Goal: Task Accomplishment & Management: Use online tool/utility

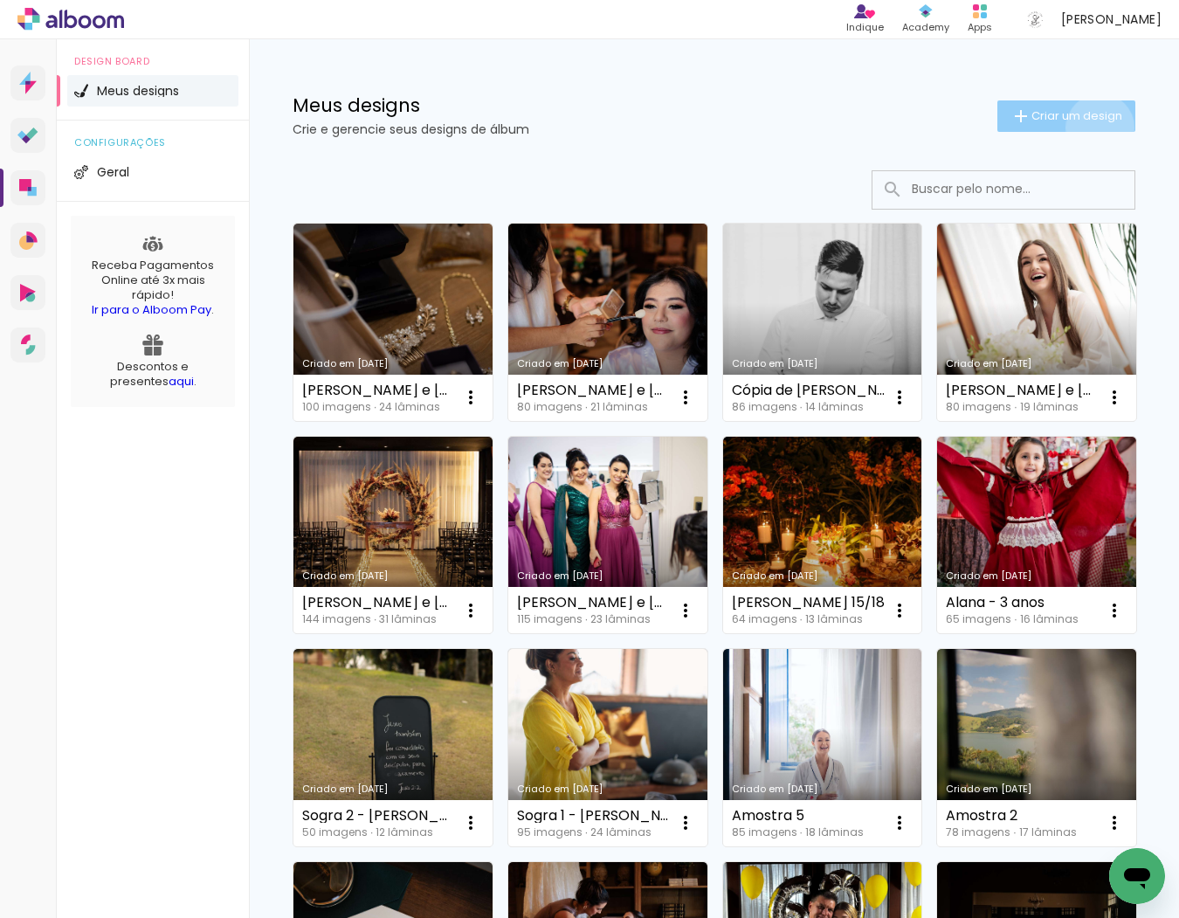
click at [1084, 128] on paper-button "Criar um design" at bounding box center [1066, 115] width 138 height 31
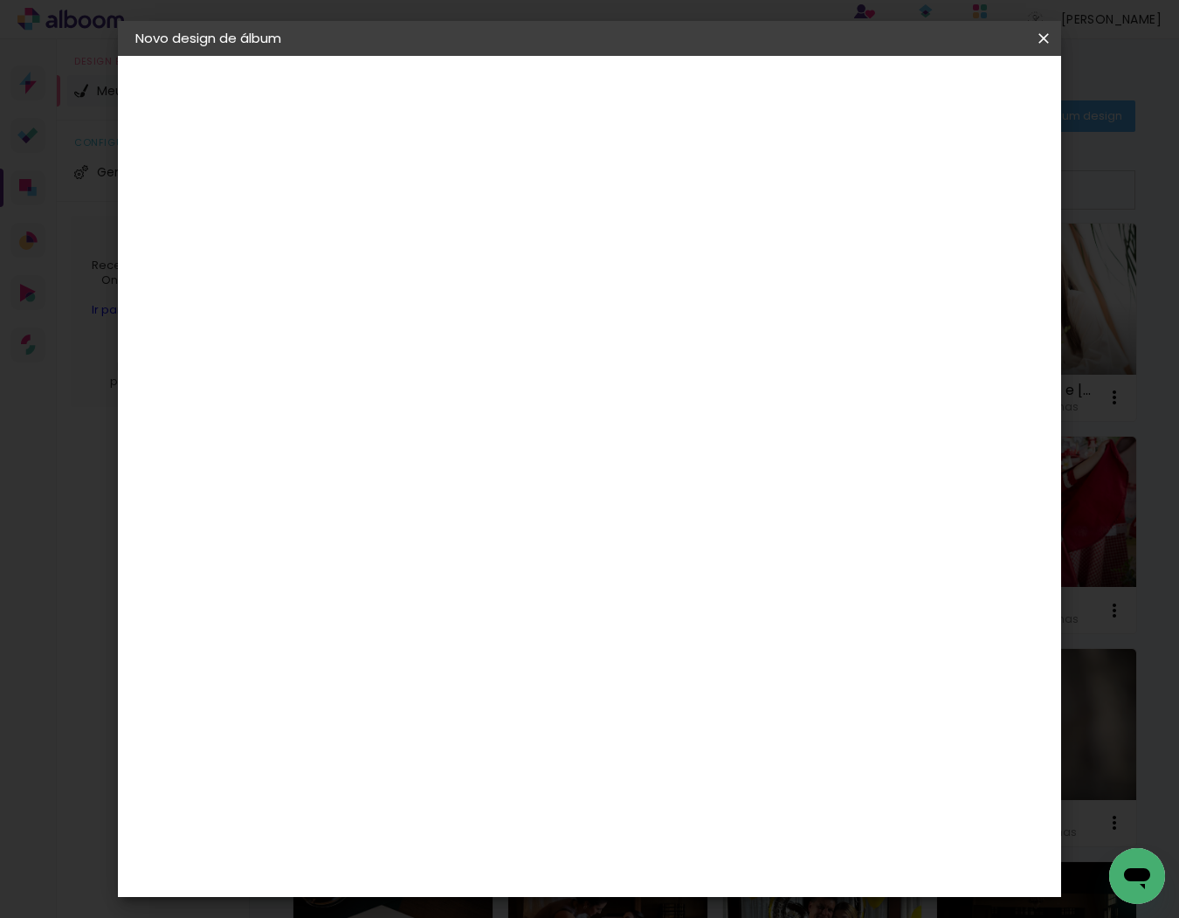
click at [421, 223] on input at bounding box center [421, 234] width 0 height 27
type input "[PERSON_NAME] e [PERSON_NAME]"
type paper-input "[PERSON_NAME] e [PERSON_NAME]"
click at [600, 106] on paper-button "Avançar" at bounding box center [557, 93] width 86 height 30
click at [554, 321] on input at bounding box center [465, 332] width 176 height 22
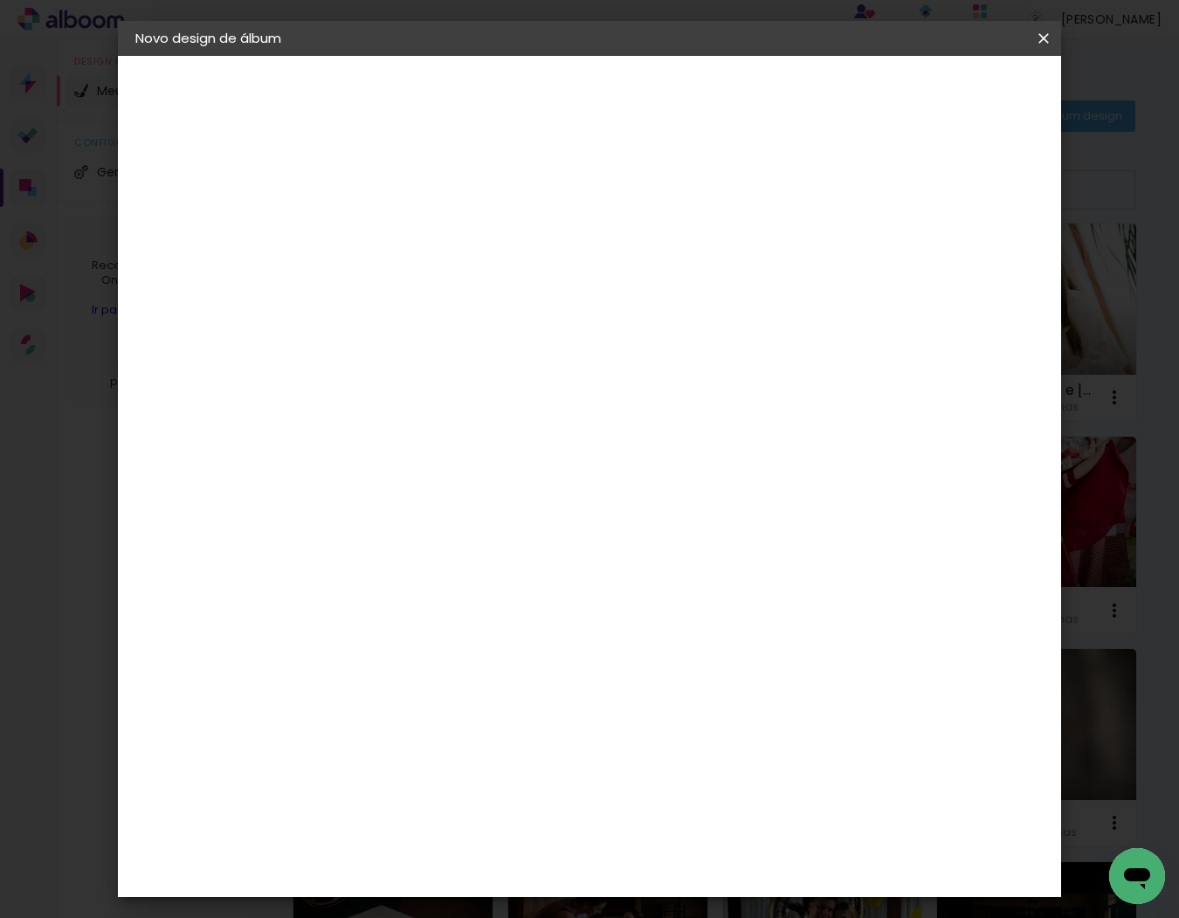
type input "go image"
type paper-input "go image"
click at [452, 394] on div "Go image" at bounding box center [431, 398] width 43 height 28
click at [701, 101] on paper-button "Avançar" at bounding box center [659, 93] width 86 height 30
click at [489, 291] on input "text" at bounding box center [455, 304] width 68 height 27
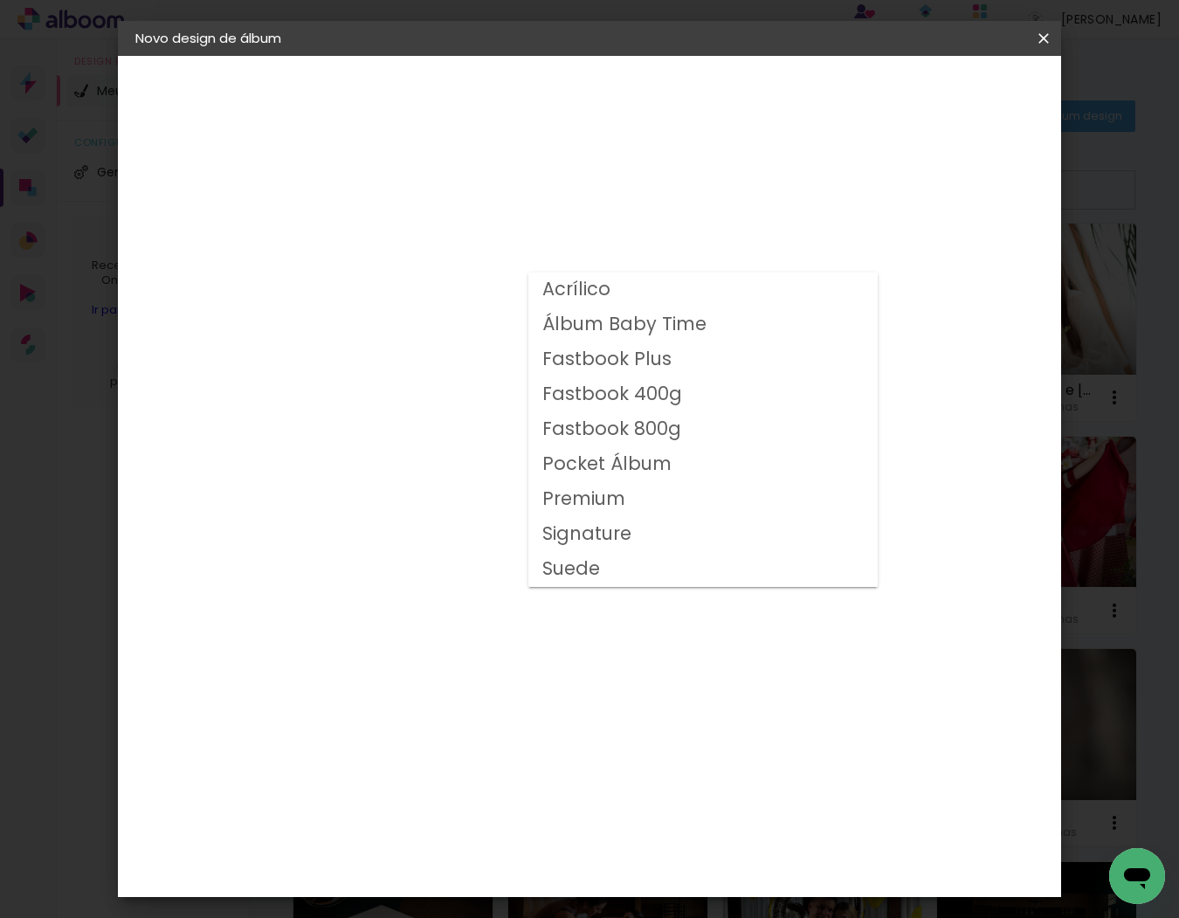
click at [720, 426] on paper-item "Fastbook 800g" at bounding box center [702, 429] width 349 height 35
type input "Fastbook 800g"
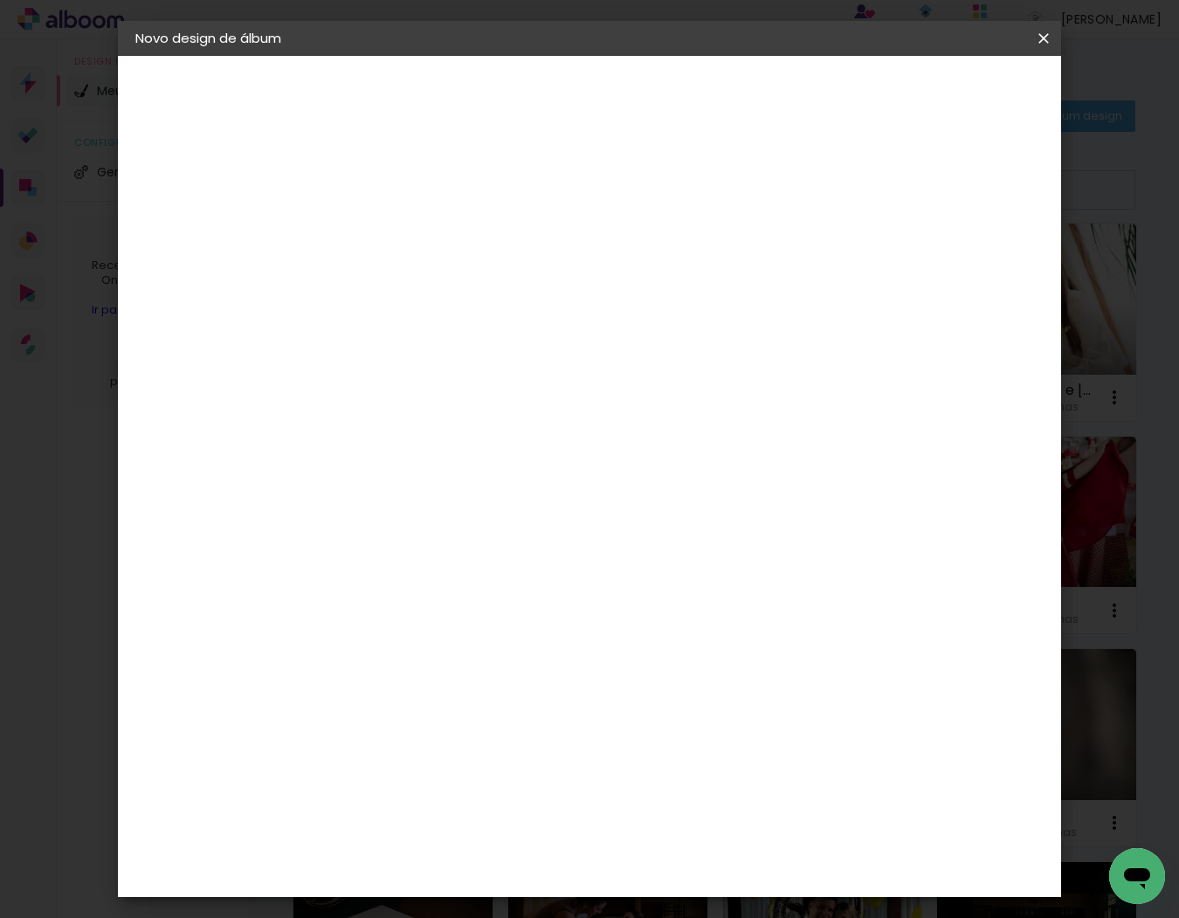
click at [539, 600] on span "40 × 30" at bounding box center [498, 623] width 81 height 46
click at [0, 0] on slot "Avançar" at bounding box center [0, 0] width 0 height 0
click at [934, 86] on span "Iniciar design" at bounding box center [894, 92] width 79 height 12
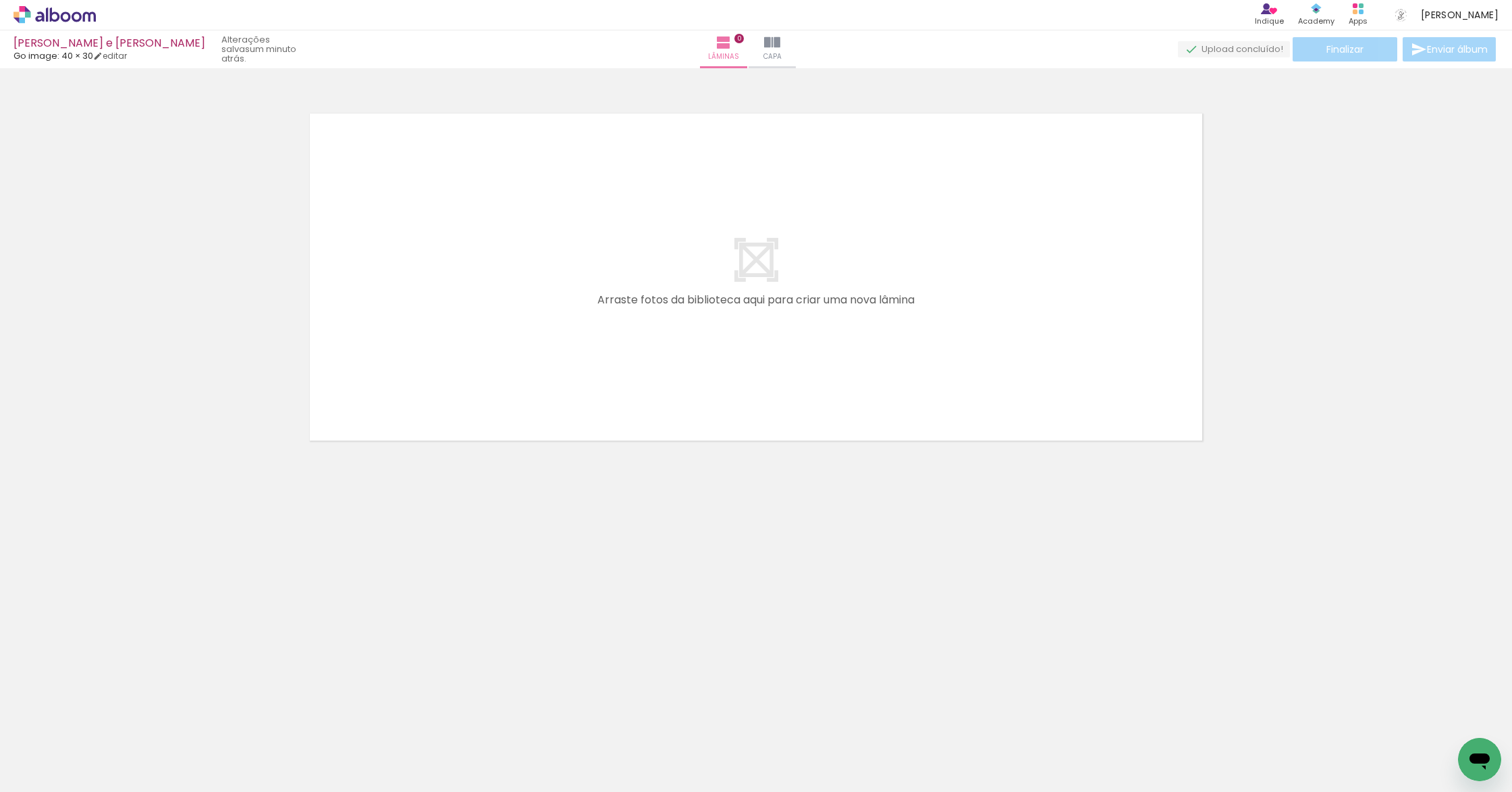
scroll to position [0, 1548]
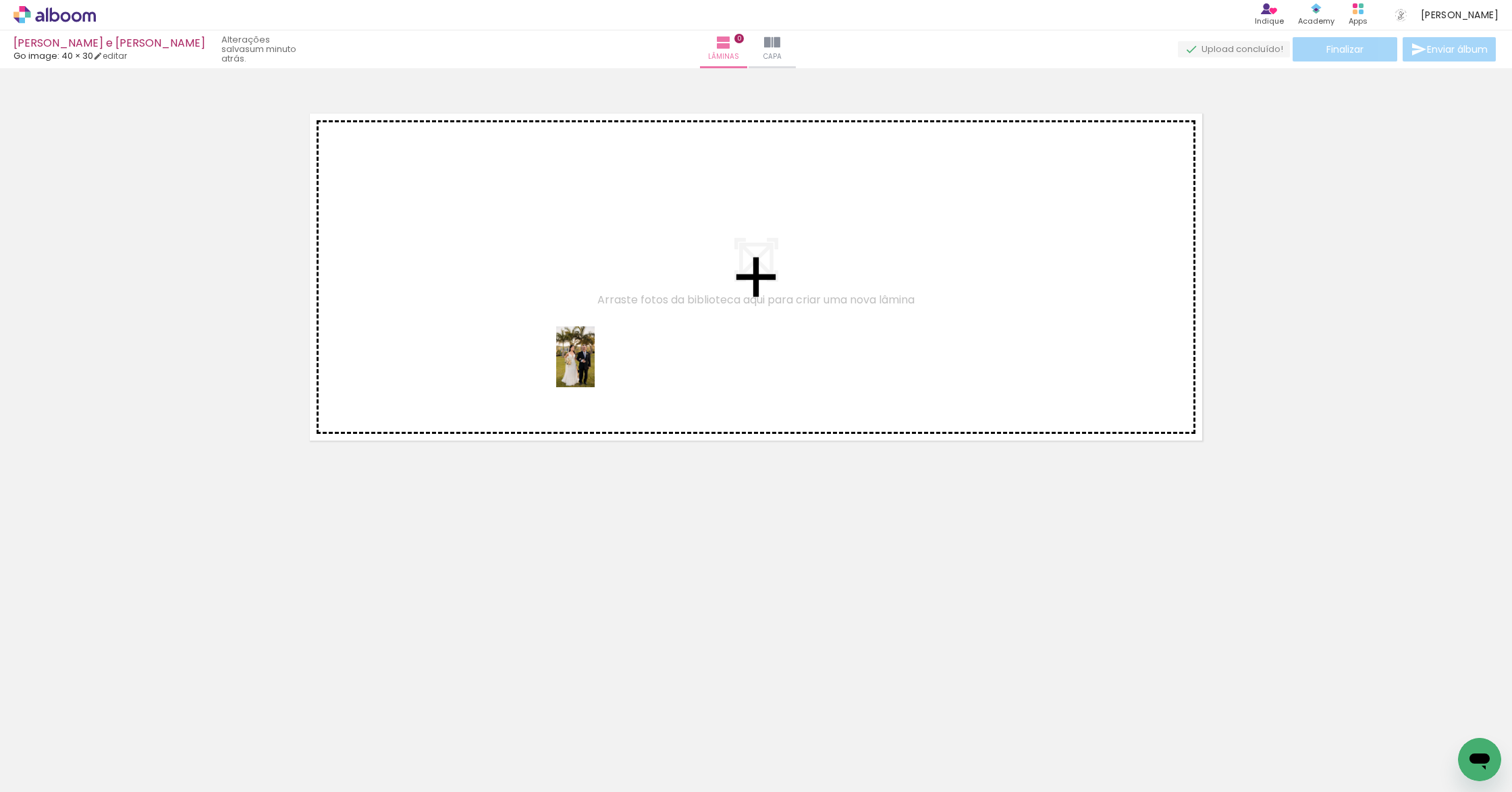
drag, startPoint x: 563, startPoint y: 751, endPoint x: 596, endPoint y: 363, distance: 389.4
click at [596, 363] on quentale-workspace at bounding box center [756, 396] width 1512 height 792
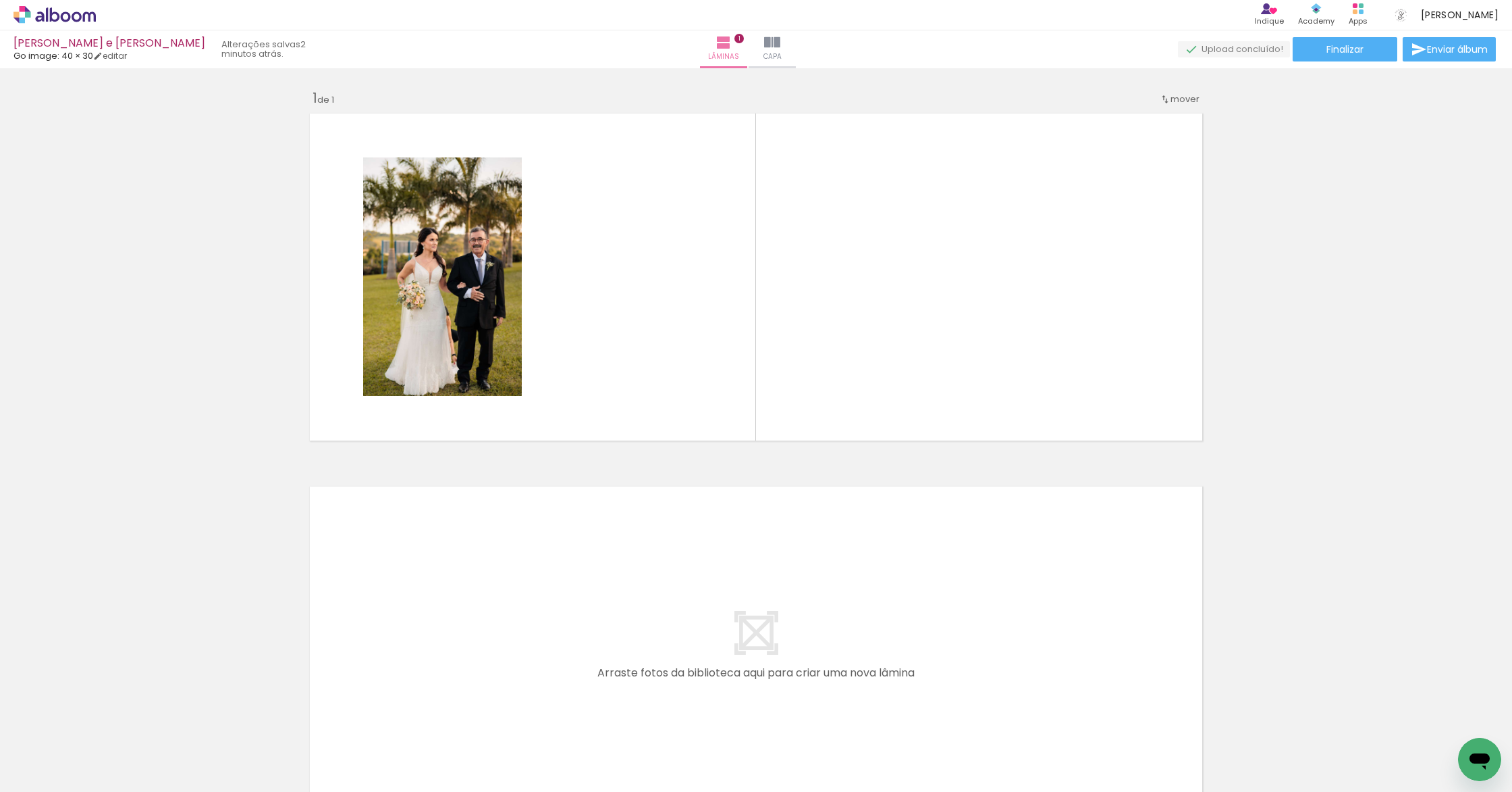
scroll to position [0, 1102]
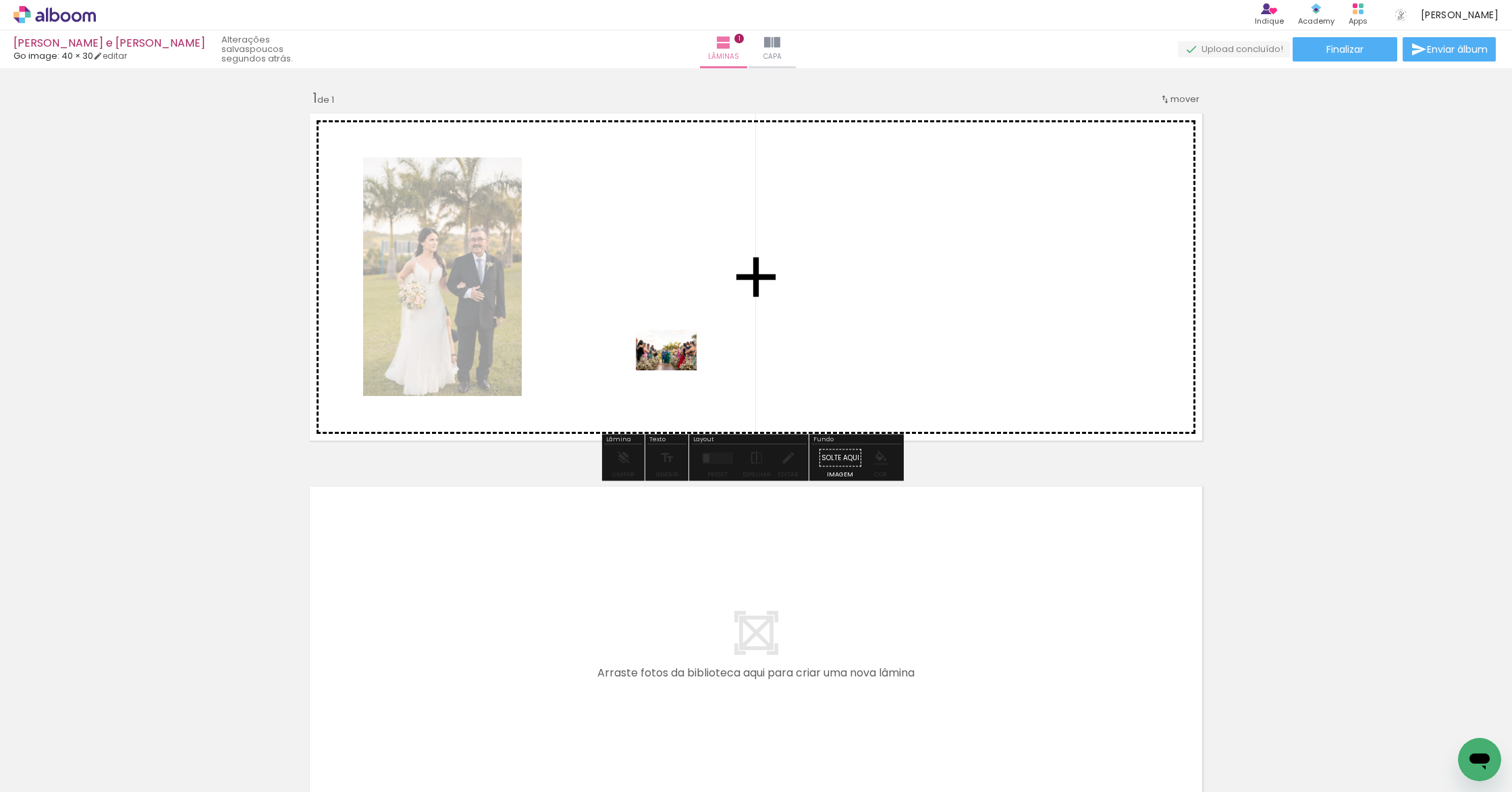
drag, startPoint x: 644, startPoint y: 744, endPoint x: 676, endPoint y: 370, distance: 375.4
click at [676, 370] on quentale-workspace at bounding box center [756, 396] width 1512 height 792
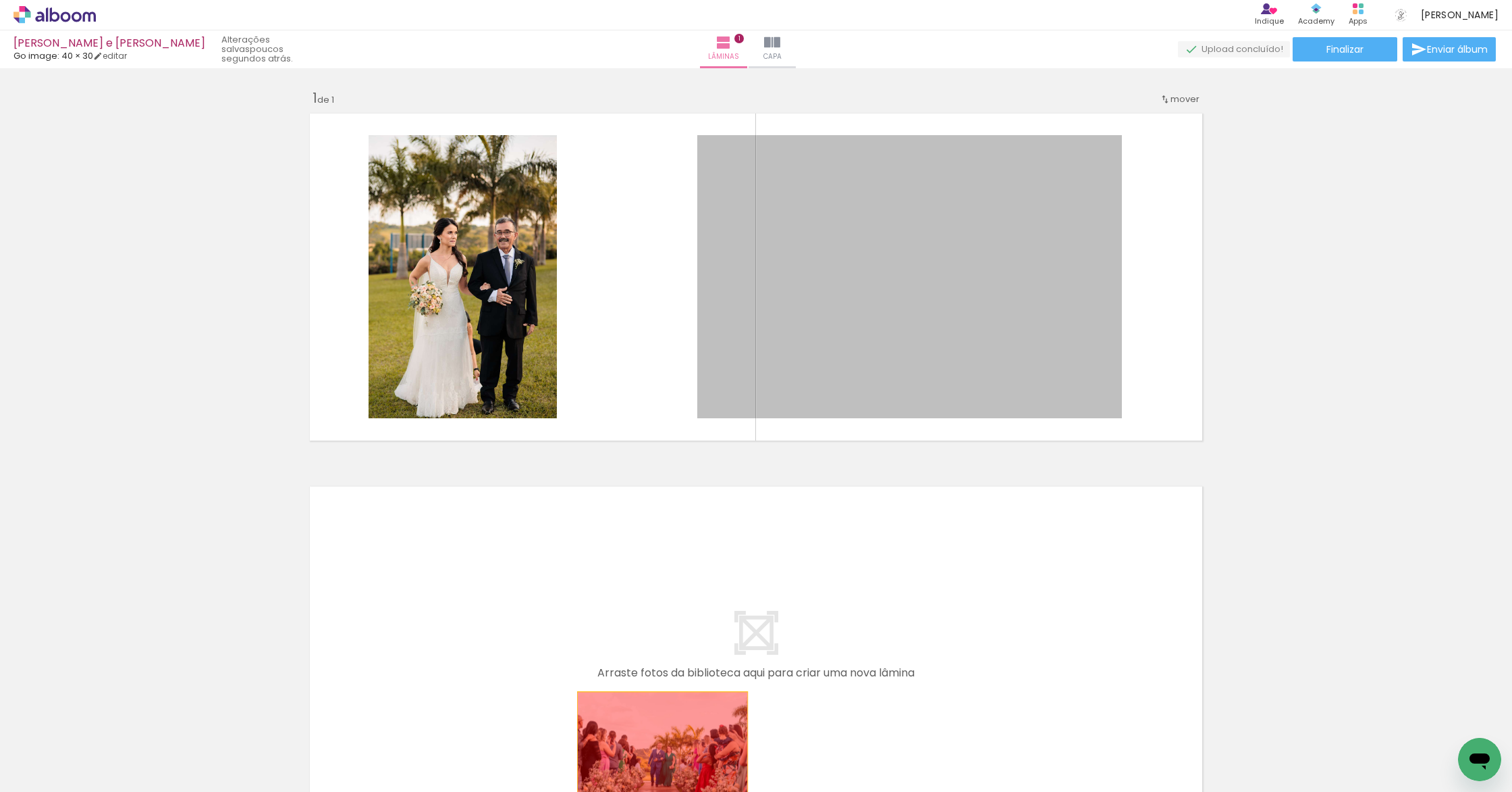
drag, startPoint x: 852, startPoint y: 255, endPoint x: 658, endPoint y: 749, distance: 530.7
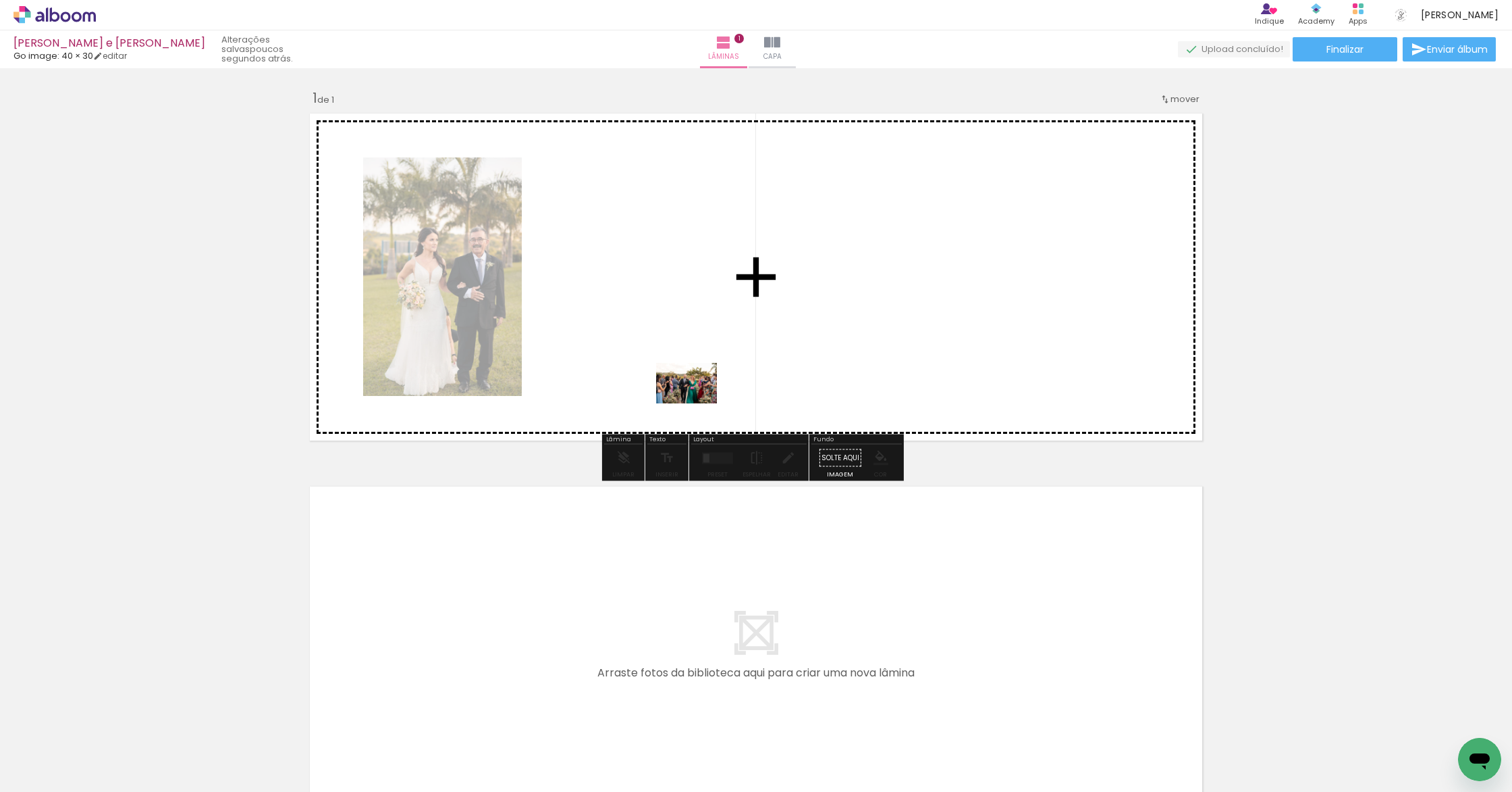
drag, startPoint x: 461, startPoint y: 746, endPoint x: 696, endPoint y: 403, distance: 415.8
click at [696, 403] on quentale-workspace at bounding box center [756, 396] width 1512 height 792
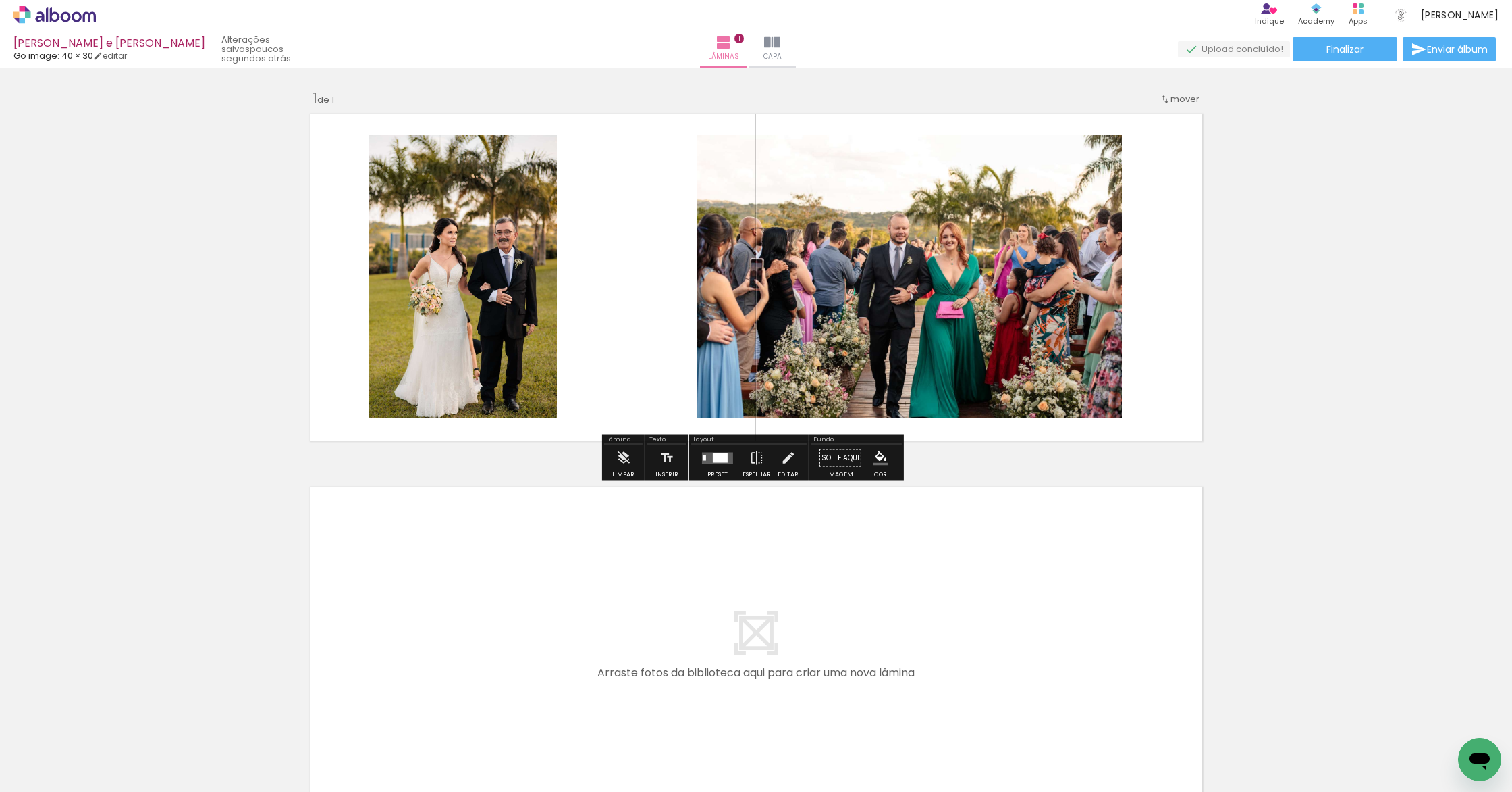
click at [445, 709] on div at bounding box center [469, 746] width 66 height 45
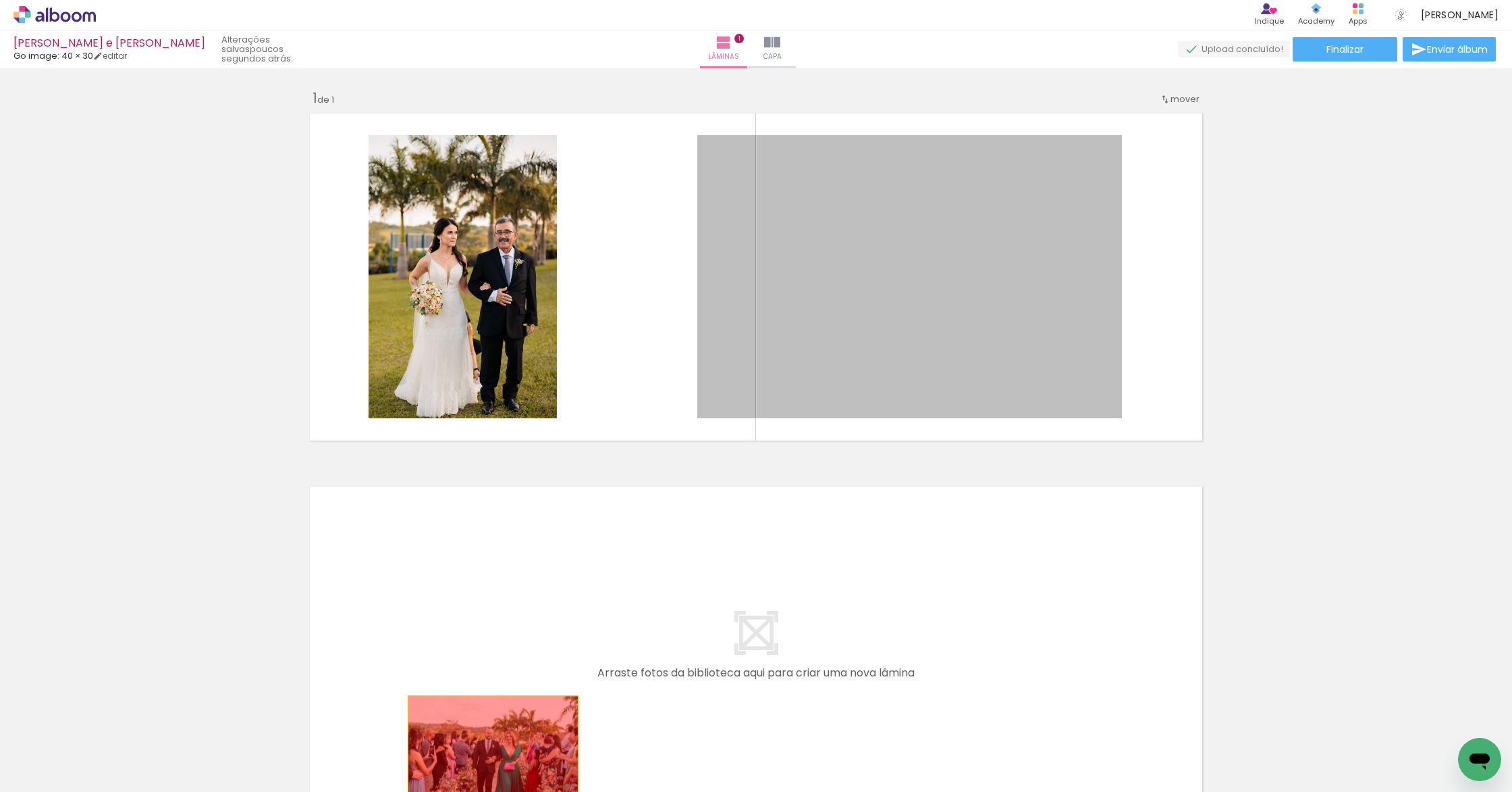
drag, startPoint x: 912, startPoint y: 328, endPoint x: 482, endPoint y: 753, distance: 604.6
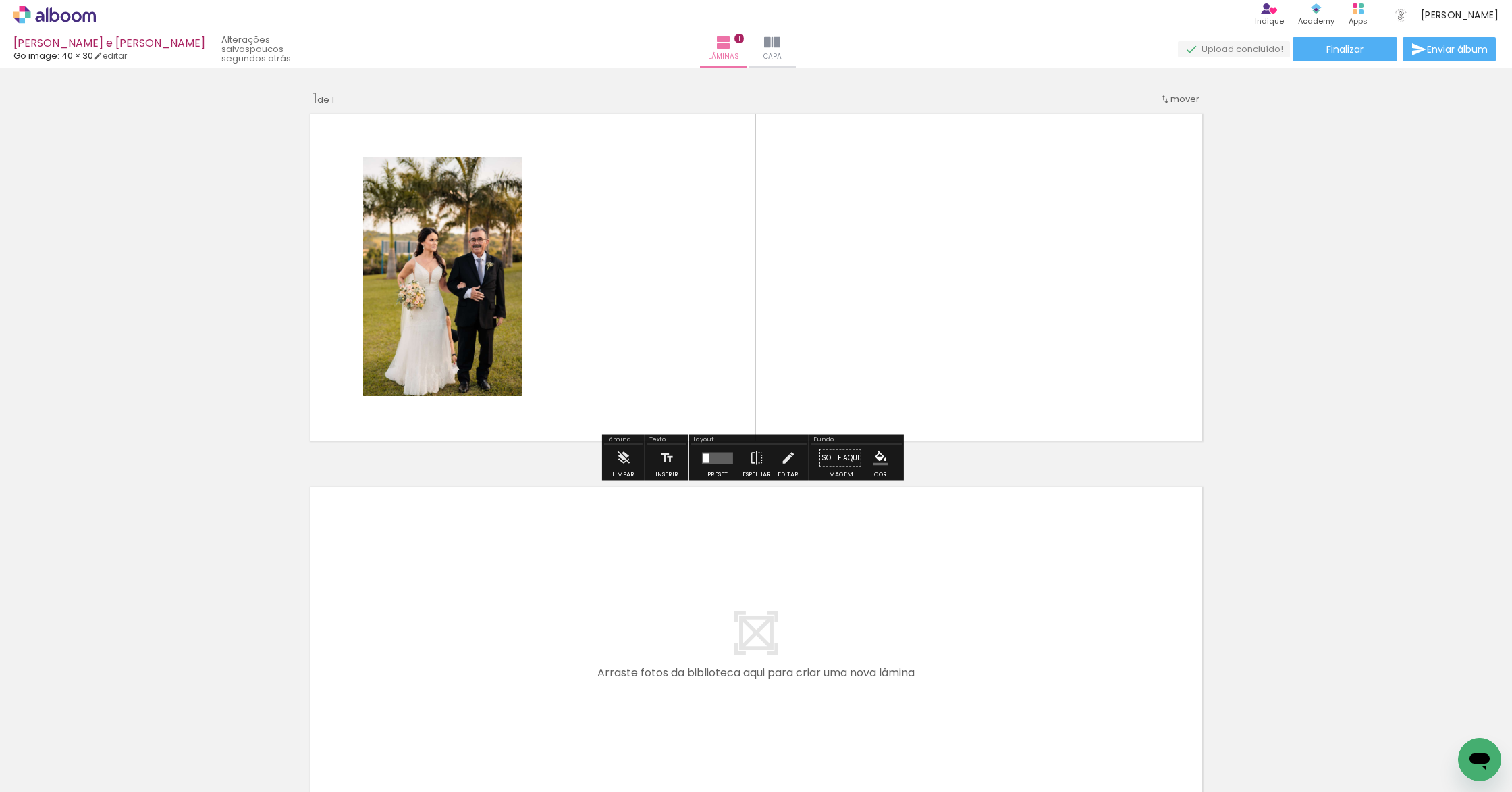
click at [452, 709] on div at bounding box center [469, 746] width 66 height 45
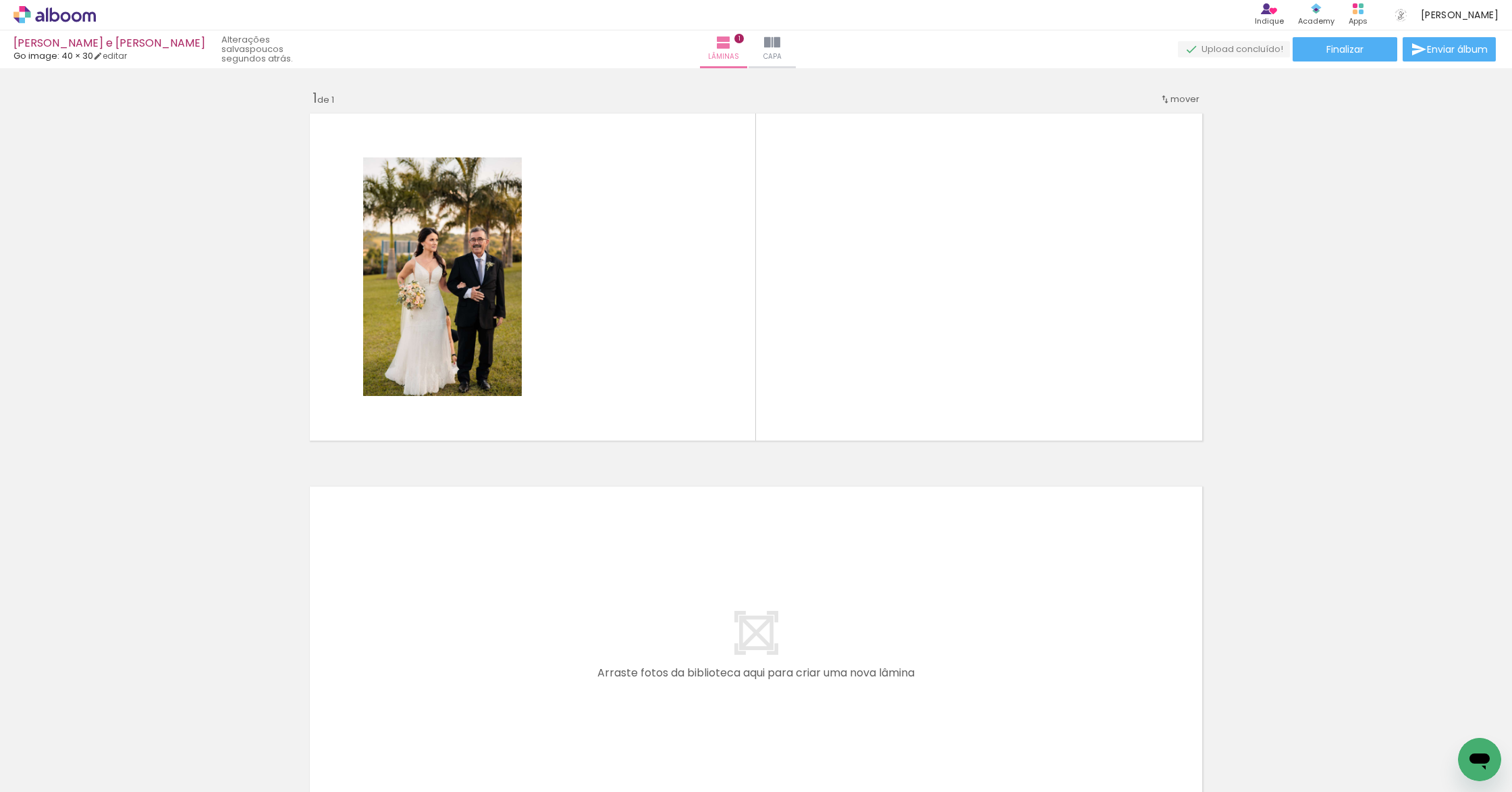
click at [444, 709] on iron-icon at bounding box center [440, 719] width 14 height 14
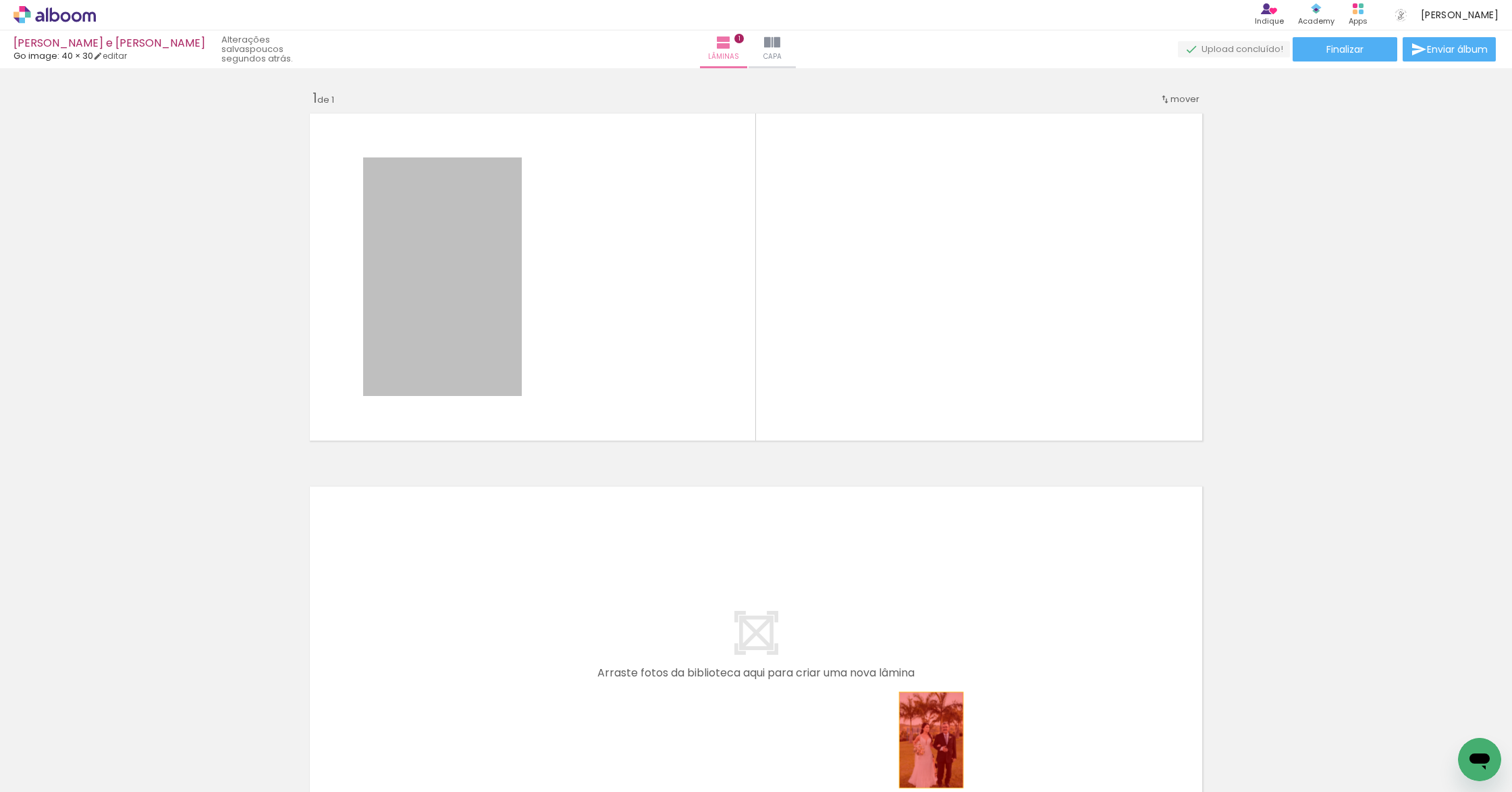
drag, startPoint x: 460, startPoint y: 272, endPoint x: 925, endPoint y: 740, distance: 659.7
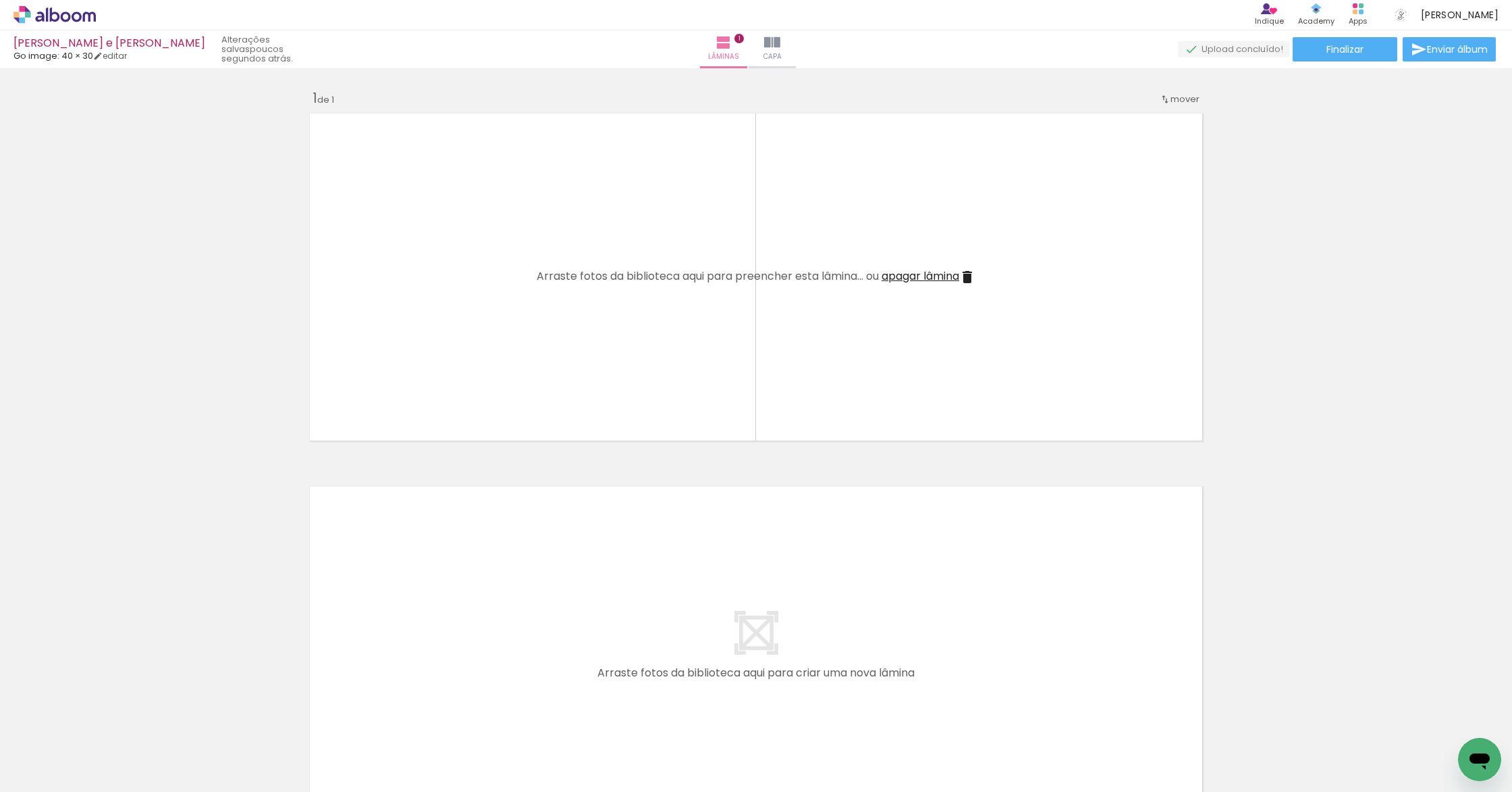
click at [899, 709] on iron-icon at bounding box center [894, 719] width 14 height 14
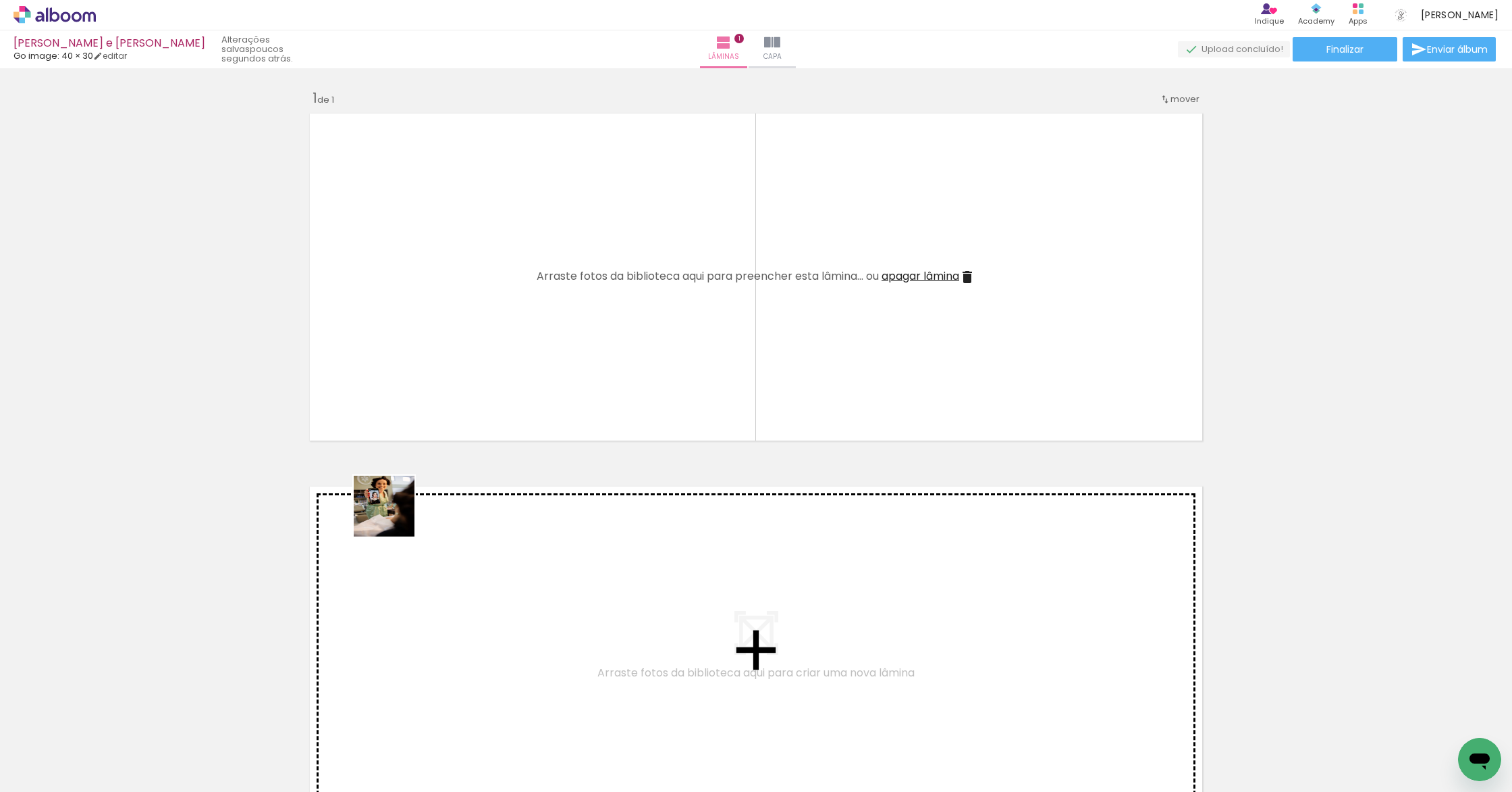
drag, startPoint x: 139, startPoint y: 746, endPoint x: 482, endPoint y: 440, distance: 459.7
click at [482, 440] on quentale-workspace at bounding box center [756, 396] width 1512 height 792
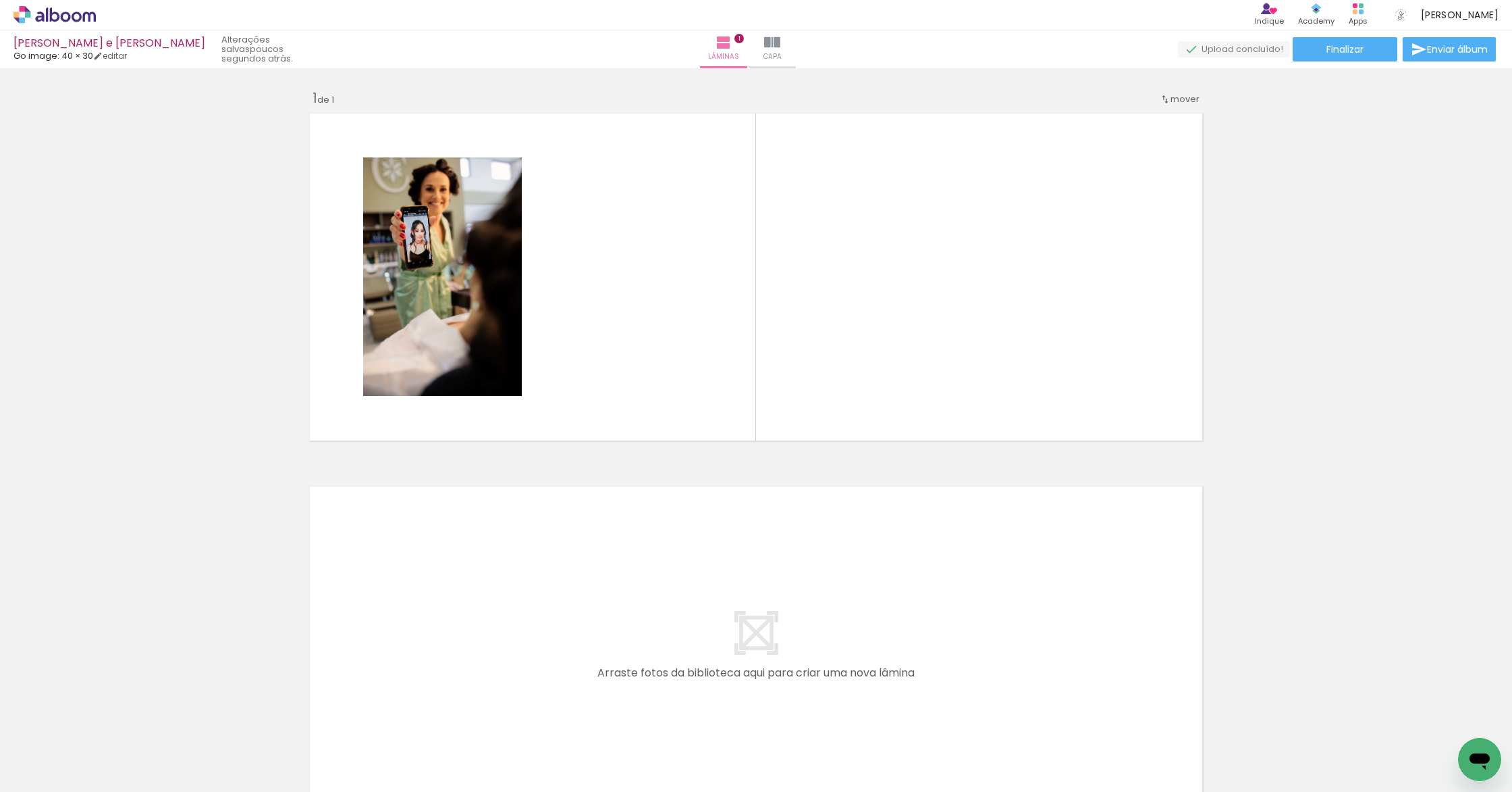
click at [71, 709] on iron-icon at bounding box center [69, 751] width 11 height 11
click at [73, 709] on paper-item "Não utilizadas" at bounding box center [43, 746] width 70 height 12
type input "Não utilizadas"
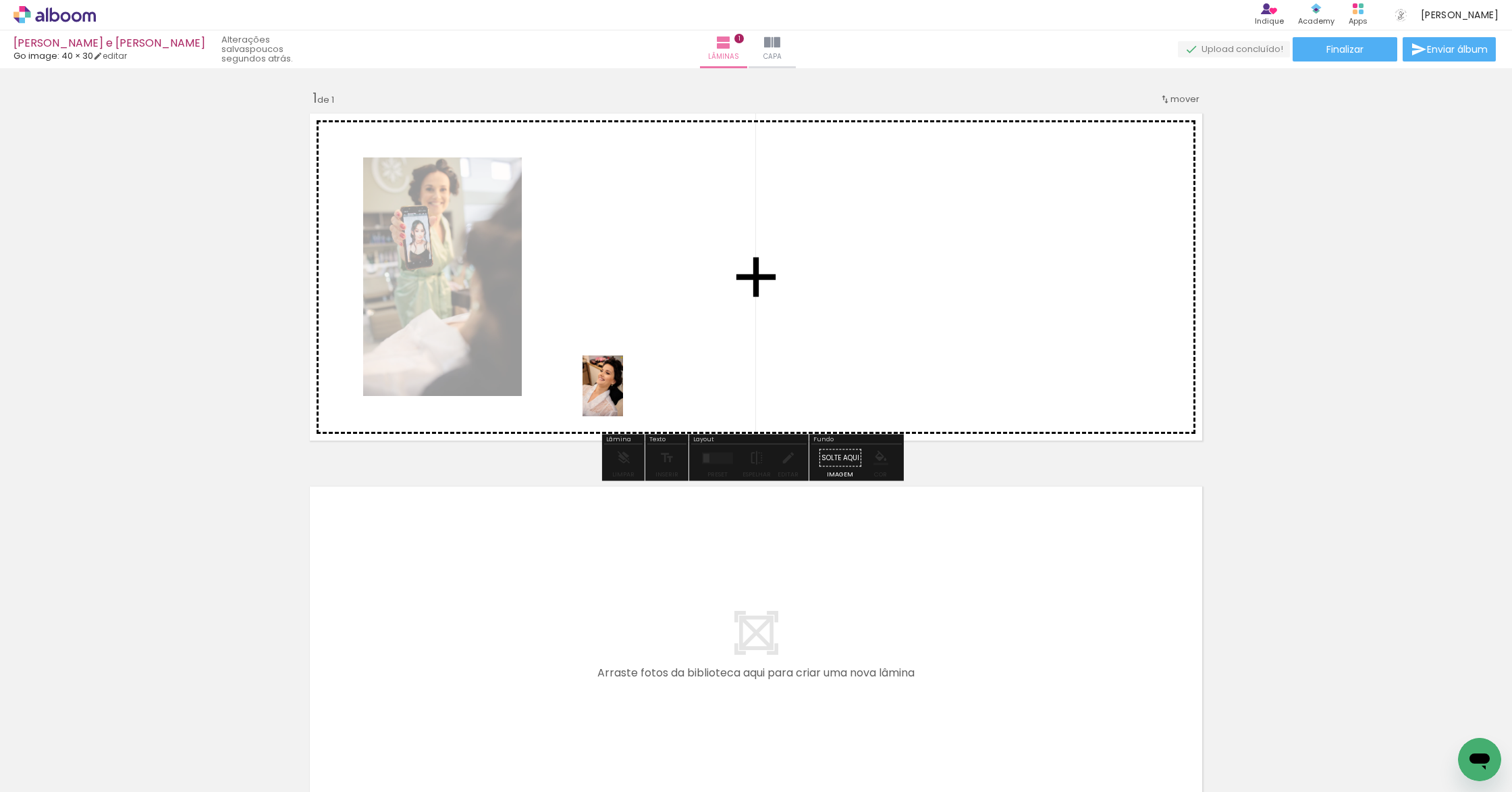
drag, startPoint x: 295, startPoint y: 756, endPoint x: 623, endPoint y: 396, distance: 487.0
click at [623, 396] on quentale-workspace at bounding box center [756, 396] width 1512 height 792
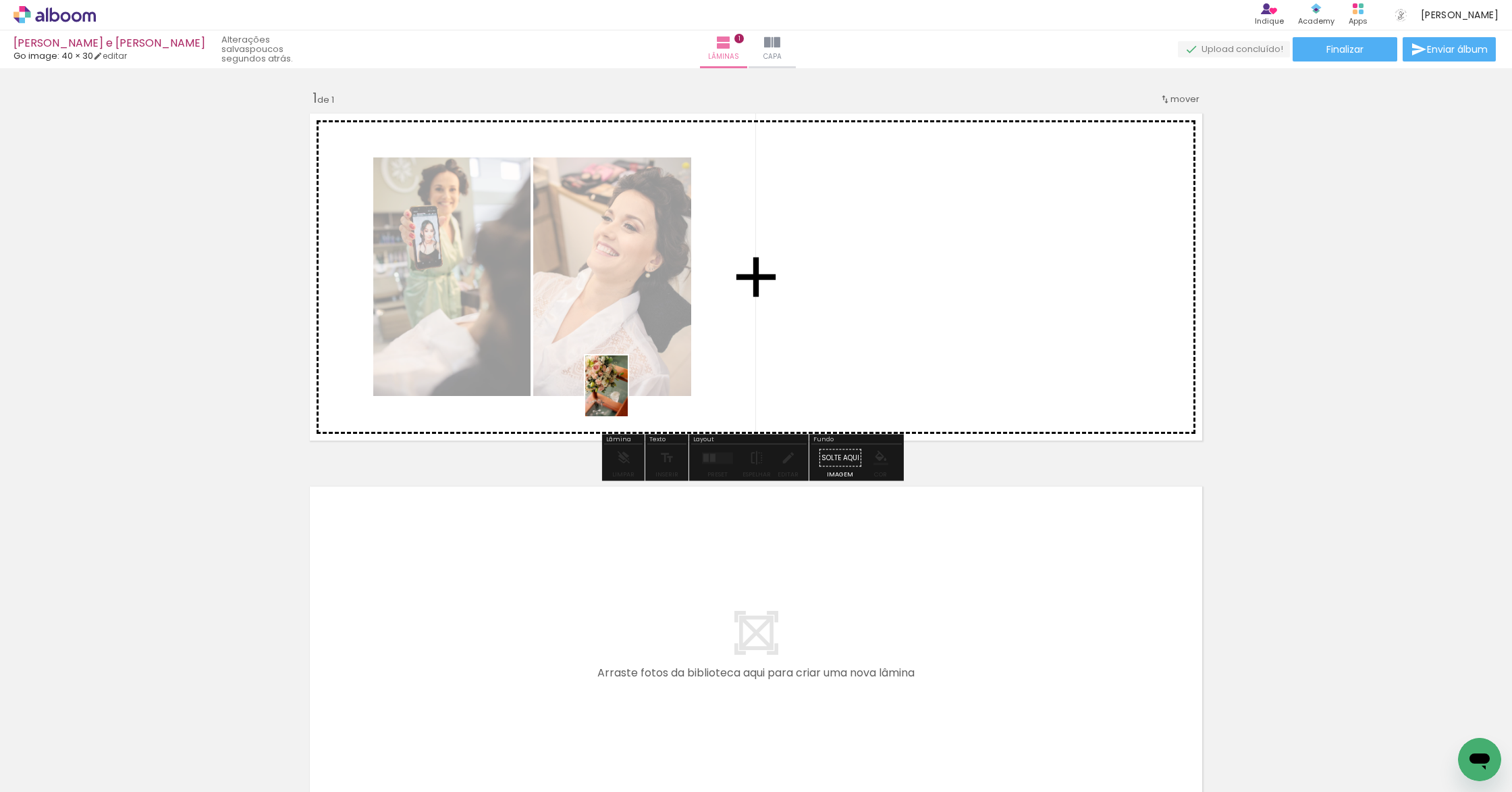
drag, startPoint x: 219, startPoint y: 746, endPoint x: 626, endPoint y: 396, distance: 536.8
click at [626, 396] on quentale-workspace at bounding box center [756, 396] width 1512 height 792
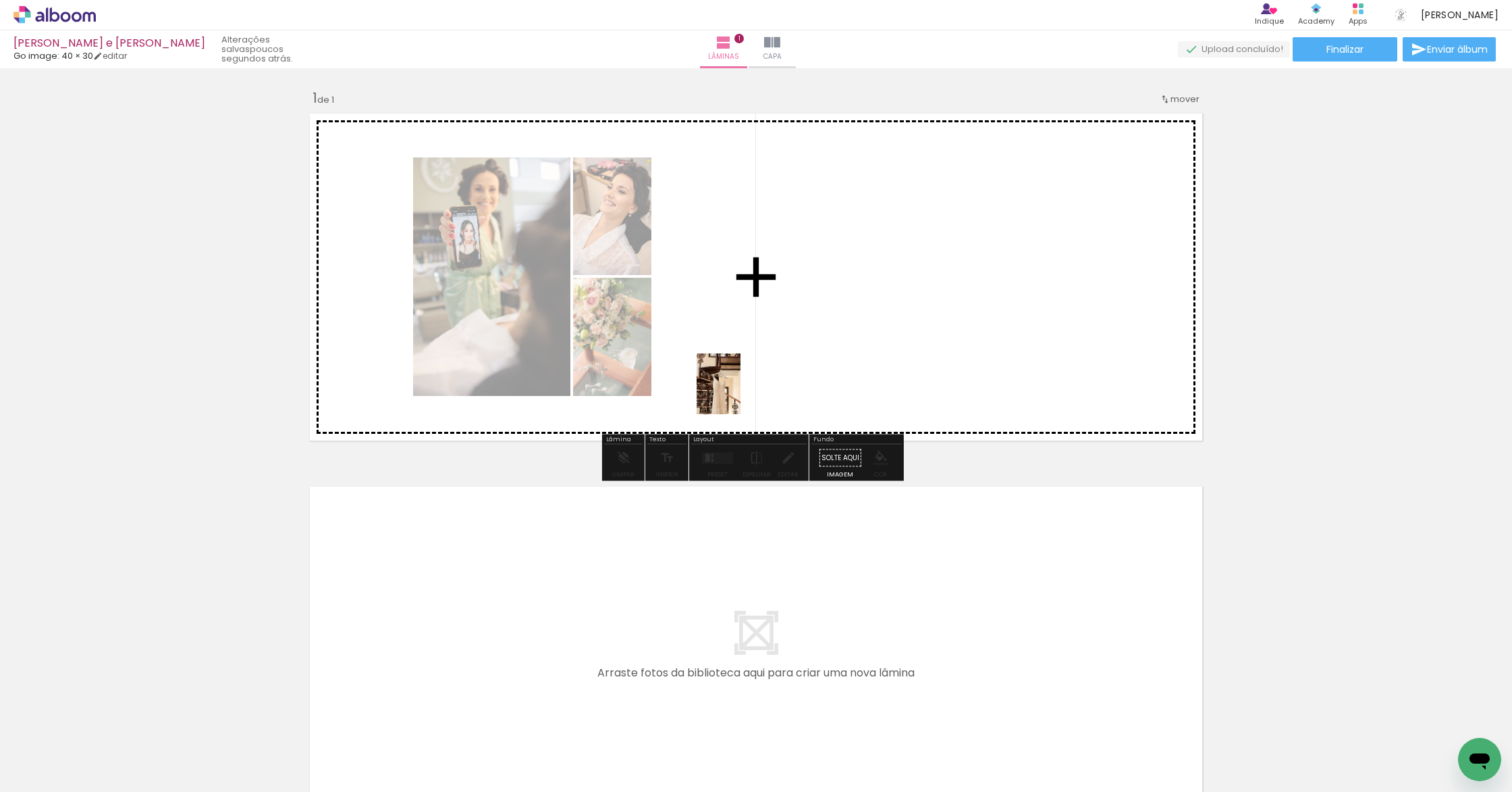
drag, startPoint x: 141, startPoint y: 760, endPoint x: 737, endPoint y: 394, distance: 699.4
click at [737, 394] on quentale-workspace at bounding box center [756, 396] width 1512 height 792
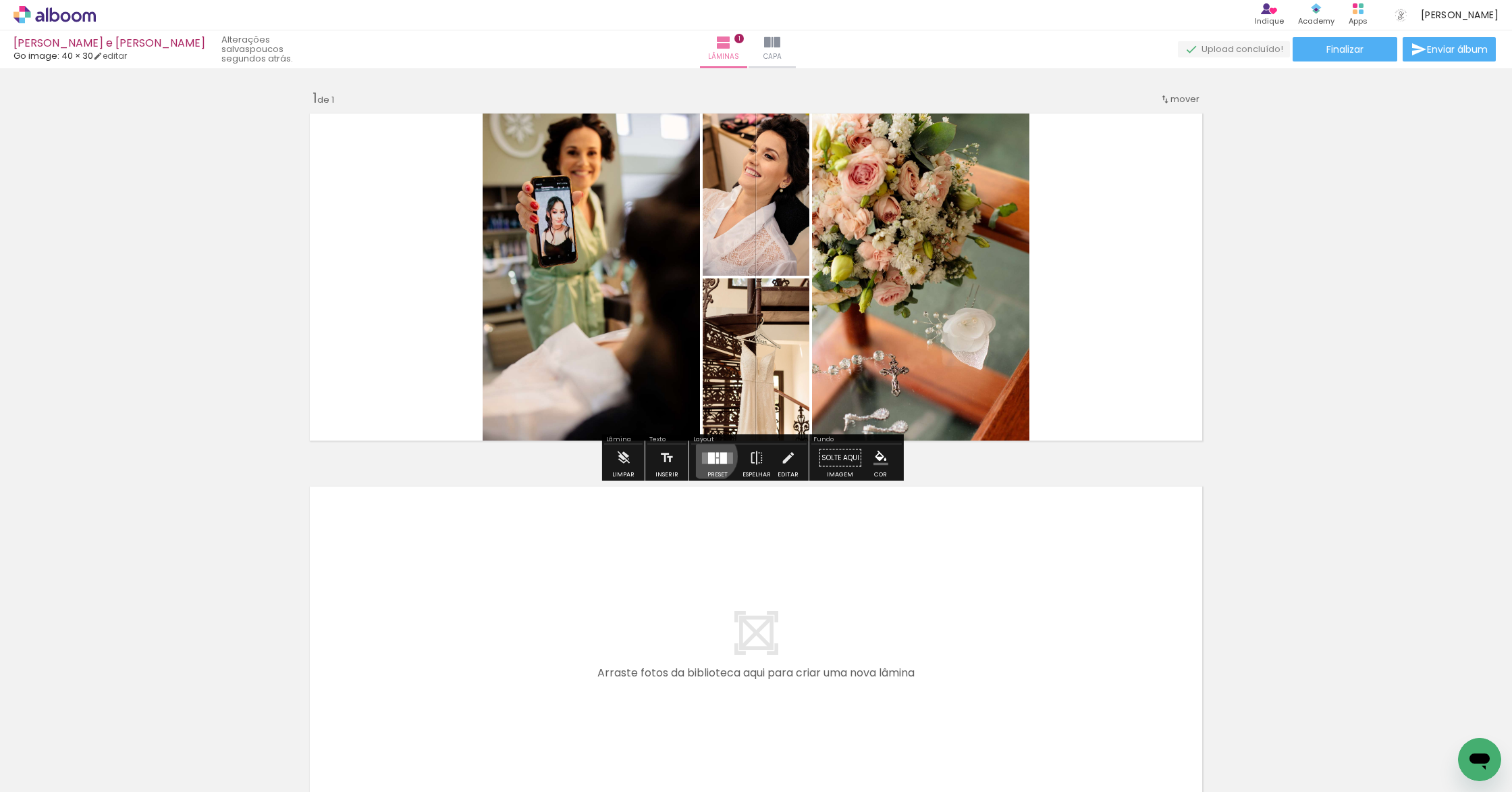
click at [710, 456] on div at bounding box center [711, 457] width 7 height 12
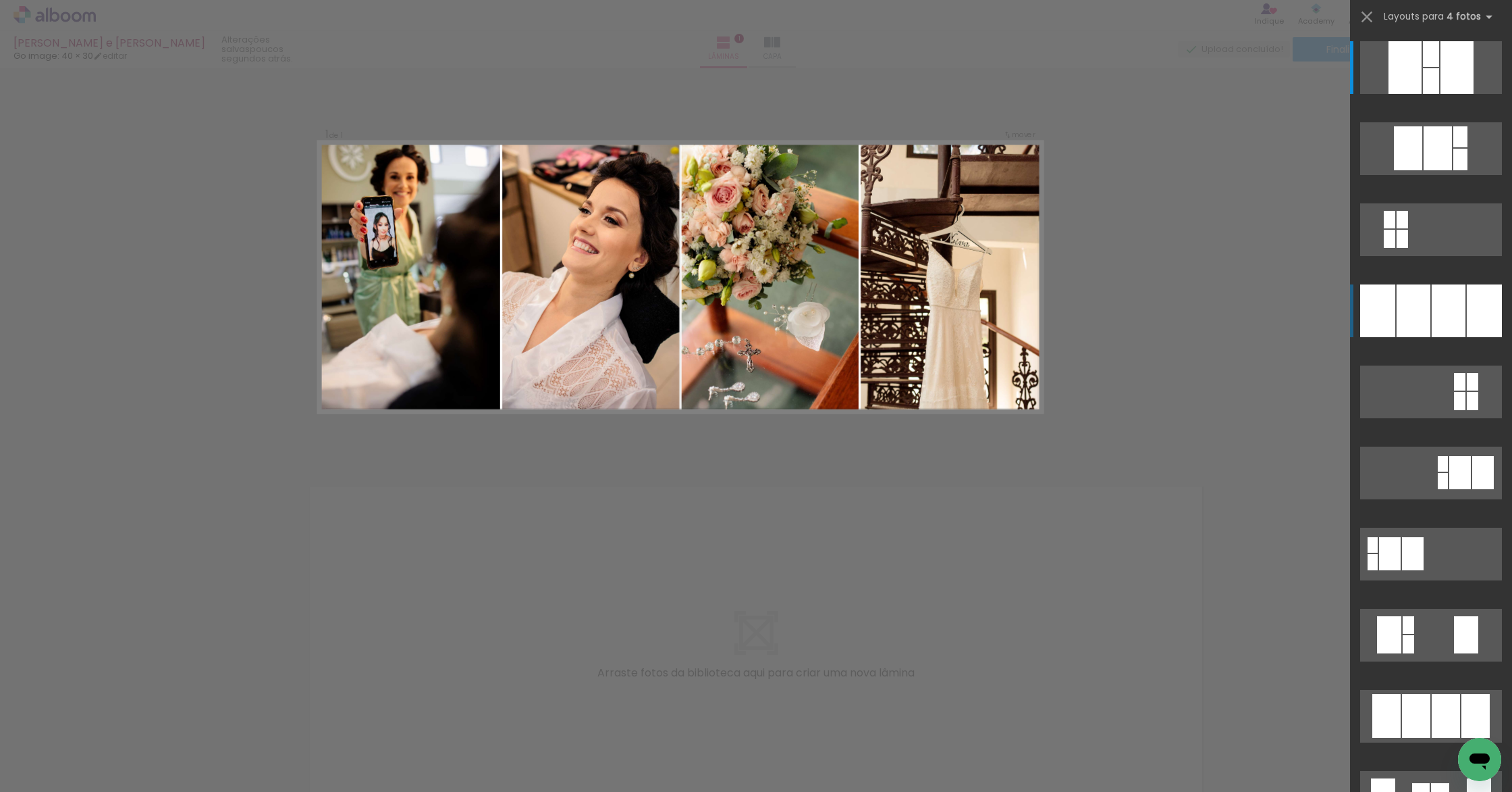
click at [911, 303] on div at bounding box center [1449, 311] width 34 height 53
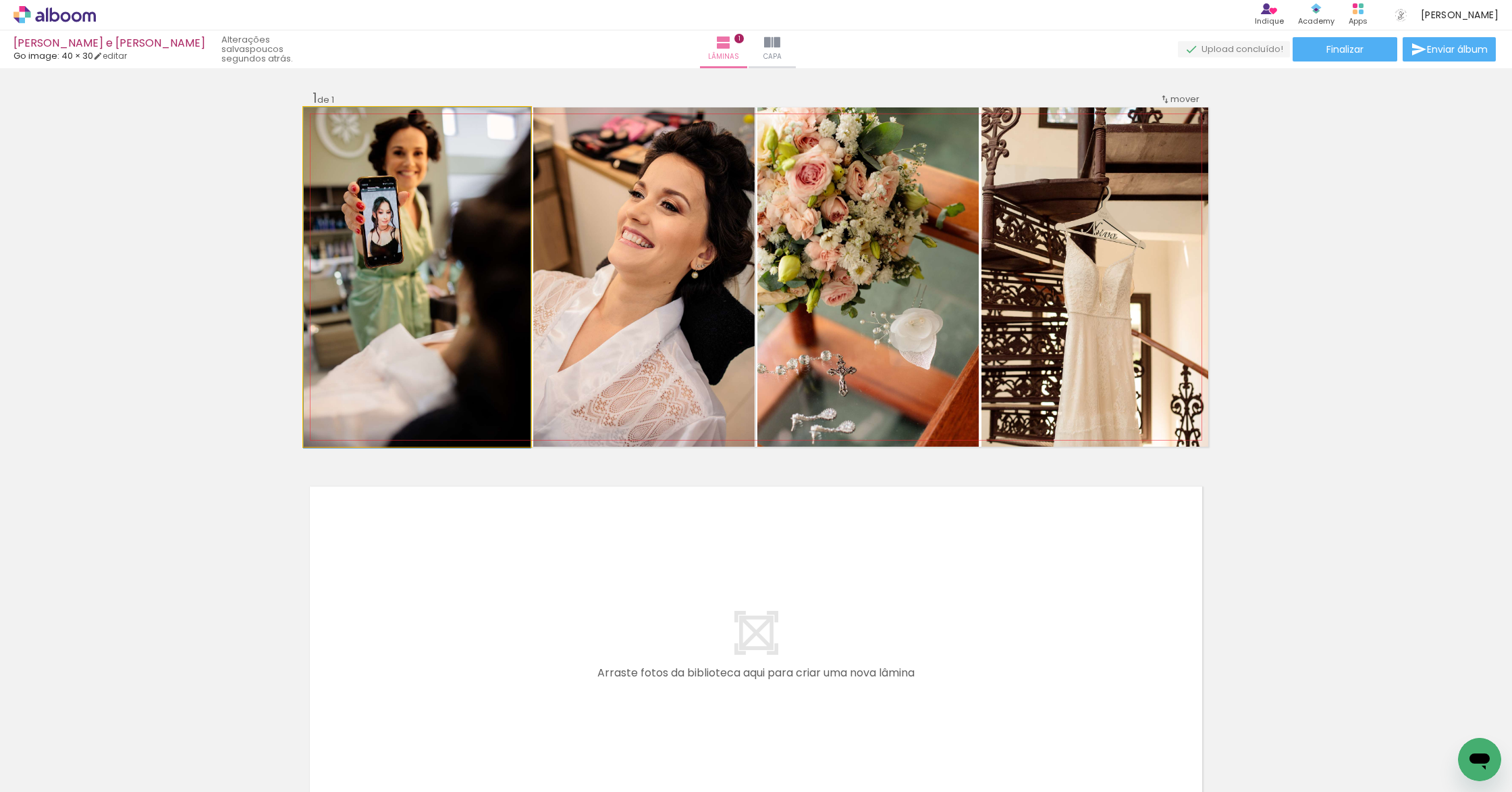
drag, startPoint x: 364, startPoint y: 329, endPoint x: 422, endPoint y: 350, distance: 61.7
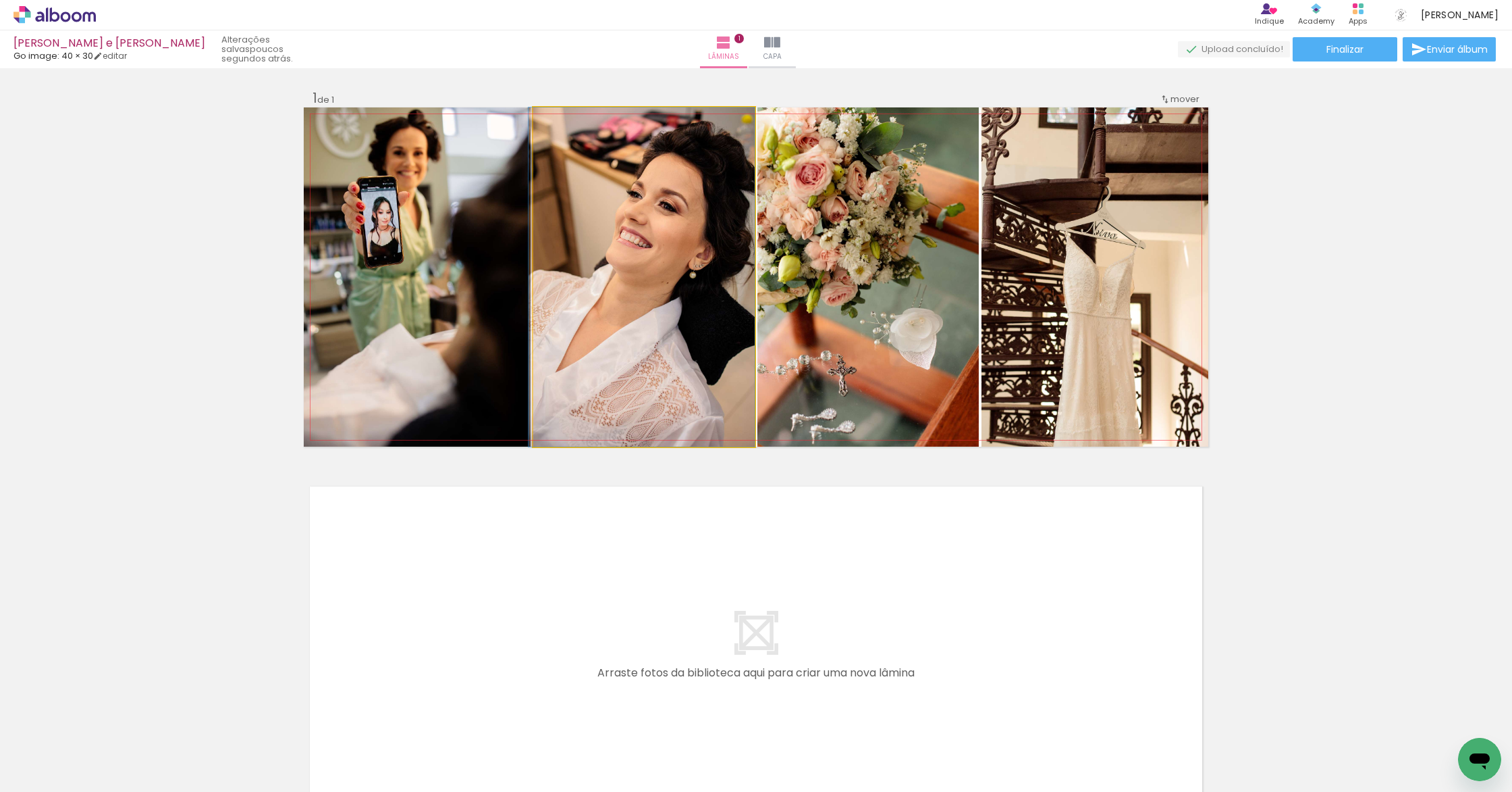
drag, startPoint x: 681, startPoint y: 280, endPoint x: 676, endPoint y: 339, distance: 59.2
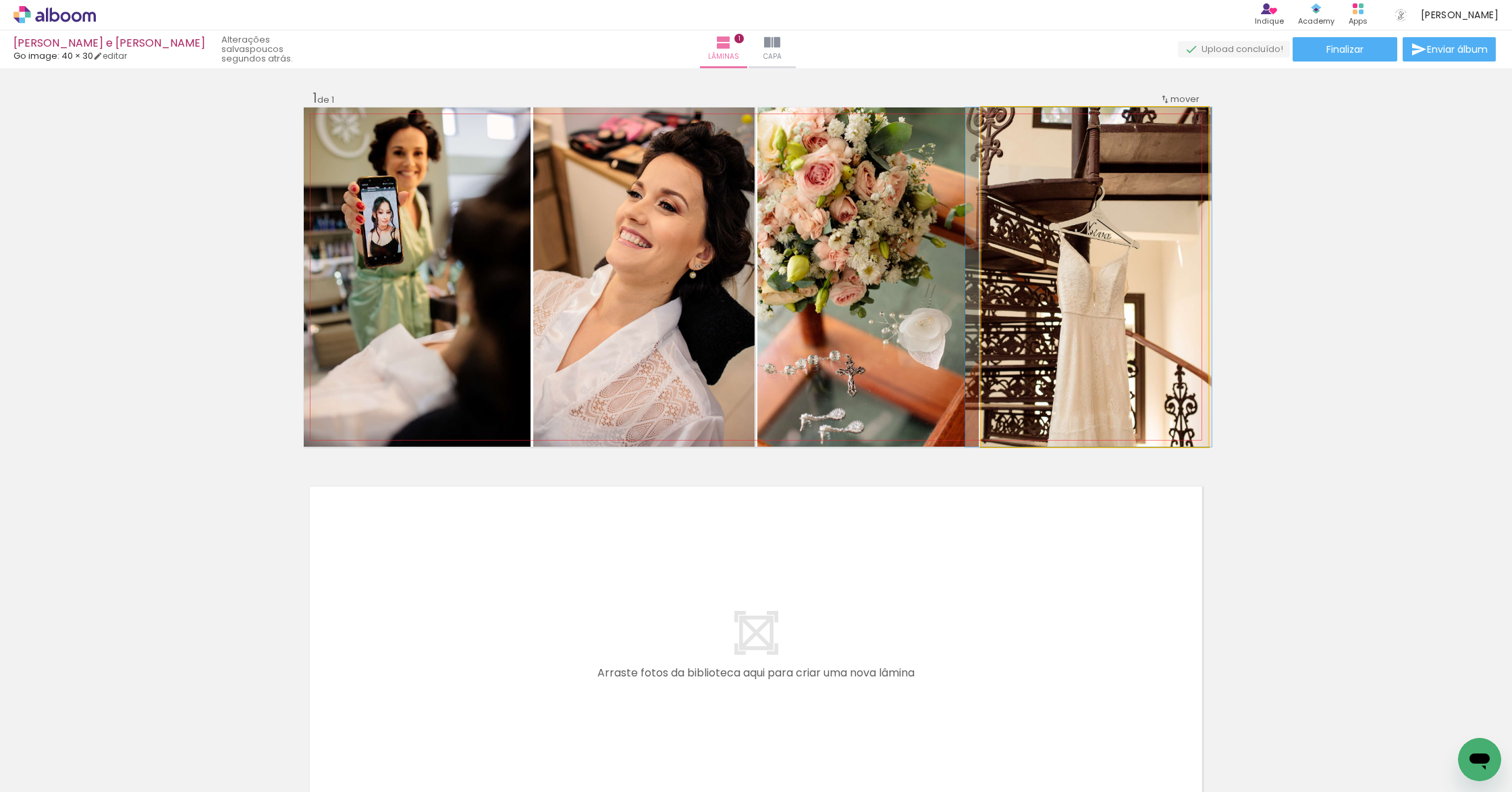
drag, startPoint x: 1091, startPoint y: 309, endPoint x: 1082, endPoint y: 312, distance: 9.5
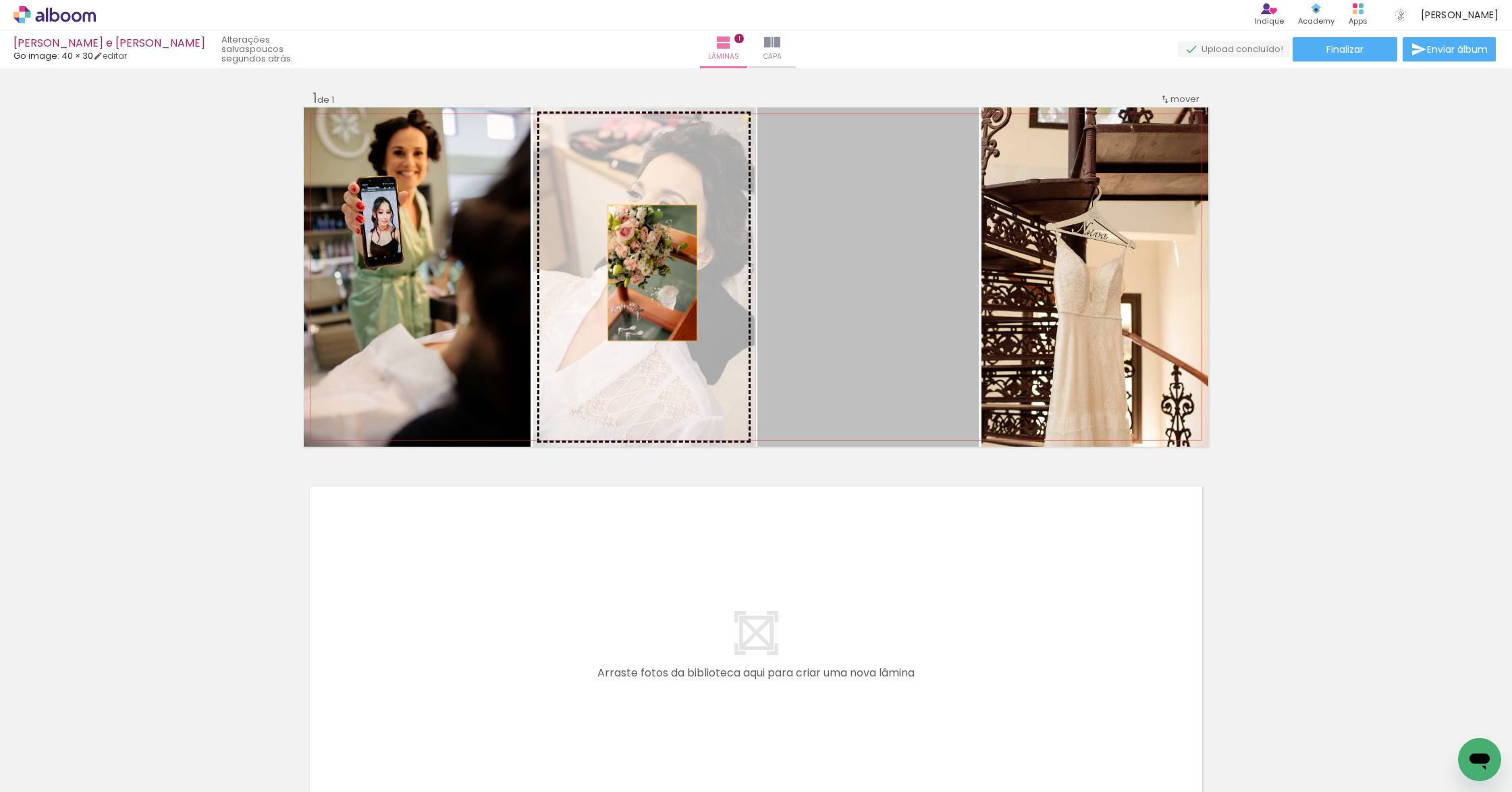
drag, startPoint x: 794, startPoint y: 285, endPoint x: 648, endPoint y: 273, distance: 146.5
click at [0, 0] on slot at bounding box center [0, 0] width 0 height 0
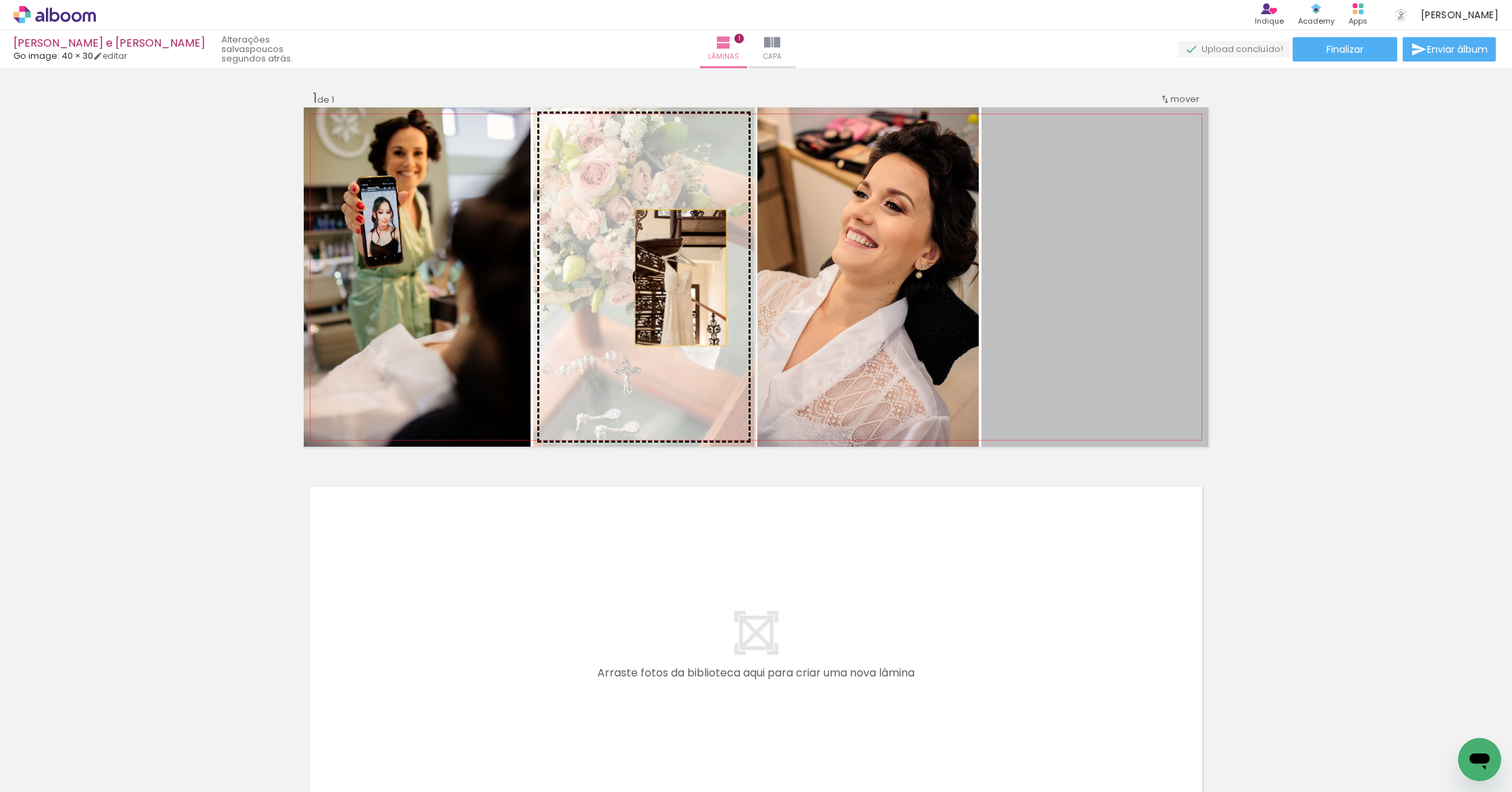
drag, startPoint x: 1092, startPoint y: 316, endPoint x: 676, endPoint y: 278, distance: 417.7
click at [0, 0] on slot at bounding box center [0, 0] width 0 height 0
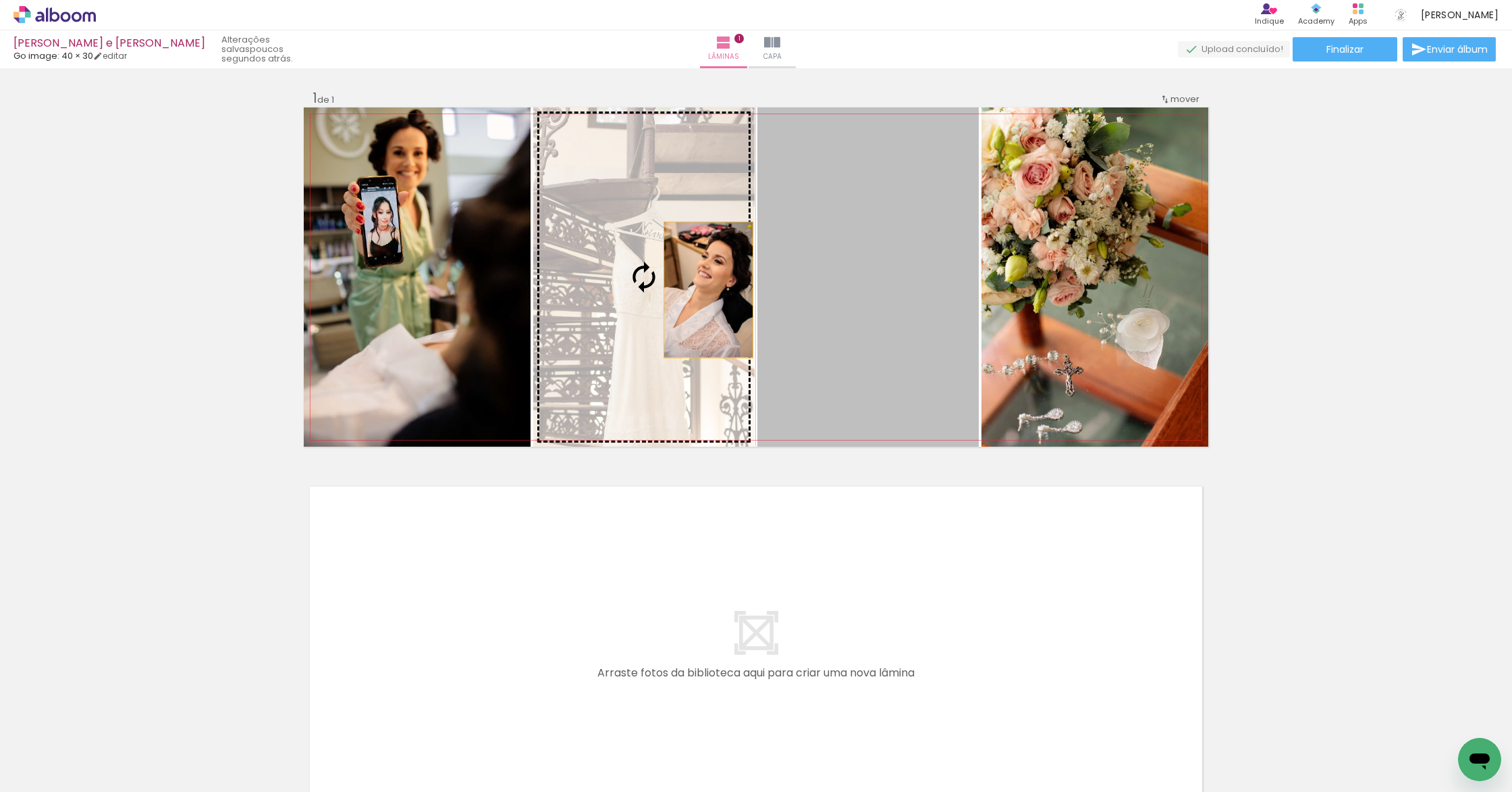
drag, startPoint x: 884, startPoint y: 304, endPoint x: 676, endPoint y: 288, distance: 208.6
click at [0, 0] on slot at bounding box center [0, 0] width 0 height 0
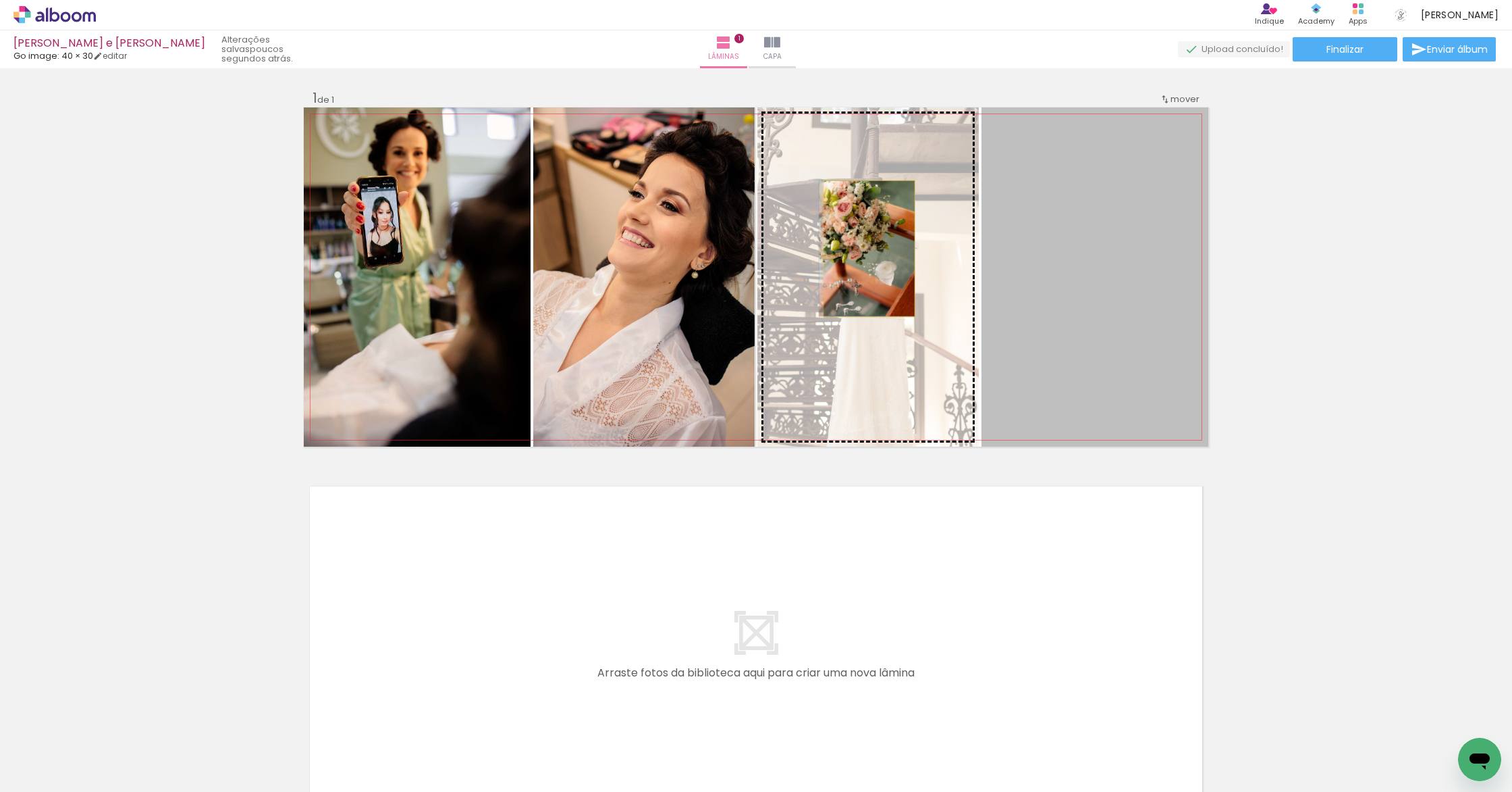
drag, startPoint x: 1071, startPoint y: 273, endPoint x: 864, endPoint y: 248, distance: 208.5
click at [0, 0] on slot at bounding box center [0, 0] width 0 height 0
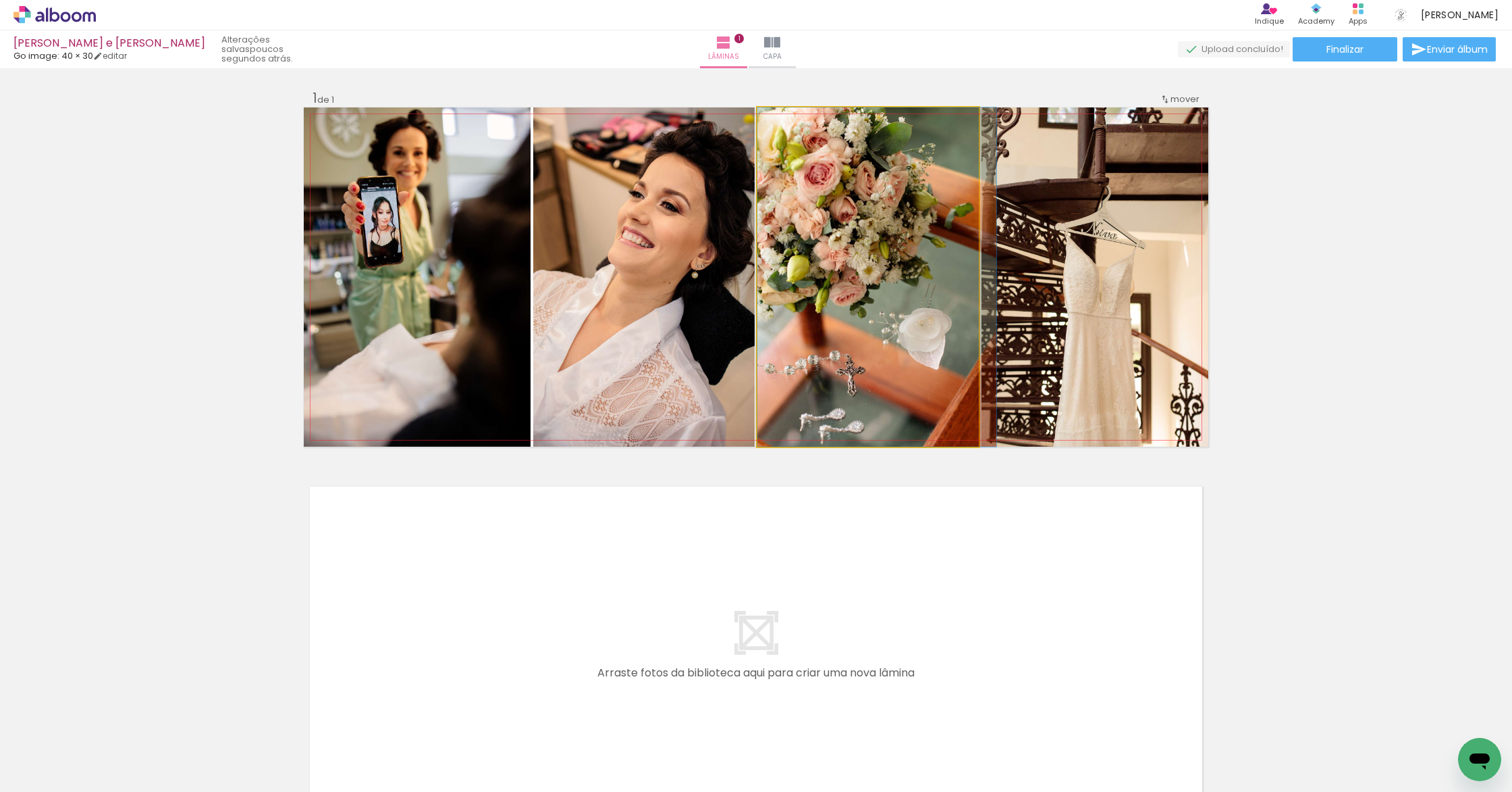
drag, startPoint x: 864, startPoint y: 248, endPoint x: 887, endPoint y: 252, distance: 23.3
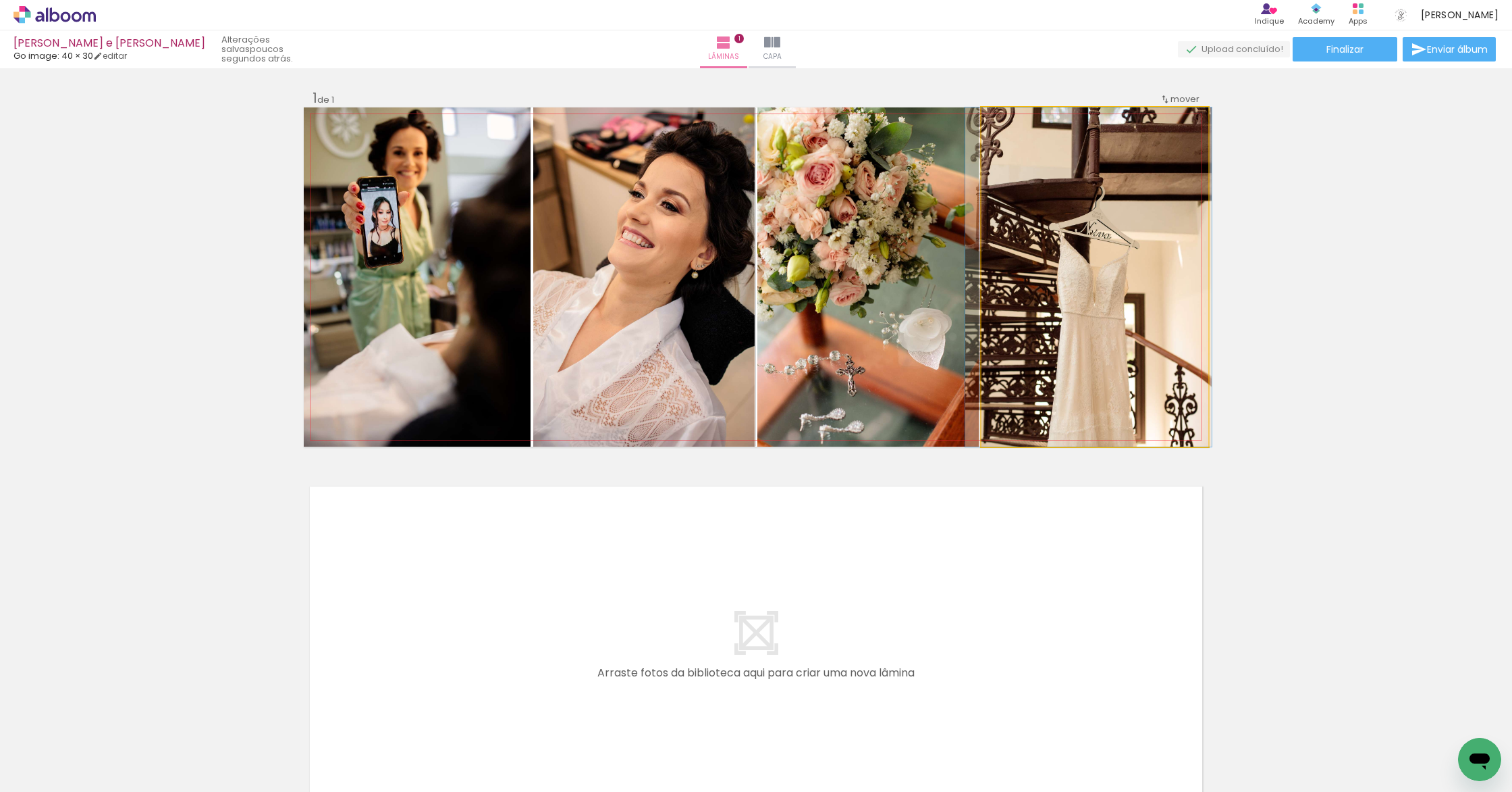
drag, startPoint x: 1069, startPoint y: 252, endPoint x: 1063, endPoint y: 255, distance: 6.7
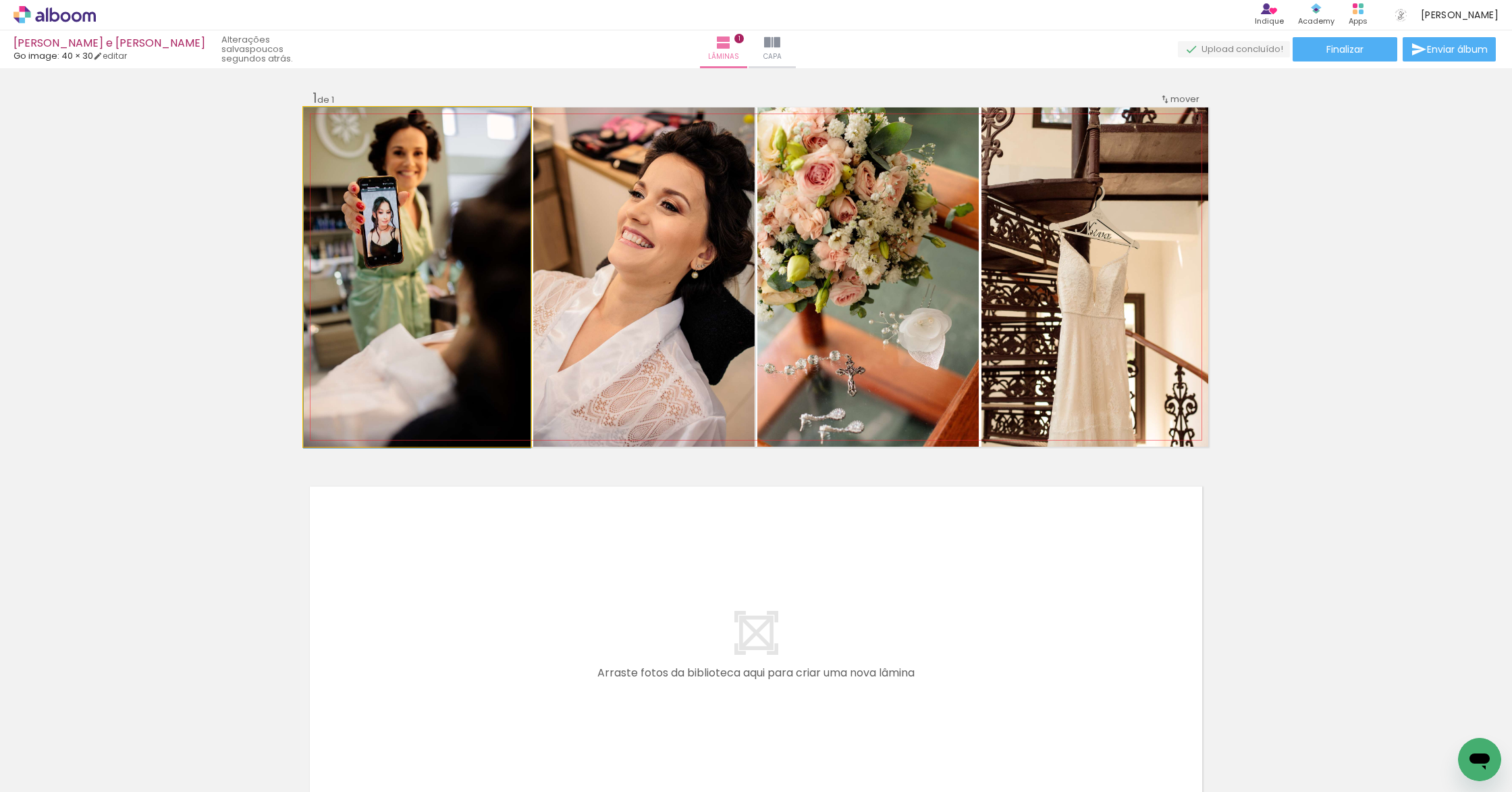
drag, startPoint x: 463, startPoint y: 249, endPoint x: 490, endPoint y: 251, distance: 27.1
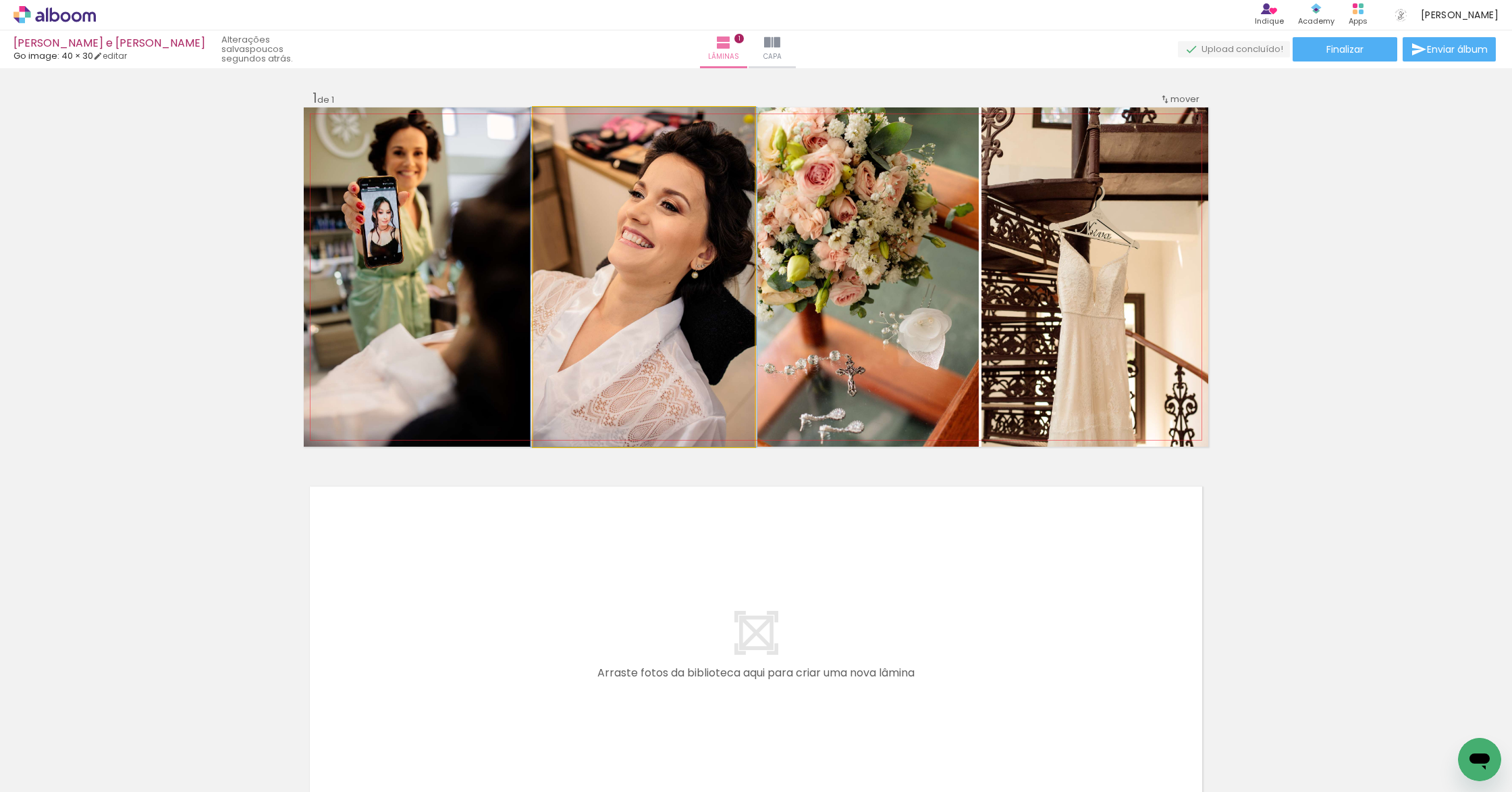
click at [681, 267] on quentale-photo at bounding box center [644, 277] width 221 height 339
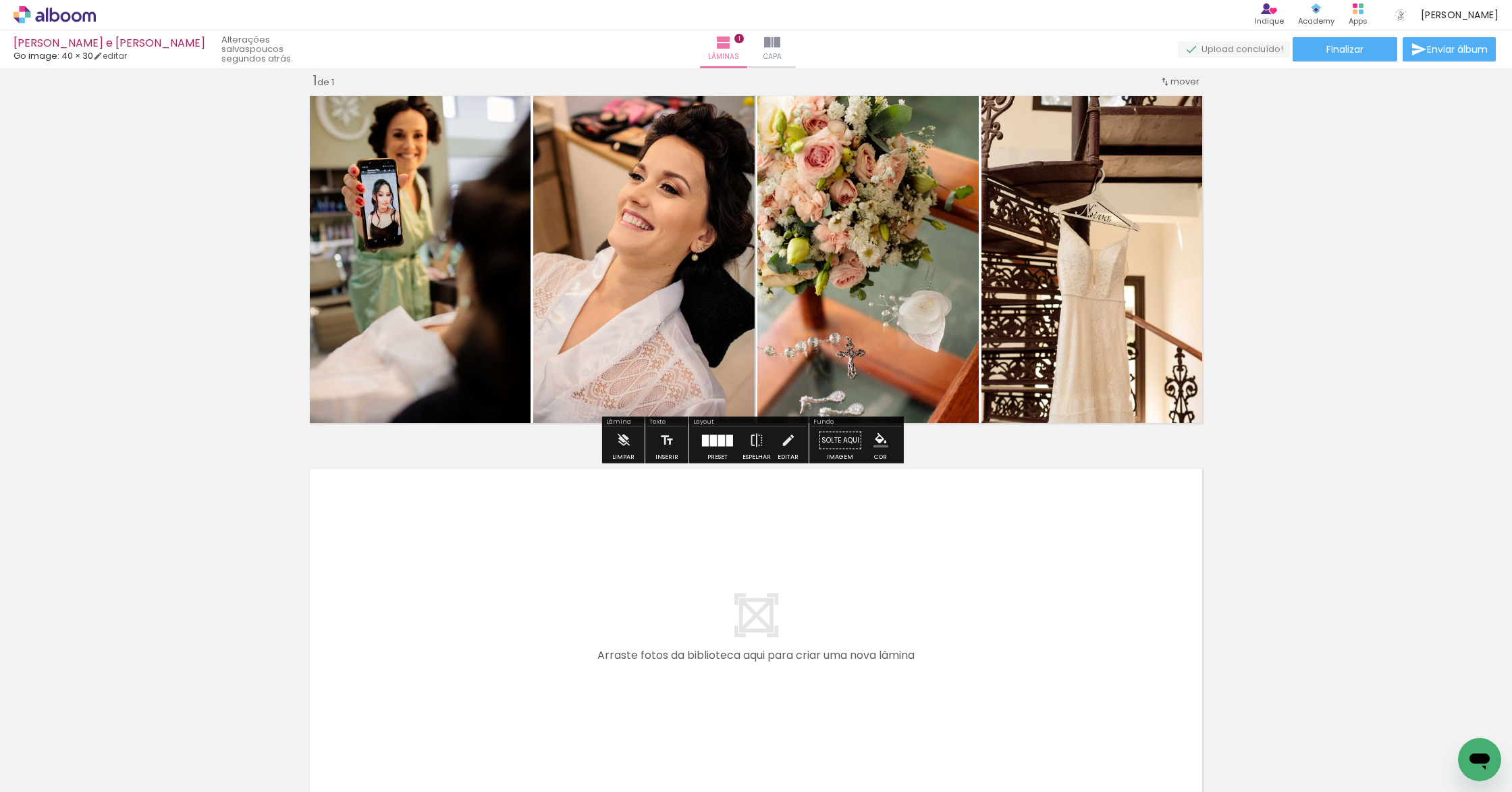
scroll to position [159, 0]
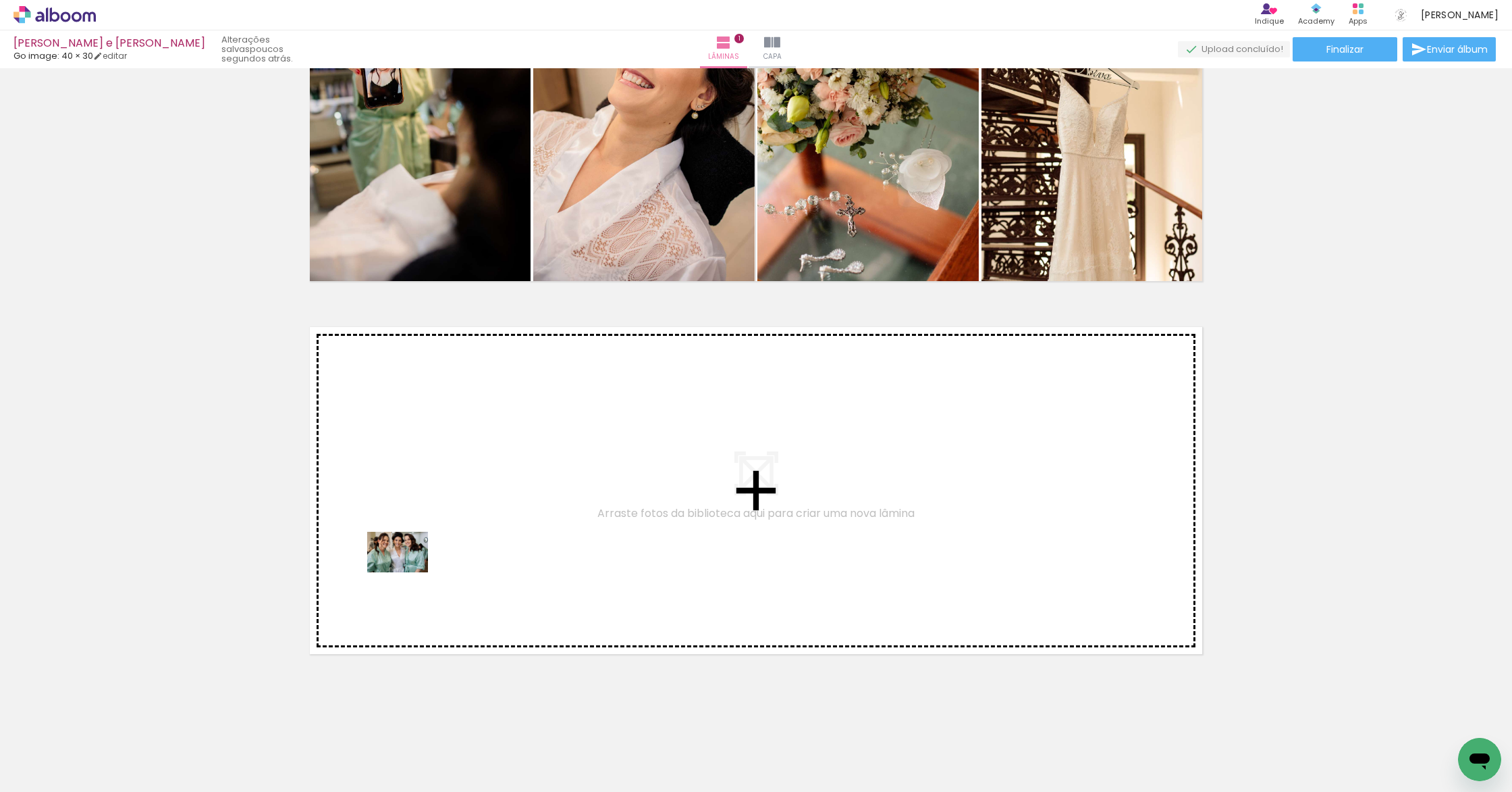
drag, startPoint x: 158, startPoint y: 742, endPoint x: 408, endPoint y: 572, distance: 302.3
click at [408, 572] on quentale-workspace at bounding box center [756, 396] width 1512 height 792
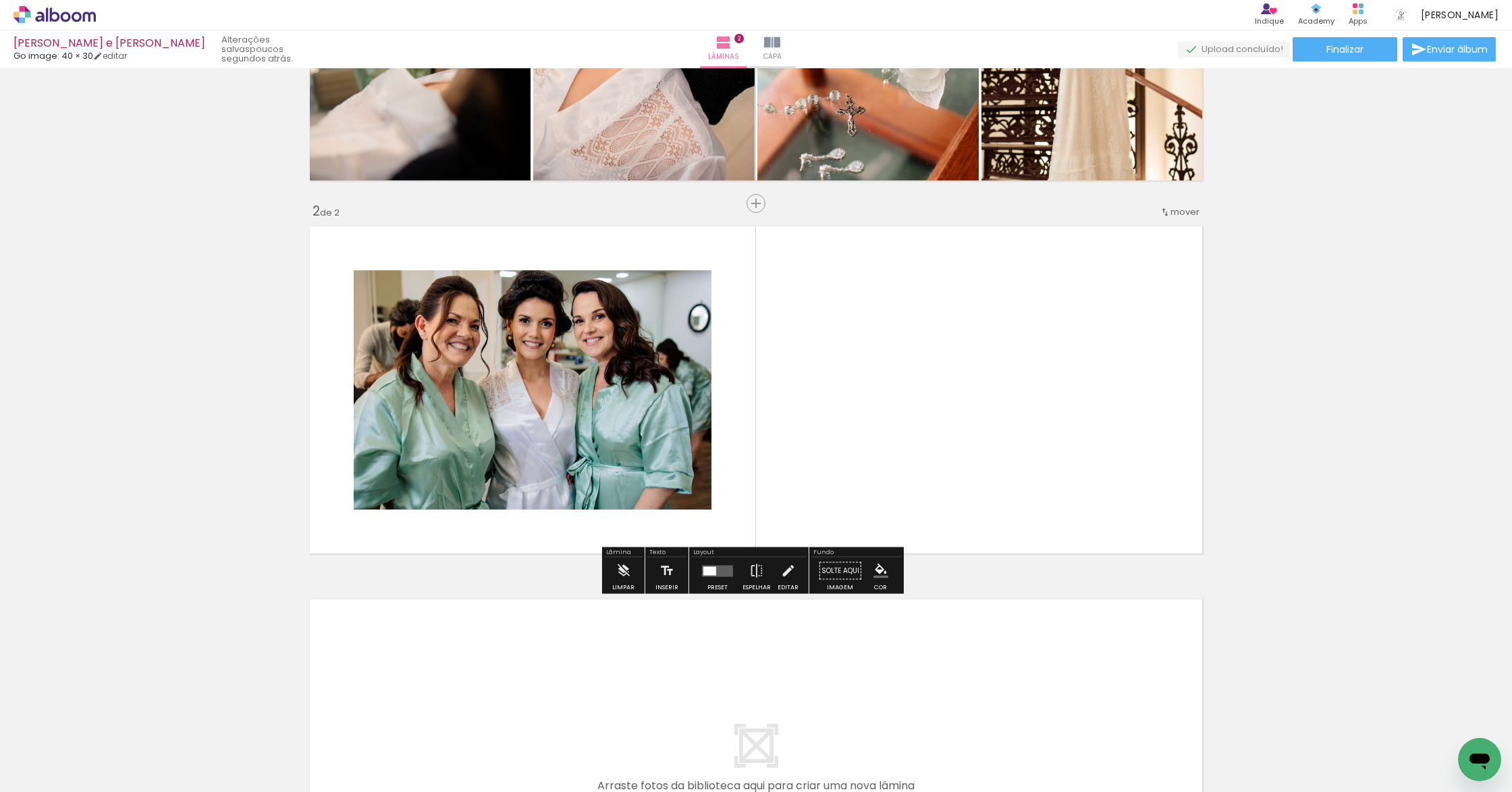
scroll to position [262, 0]
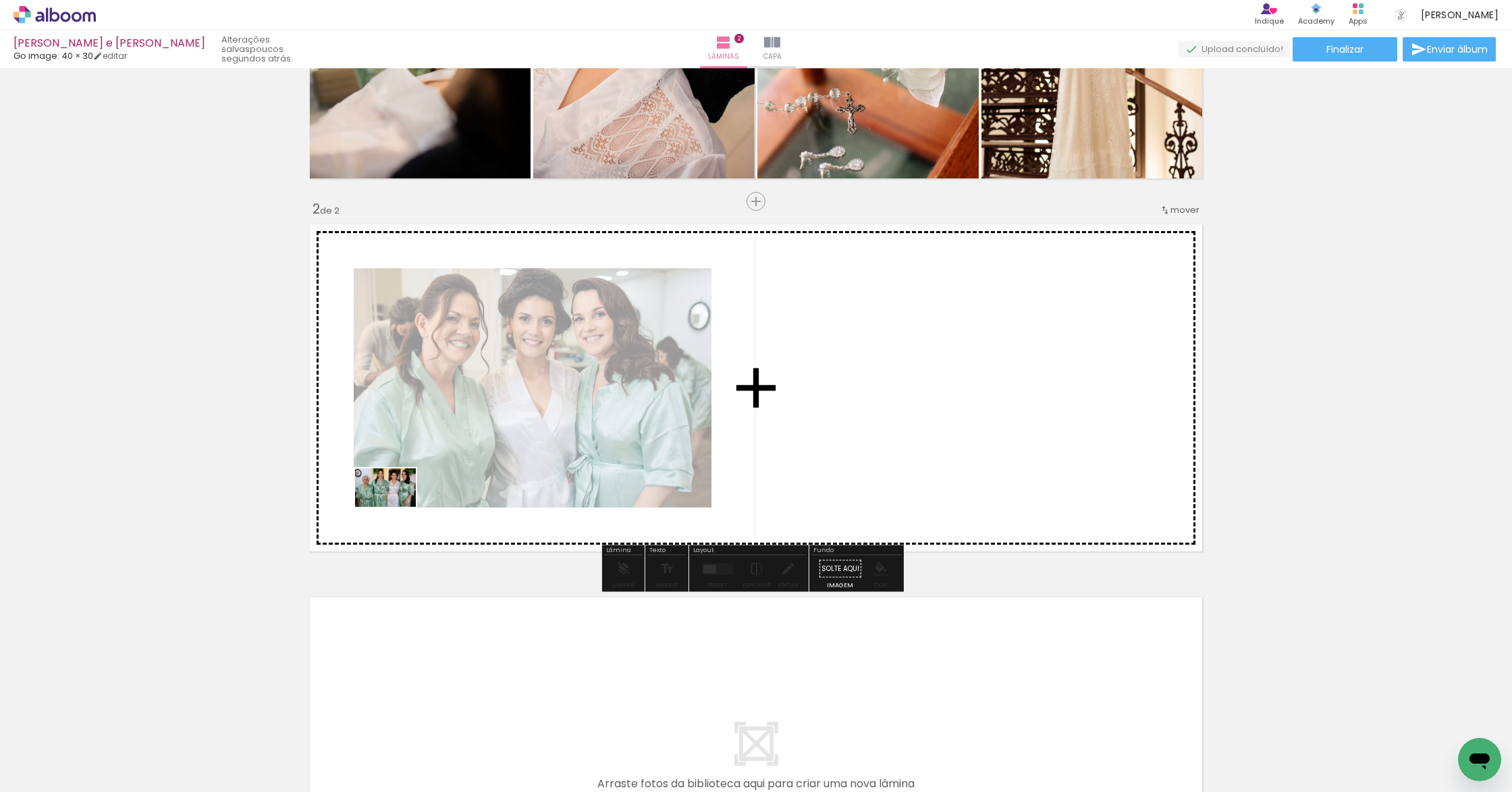
drag, startPoint x: 296, startPoint y: 749, endPoint x: 397, endPoint y: 507, distance: 262.2
click at [397, 507] on quentale-workspace at bounding box center [756, 396] width 1512 height 792
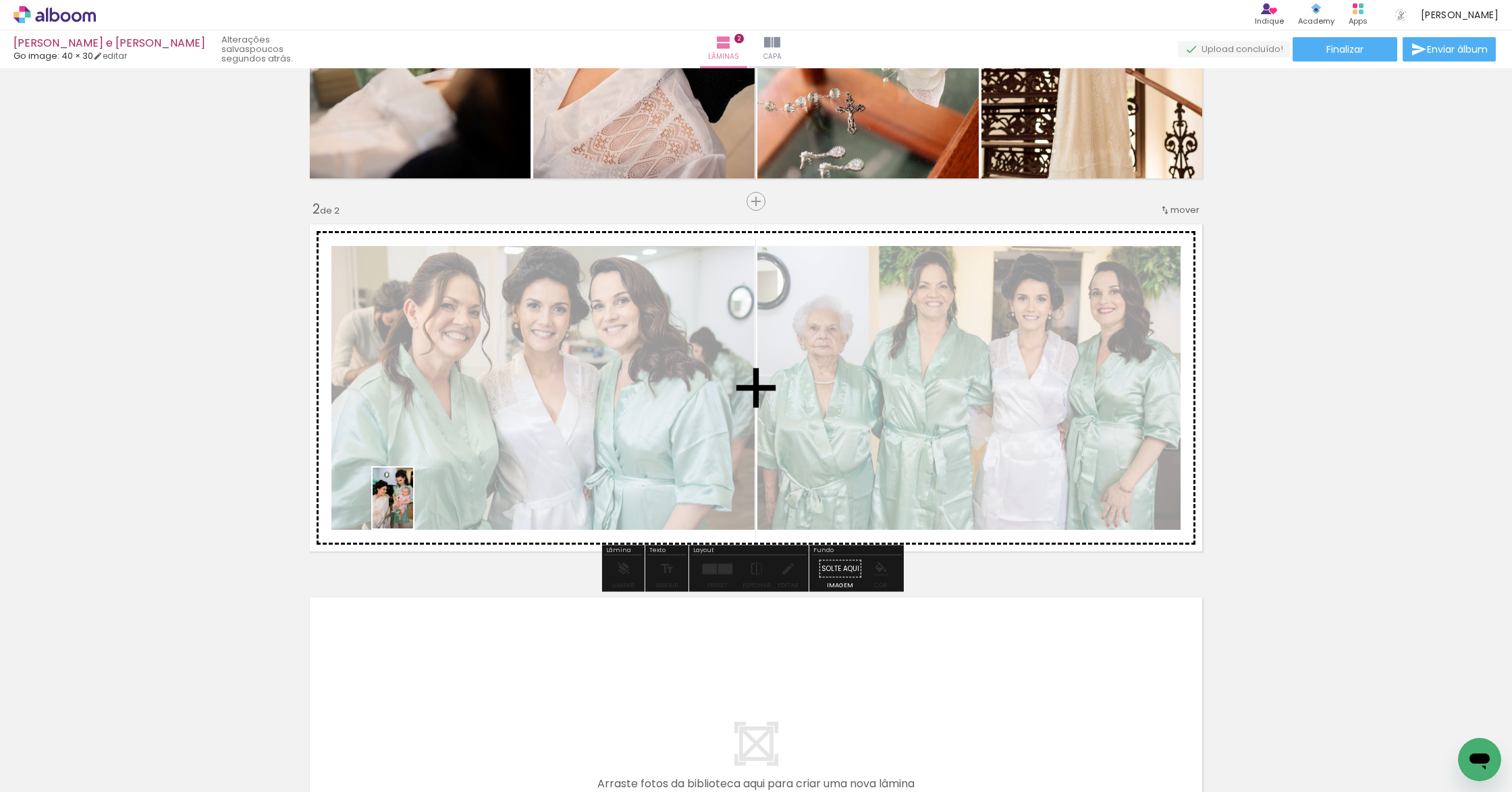
drag, startPoint x: 132, startPoint y: 742, endPoint x: 413, endPoint y: 508, distance: 365.7
click at [413, 508] on quentale-workspace at bounding box center [756, 396] width 1512 height 792
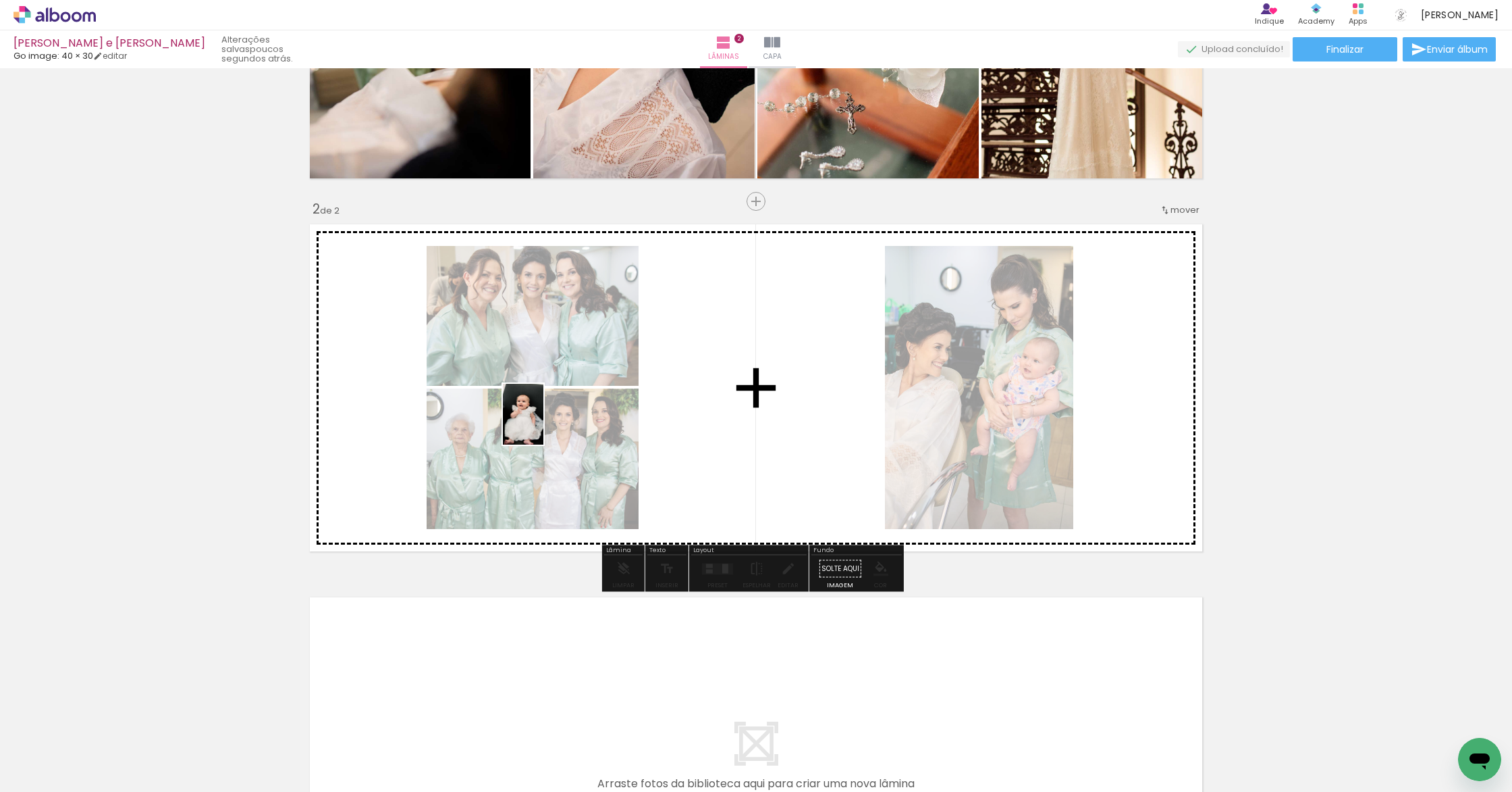
drag, startPoint x: 148, startPoint y: 749, endPoint x: 543, endPoint y: 424, distance: 511.5
click at [543, 424] on quentale-workspace at bounding box center [756, 396] width 1512 height 792
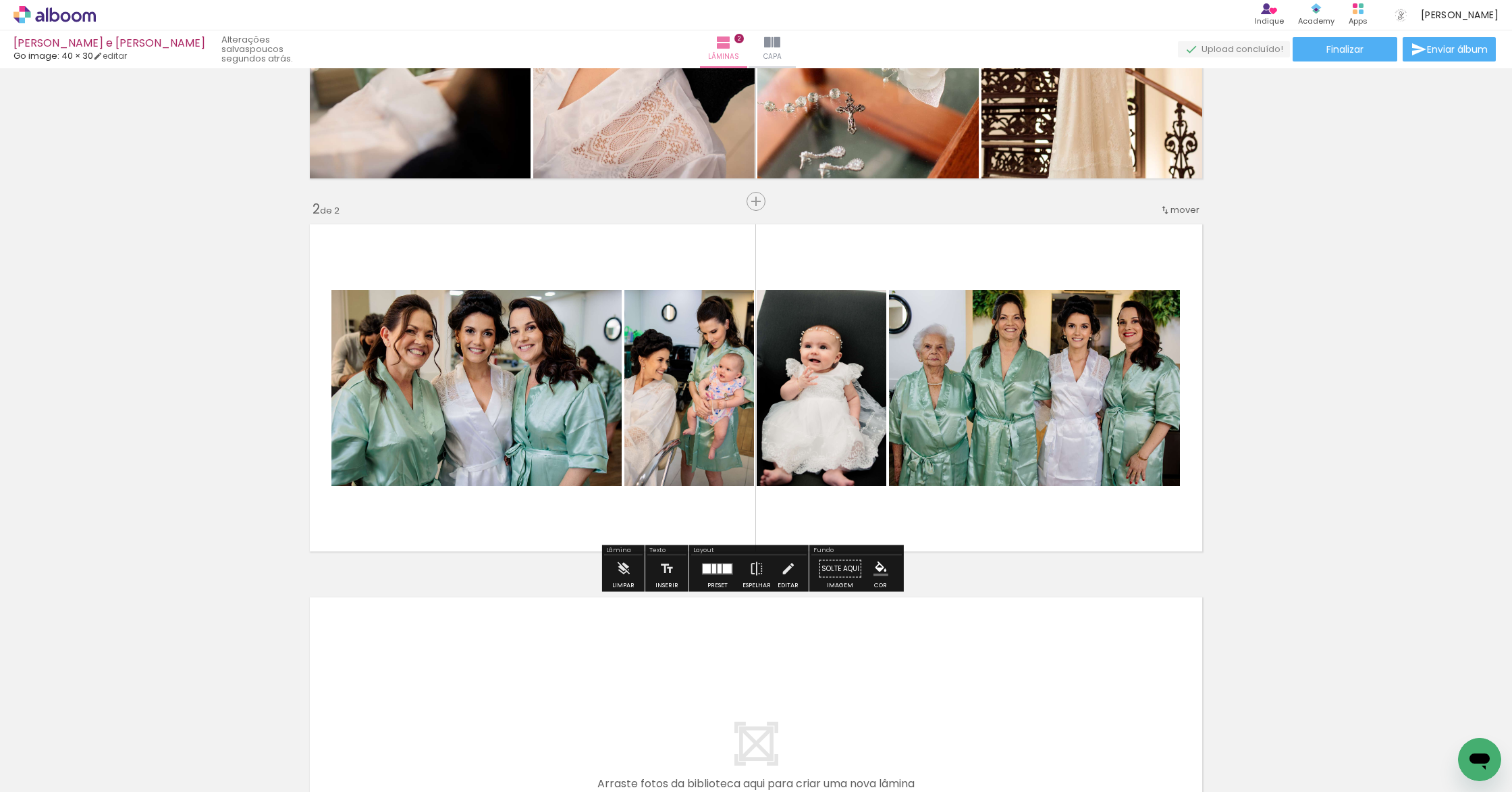
click at [707, 568] on quentale-layouter at bounding box center [717, 568] width 31 height 12
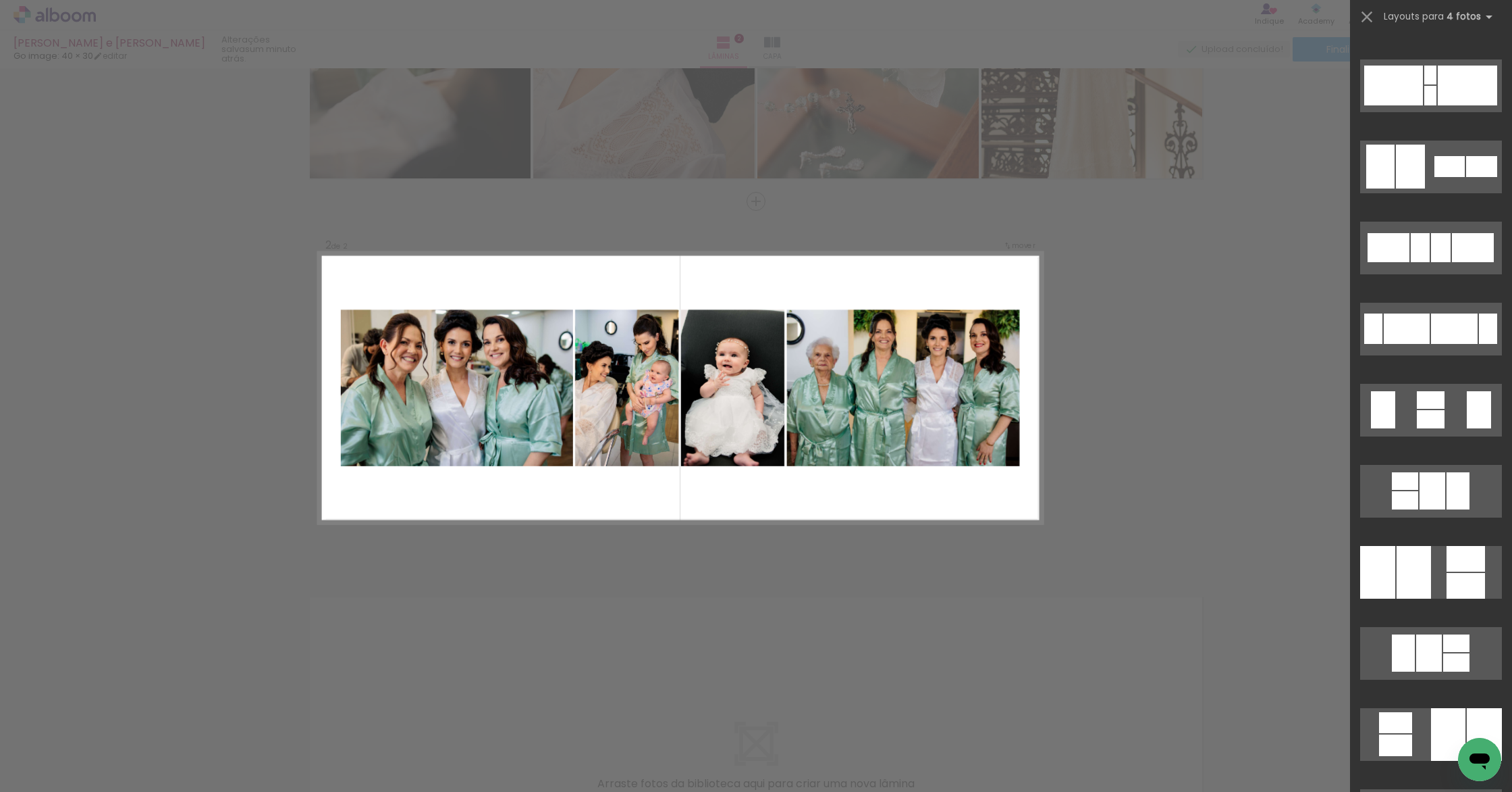
scroll to position [243, 0]
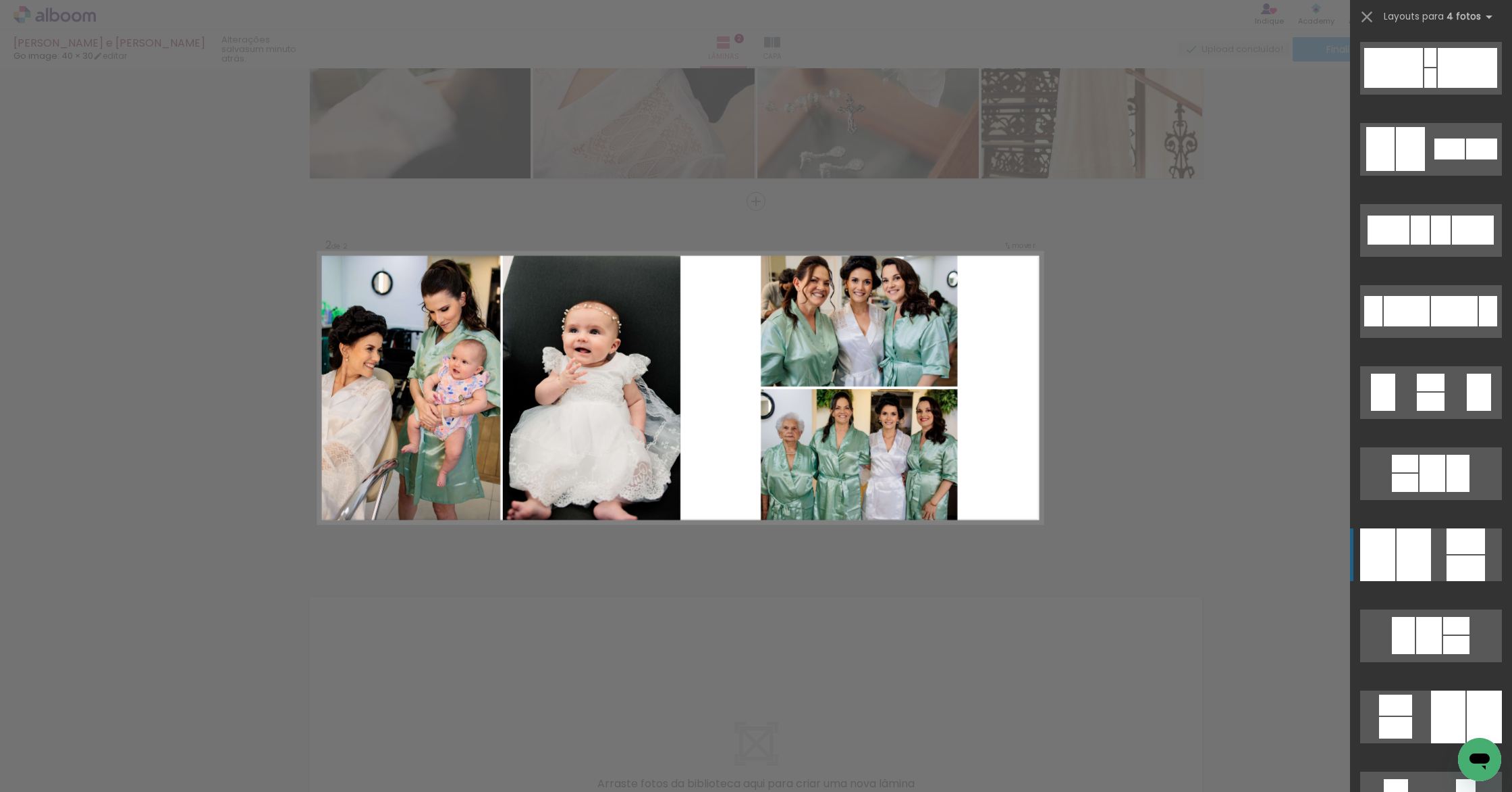
click at [911, 558] on div at bounding box center [1414, 555] width 35 height 53
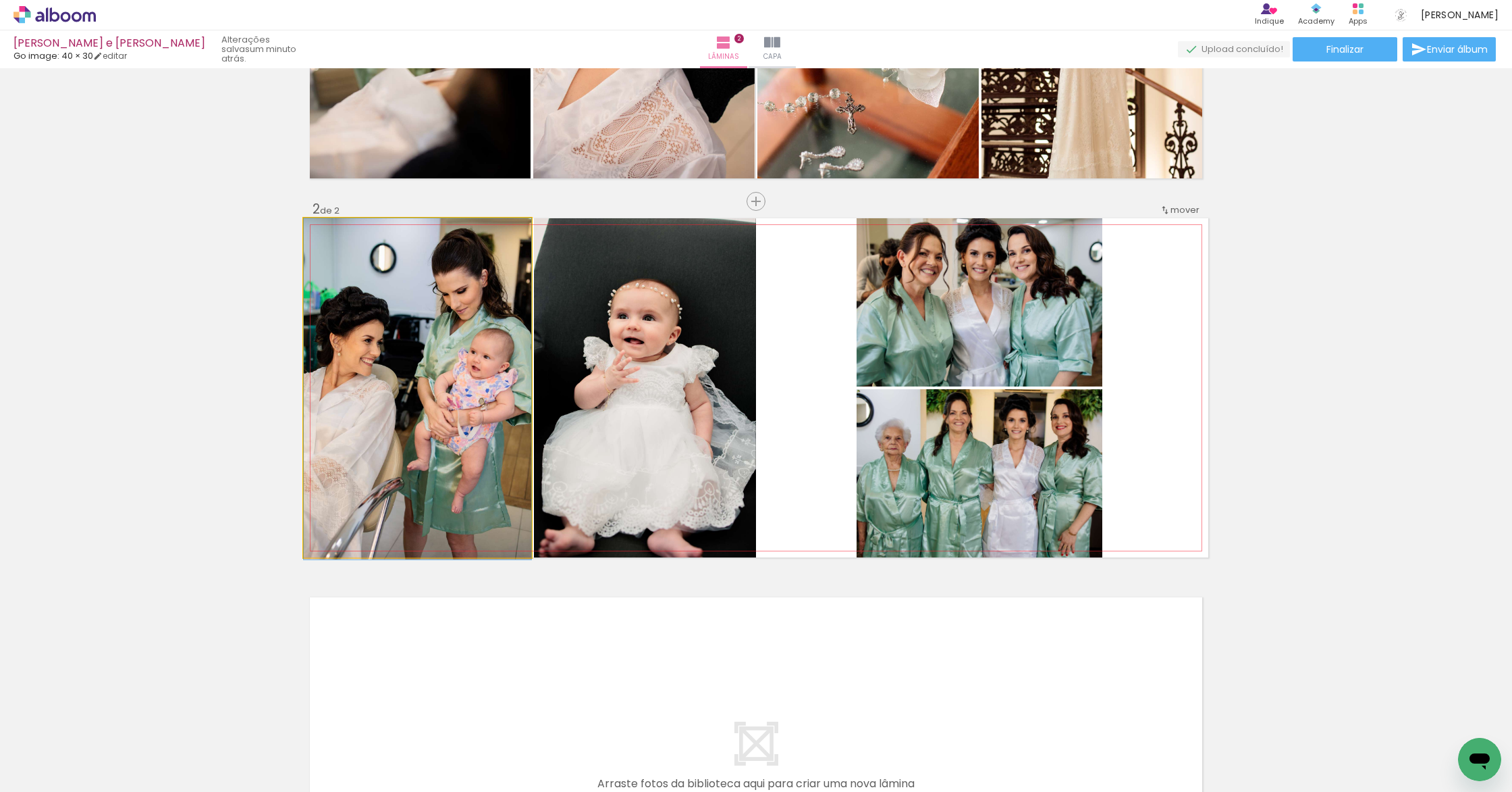
drag, startPoint x: 423, startPoint y: 446, endPoint x: 530, endPoint y: 459, distance: 107.8
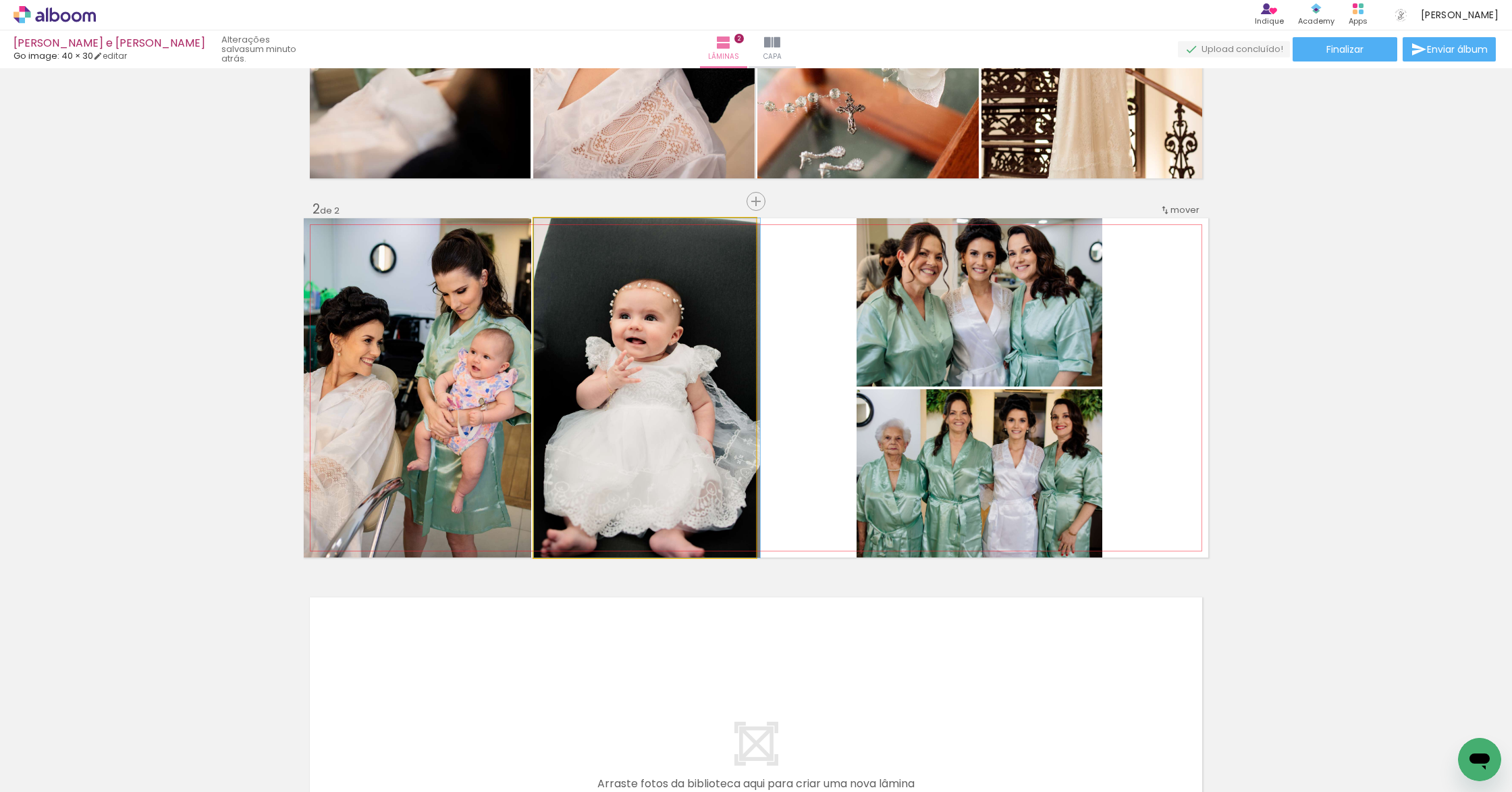
drag, startPoint x: 701, startPoint y: 426, endPoint x: 718, endPoint y: 432, distance: 18.0
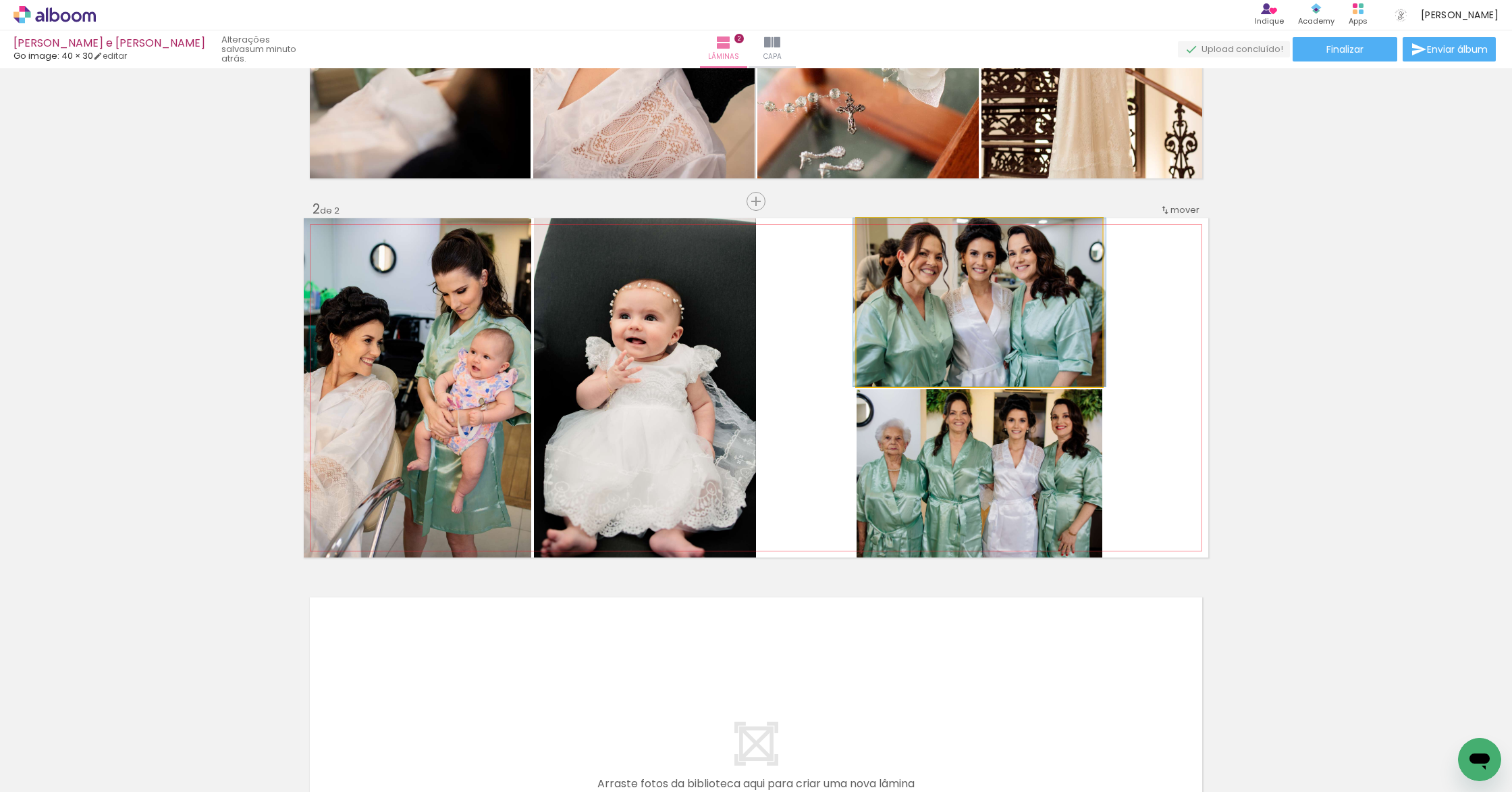
drag, startPoint x: 1016, startPoint y: 293, endPoint x: 1016, endPoint y: 329, distance: 36.0
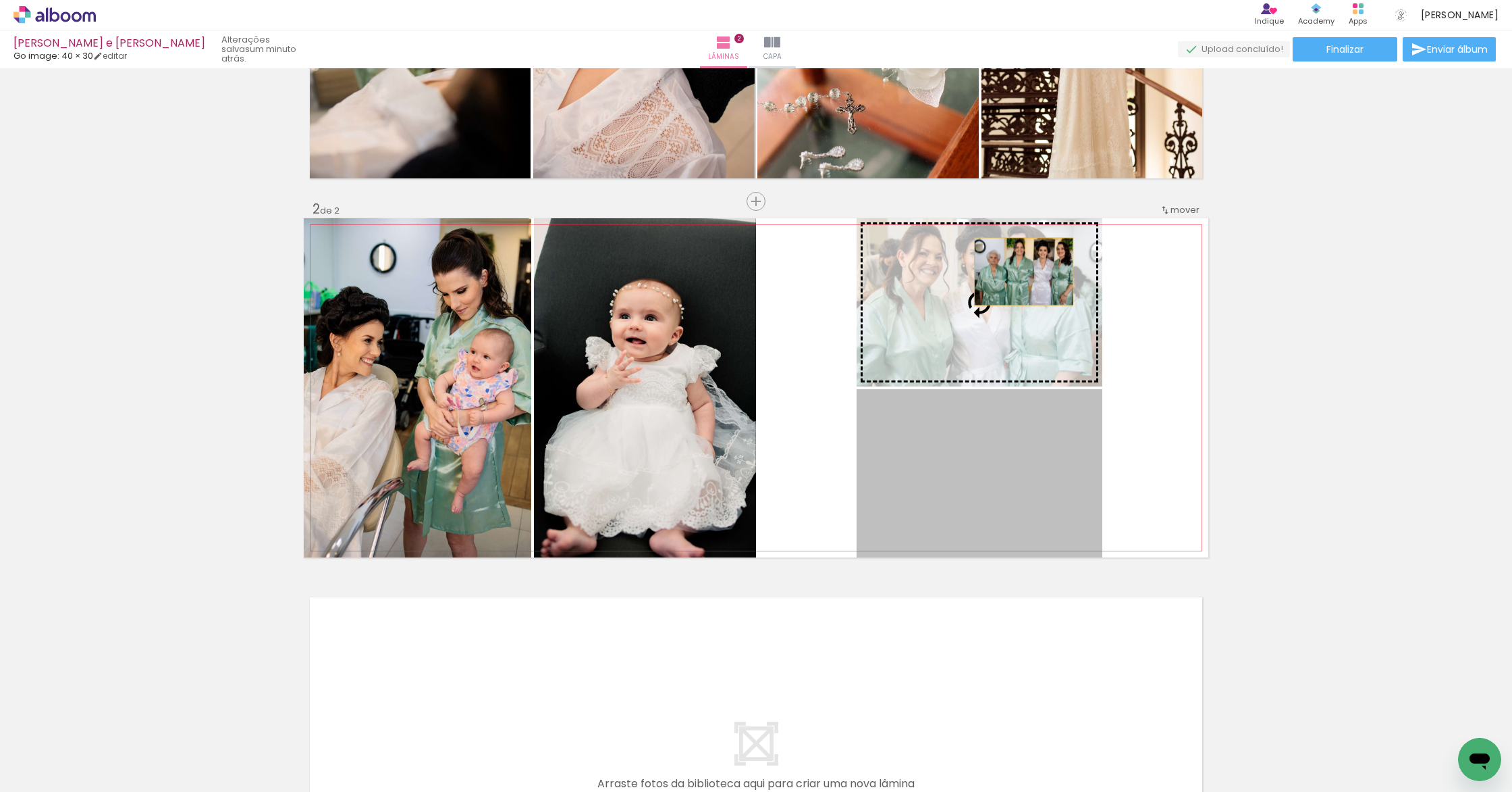
drag, startPoint x: 1007, startPoint y: 500, endPoint x: 1019, endPoint y: 271, distance: 229.3
click at [0, 0] on slot at bounding box center [0, 0] width 0 height 0
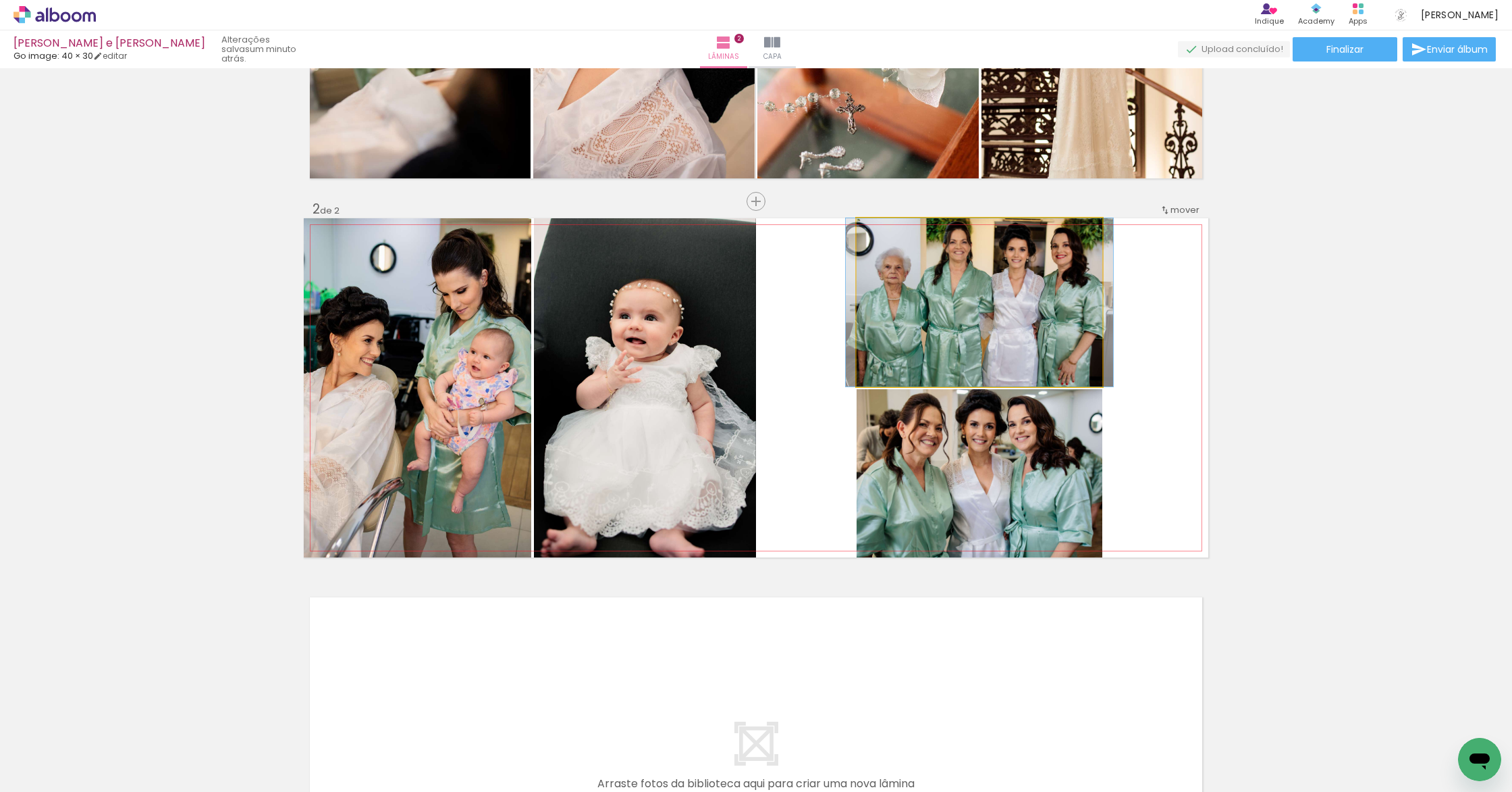
click at [911, 325] on quentale-photo at bounding box center [979, 302] width 246 height 168
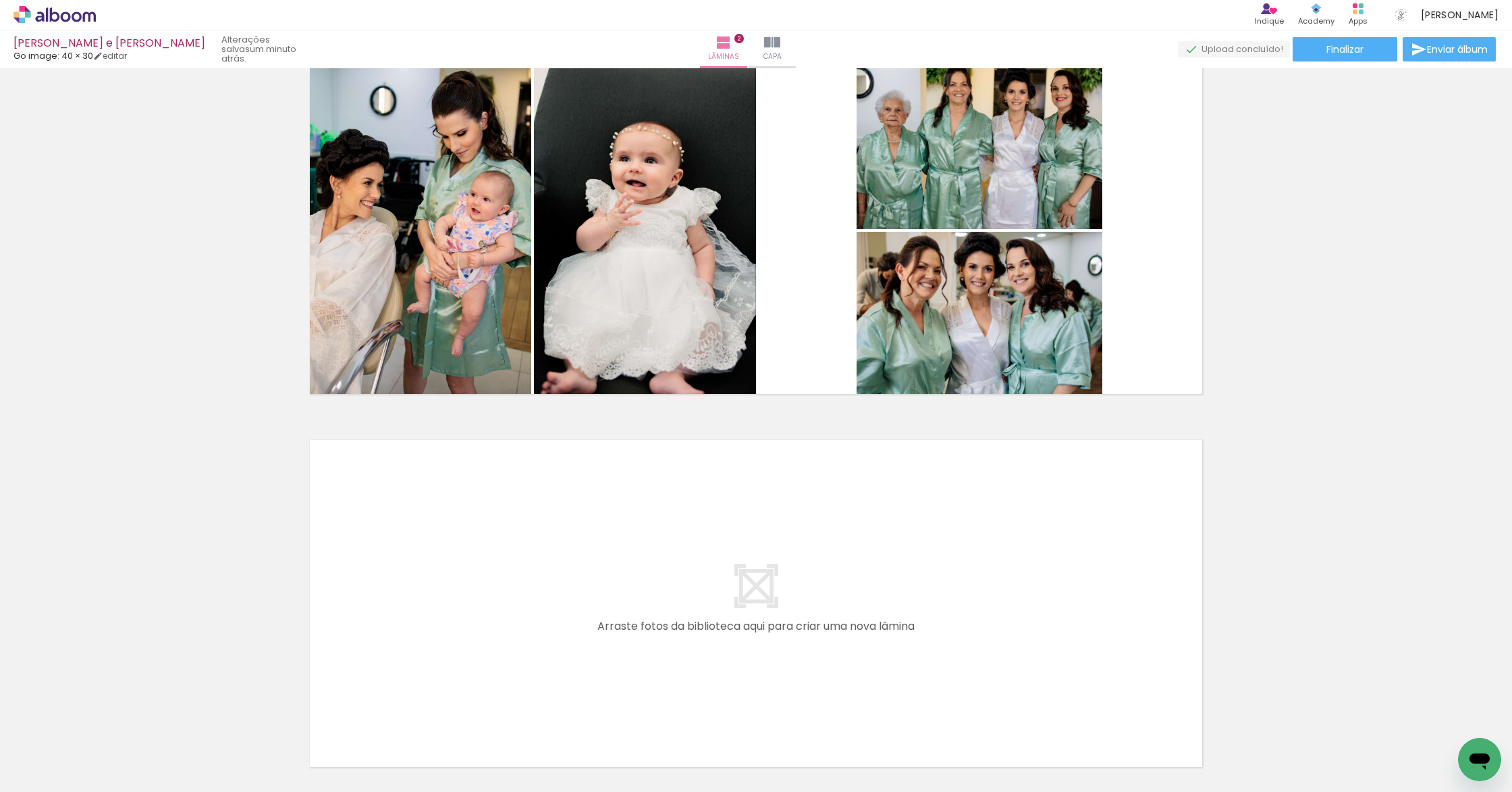
scroll to position [532, 0]
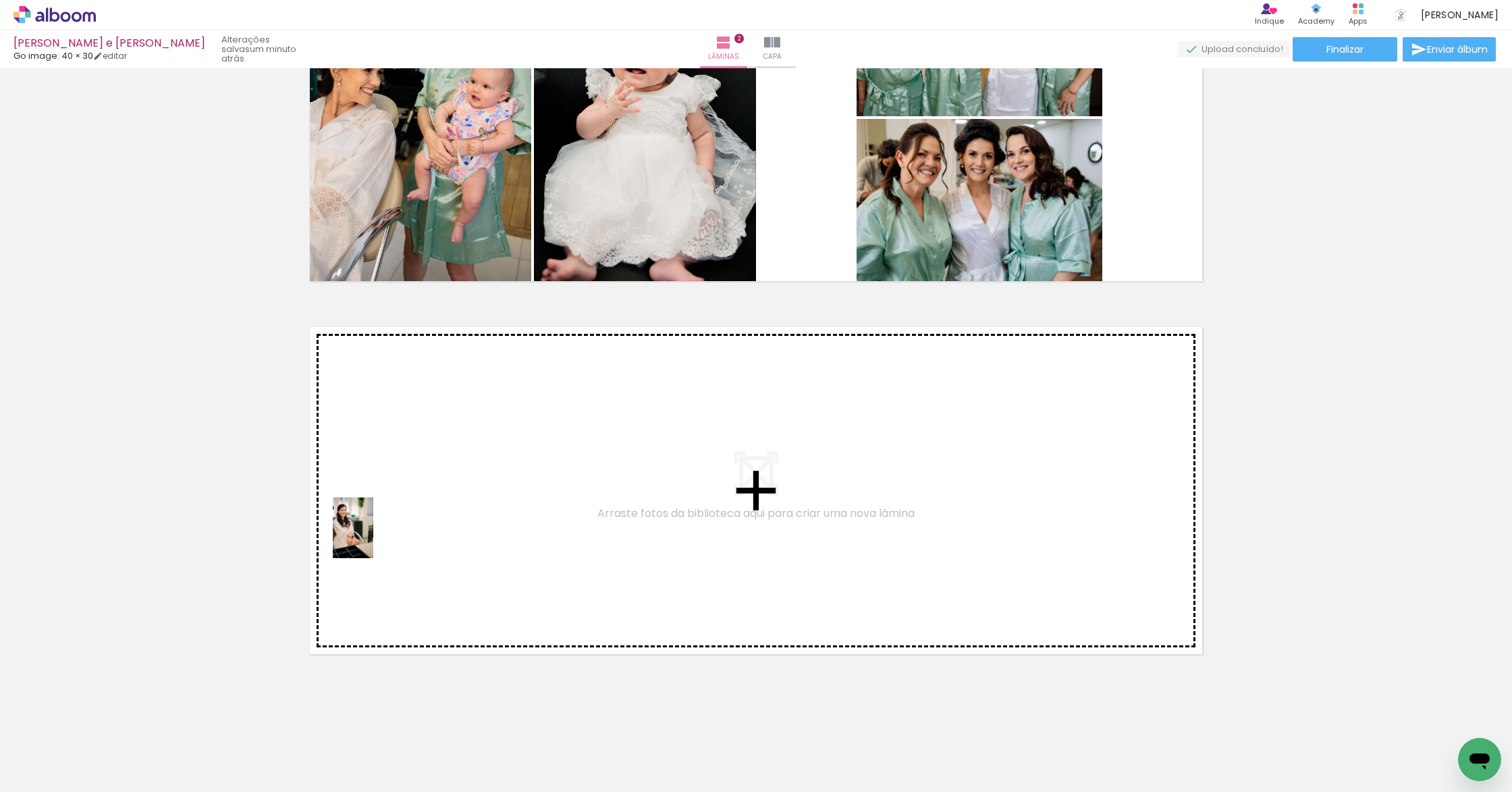
drag, startPoint x: 379, startPoint y: 751, endPoint x: 373, endPoint y: 538, distance: 213.1
click at [373, 538] on quentale-workspace at bounding box center [756, 396] width 1512 height 792
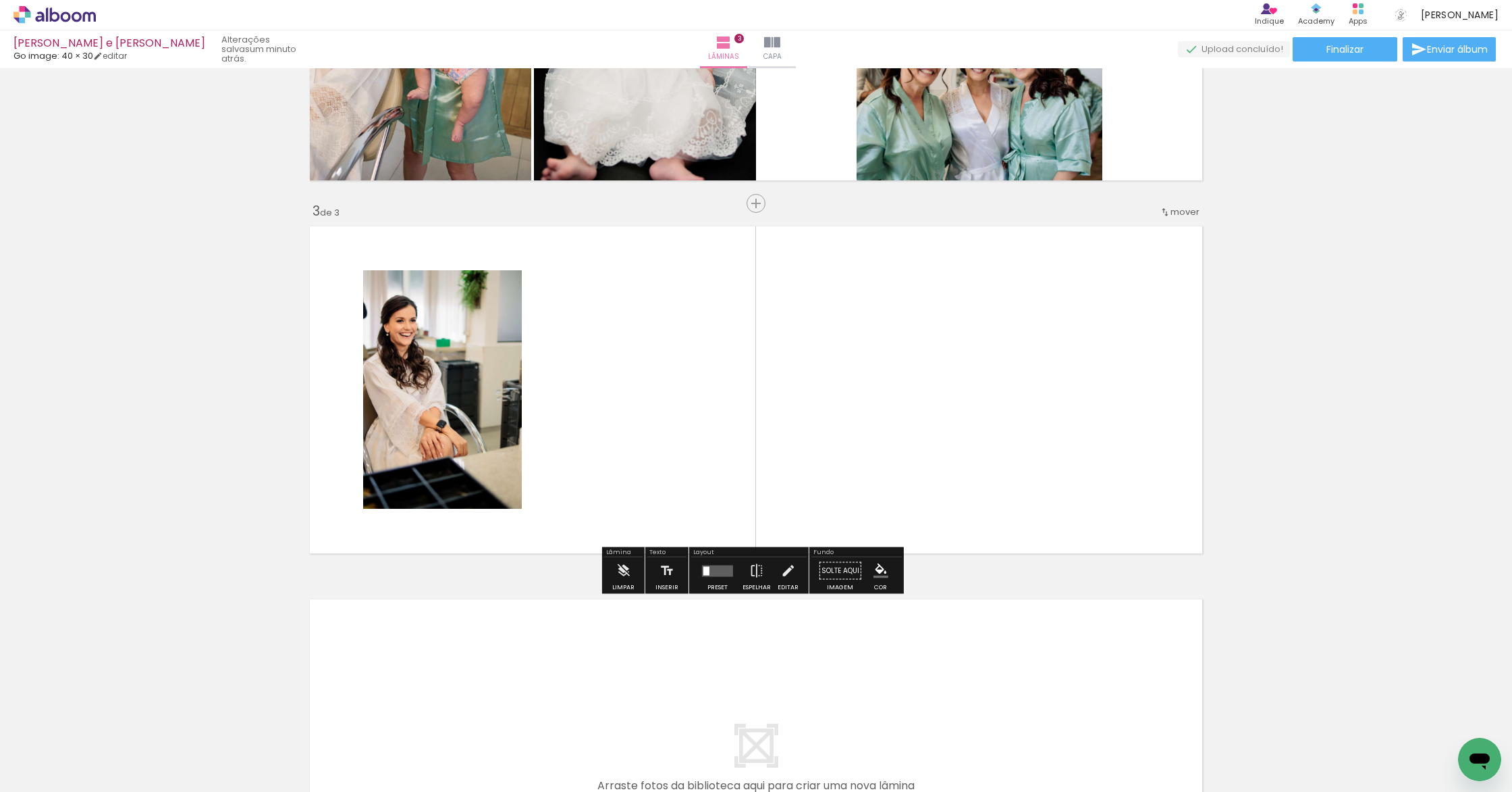
scroll to position [635, 0]
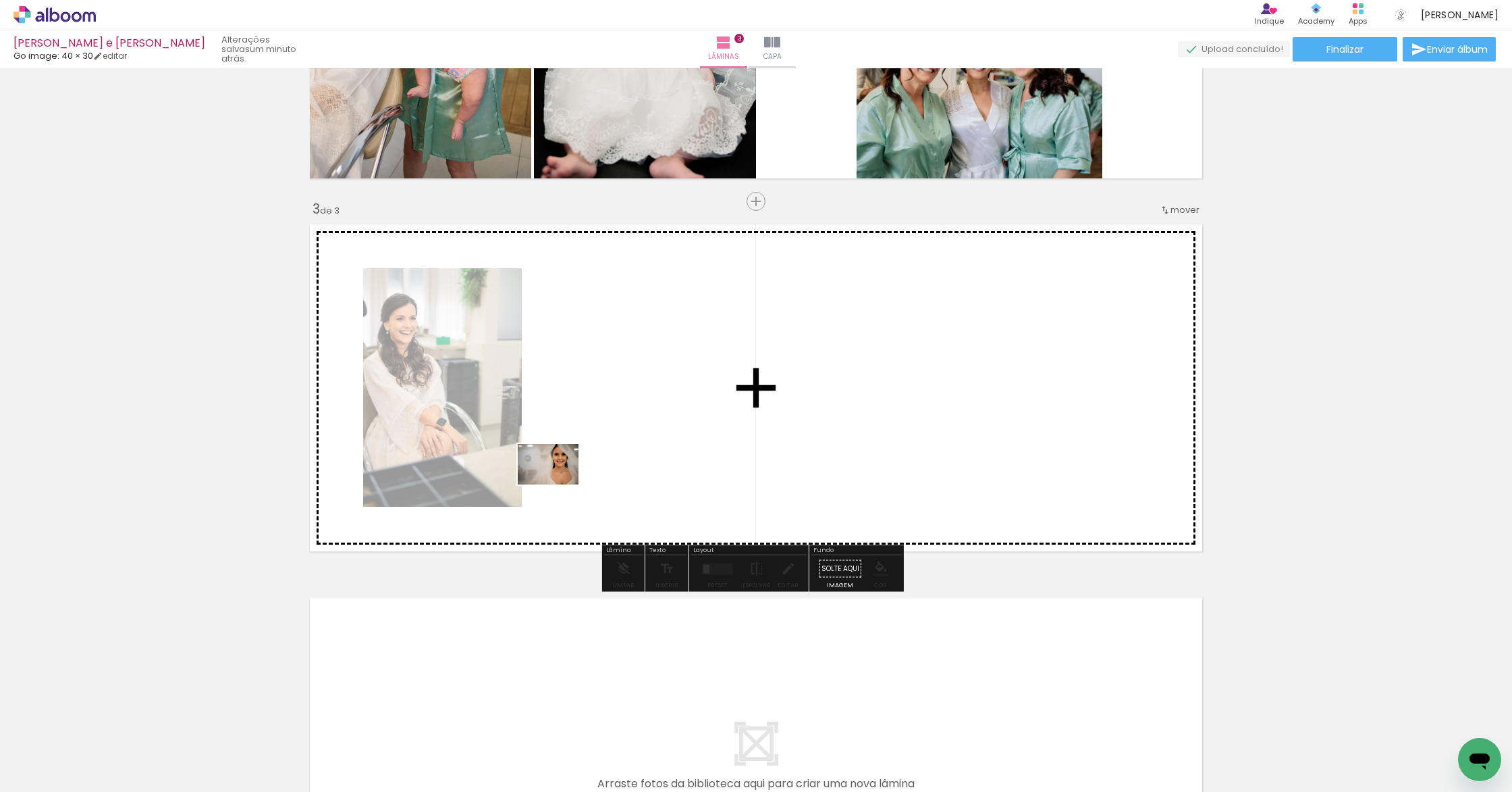
drag, startPoint x: 594, startPoint y: 734, endPoint x: 558, endPoint y: 484, distance: 252.6
click at [558, 484] on quentale-workspace at bounding box center [756, 396] width 1512 height 792
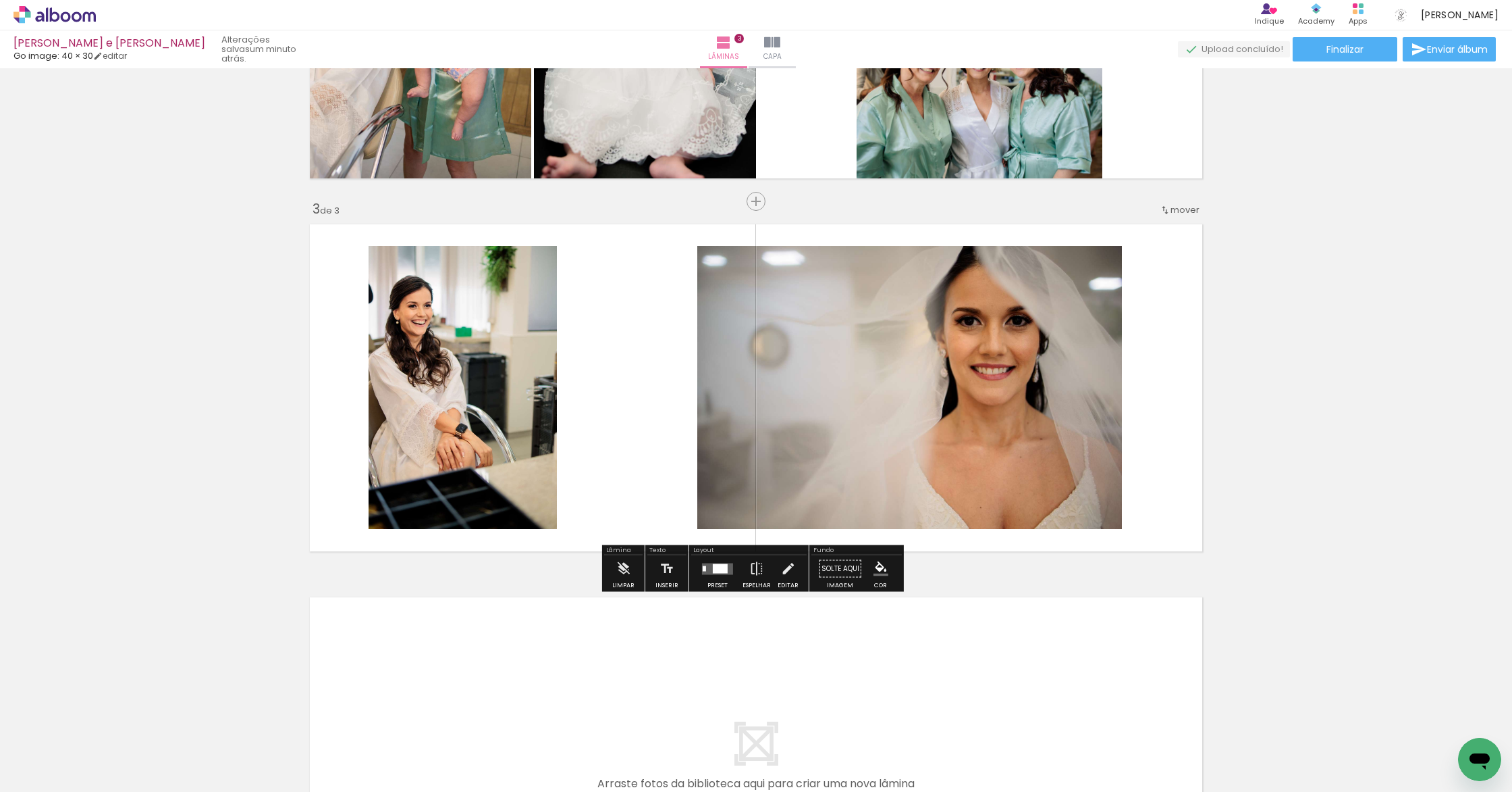
click at [727, 566] on quentale-layouter at bounding box center [717, 568] width 31 height 12
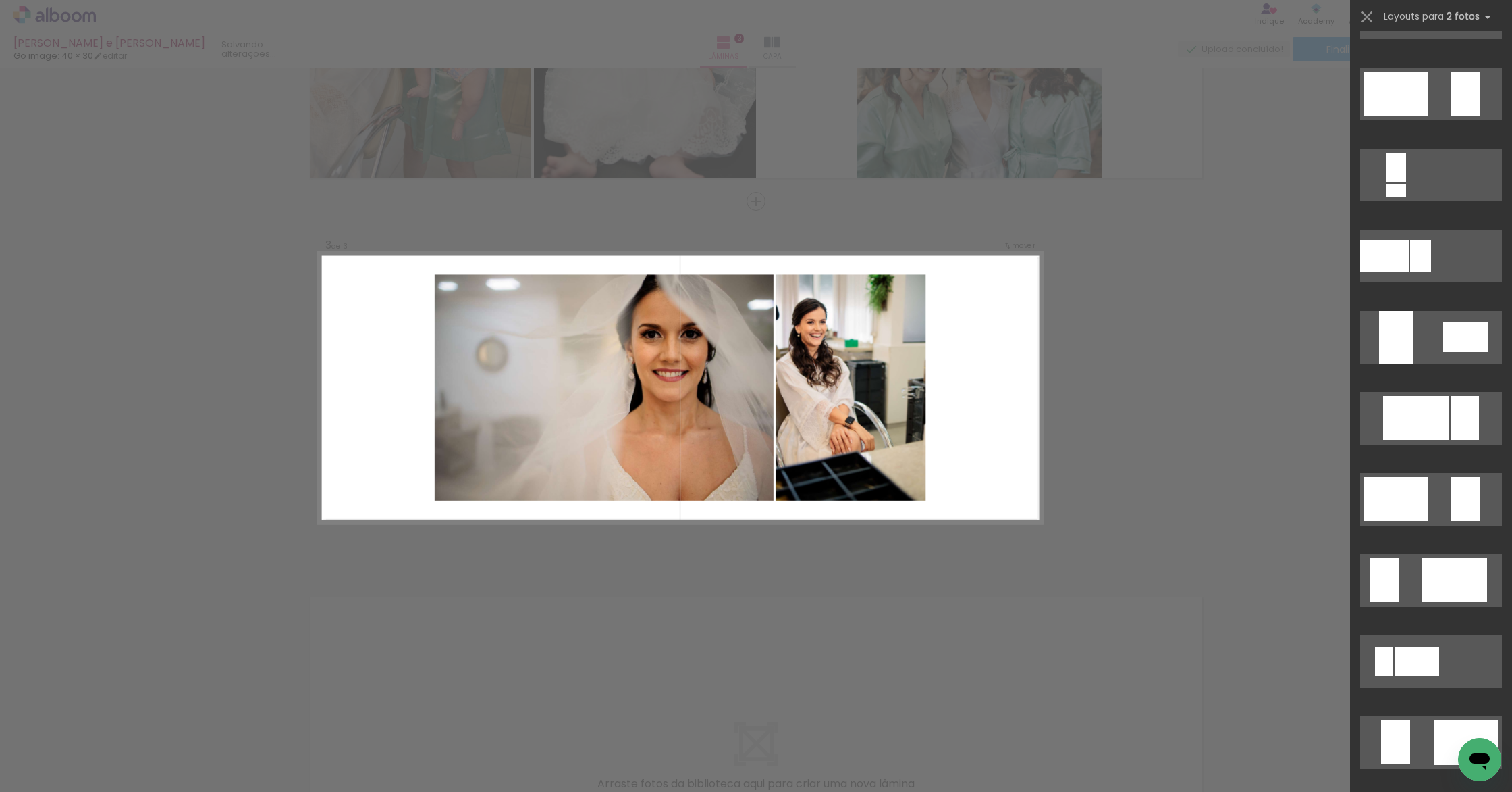
scroll to position [0, 0]
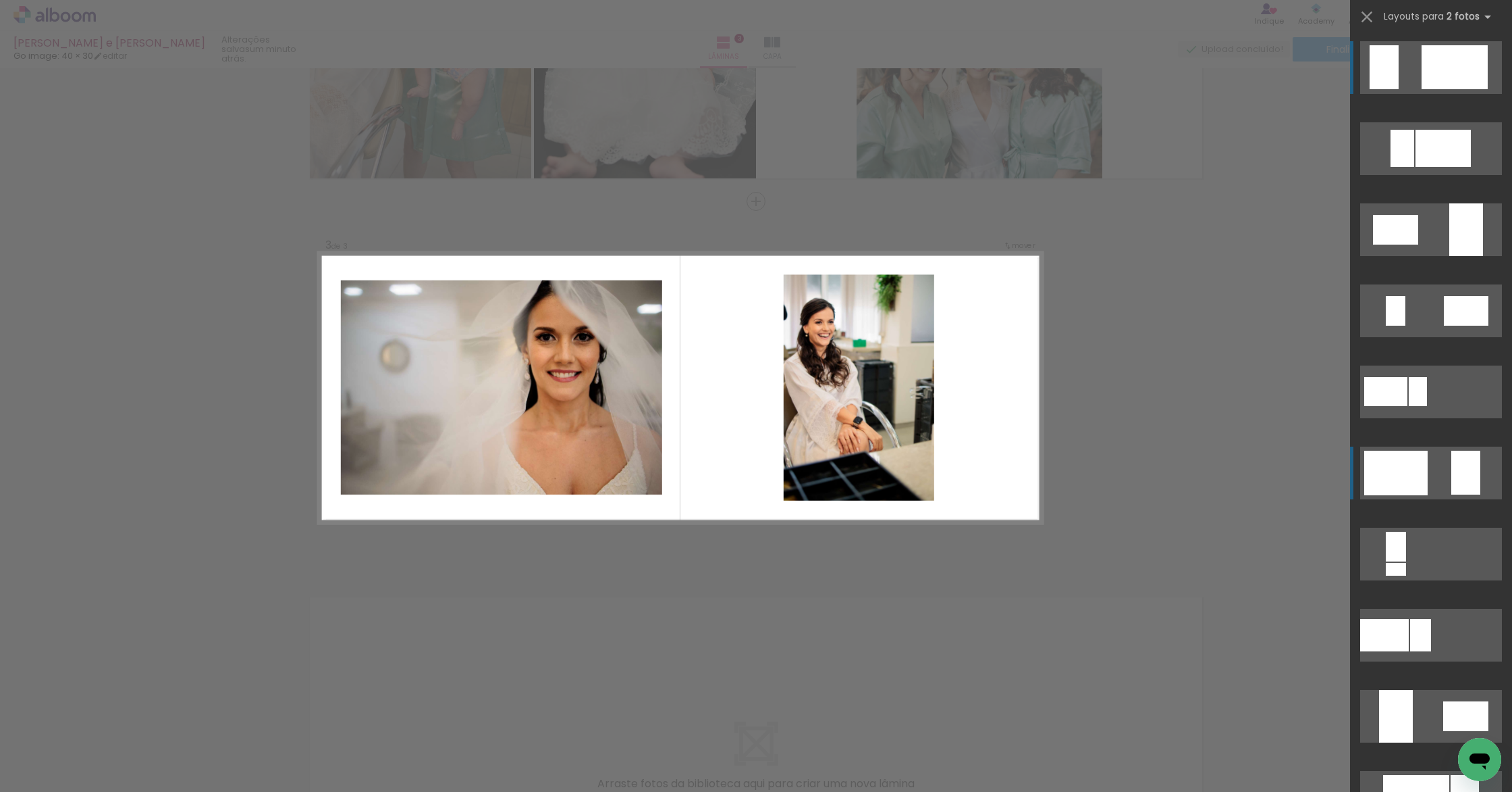
click at [911, 458] on div at bounding box center [1396, 473] width 63 height 45
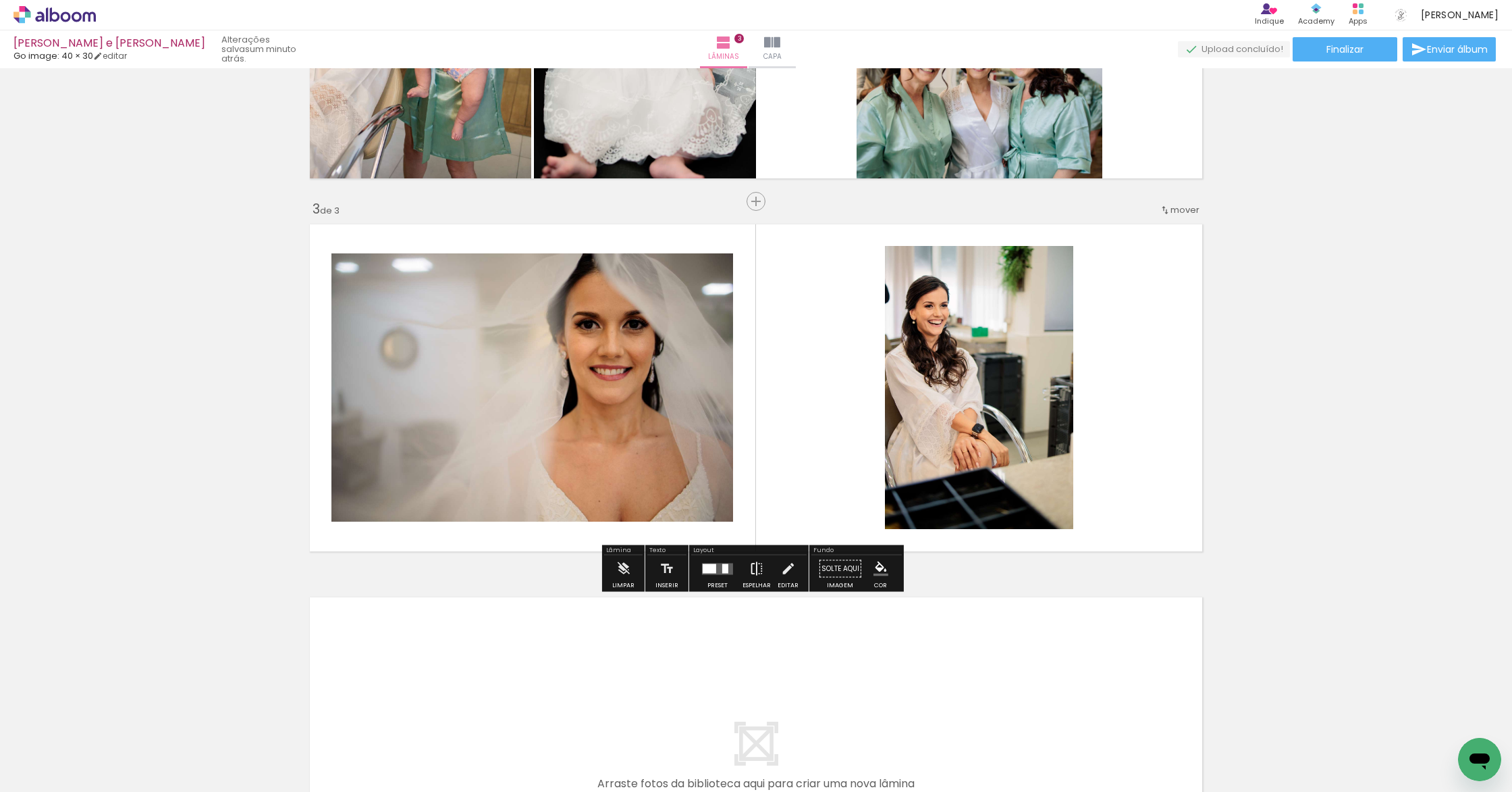
click at [753, 573] on iron-icon at bounding box center [756, 568] width 15 height 27
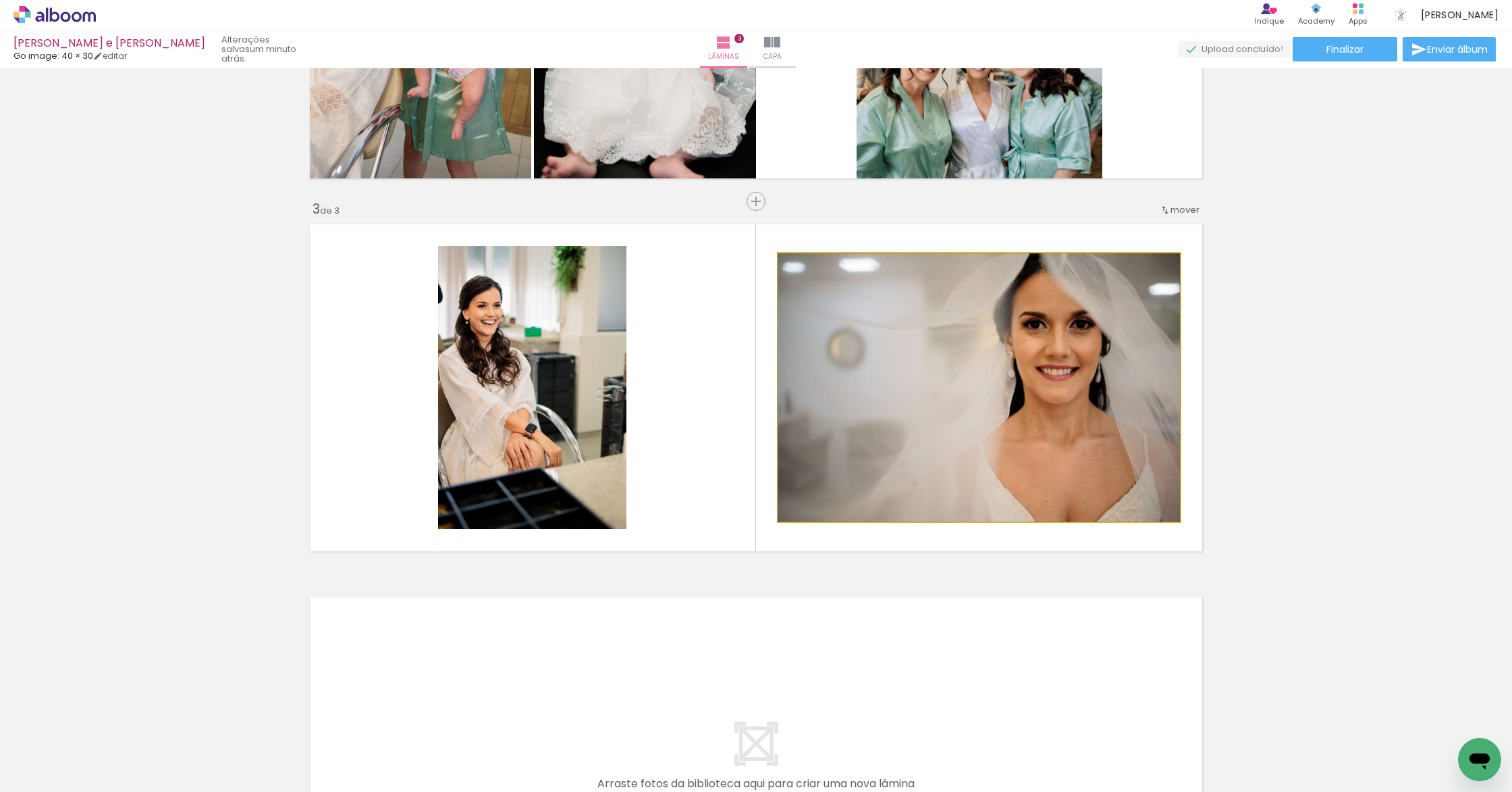
click at [911, 361] on quentale-photo at bounding box center [979, 387] width 402 height 268
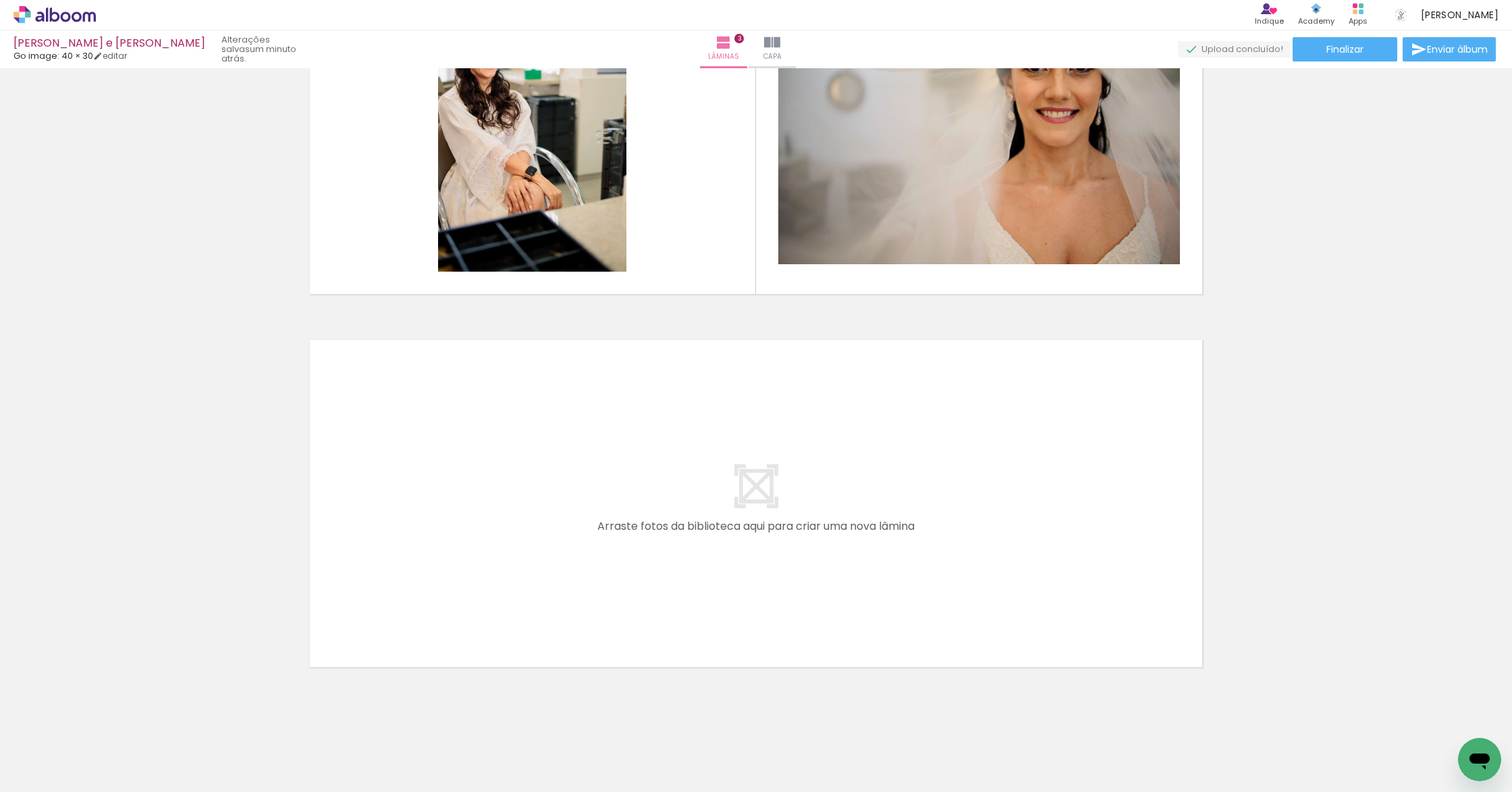
scroll to position [905, 0]
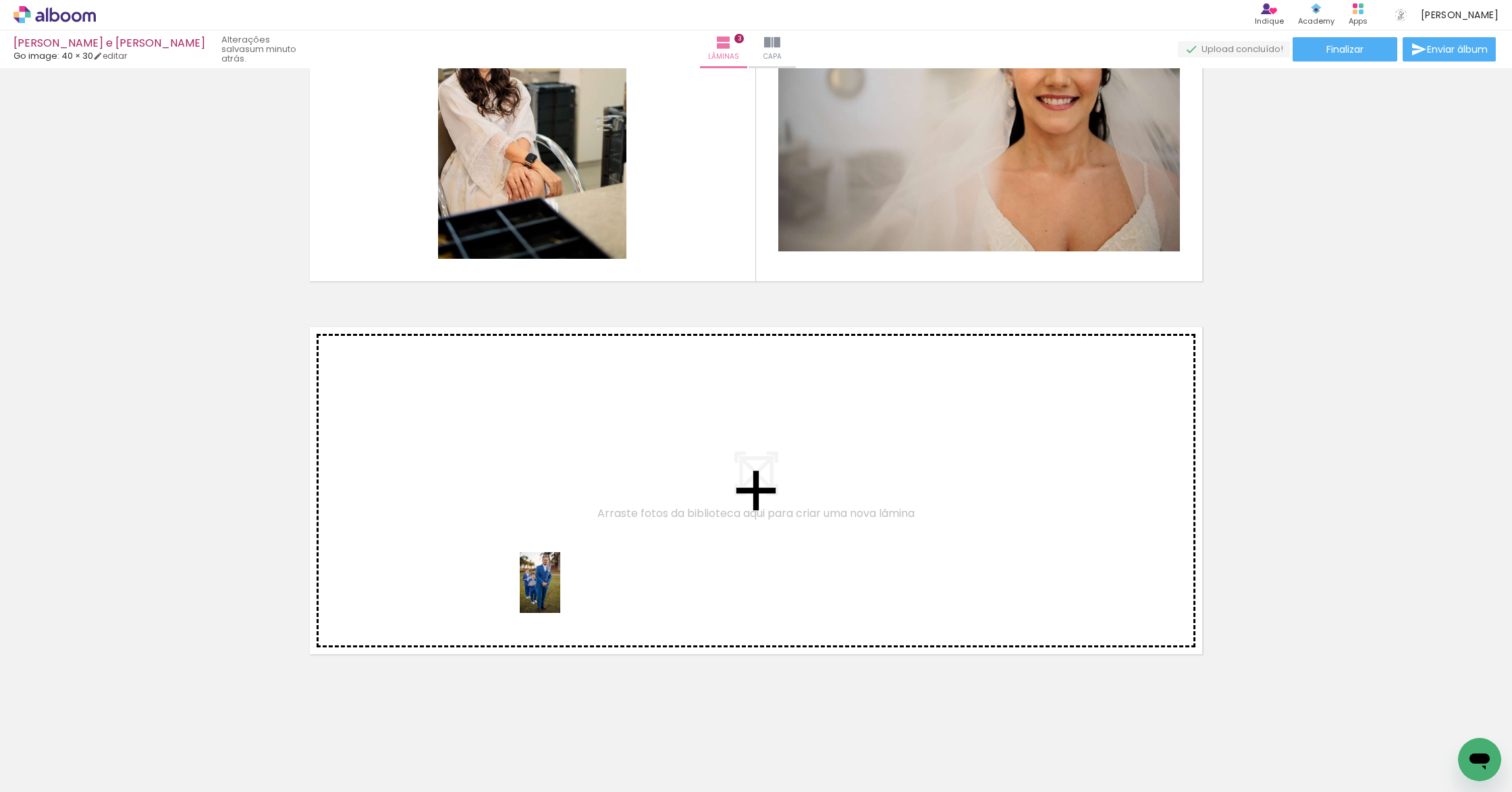
drag, startPoint x: 608, startPoint y: 746, endPoint x: 560, endPoint y: 592, distance: 161.3
click at [560, 592] on quentale-workspace at bounding box center [756, 396] width 1512 height 792
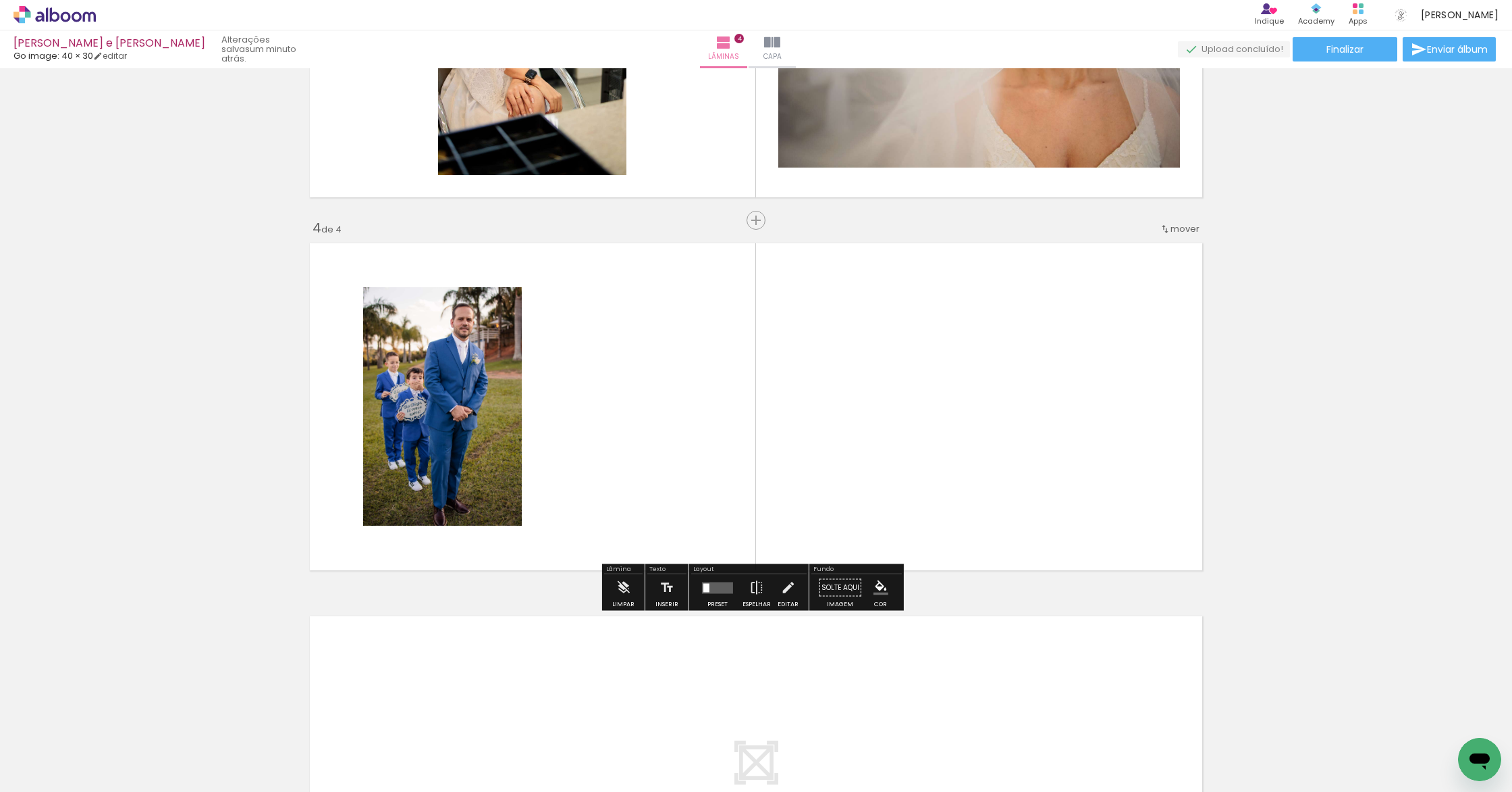
scroll to position [1008, 0]
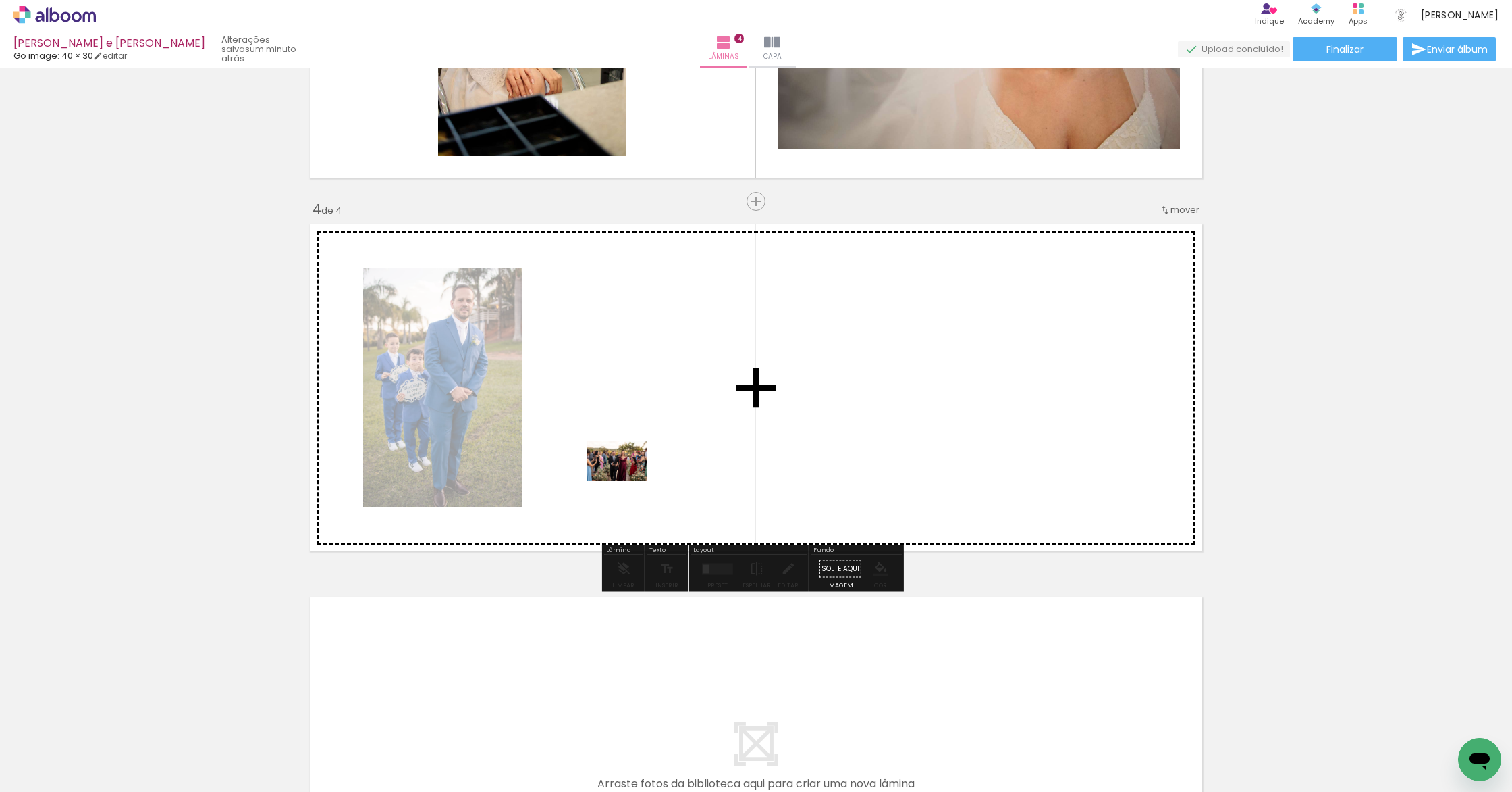
drag, startPoint x: 610, startPoint y: 753, endPoint x: 628, endPoint y: 476, distance: 277.6
click at [628, 476] on quentale-workspace at bounding box center [756, 396] width 1512 height 792
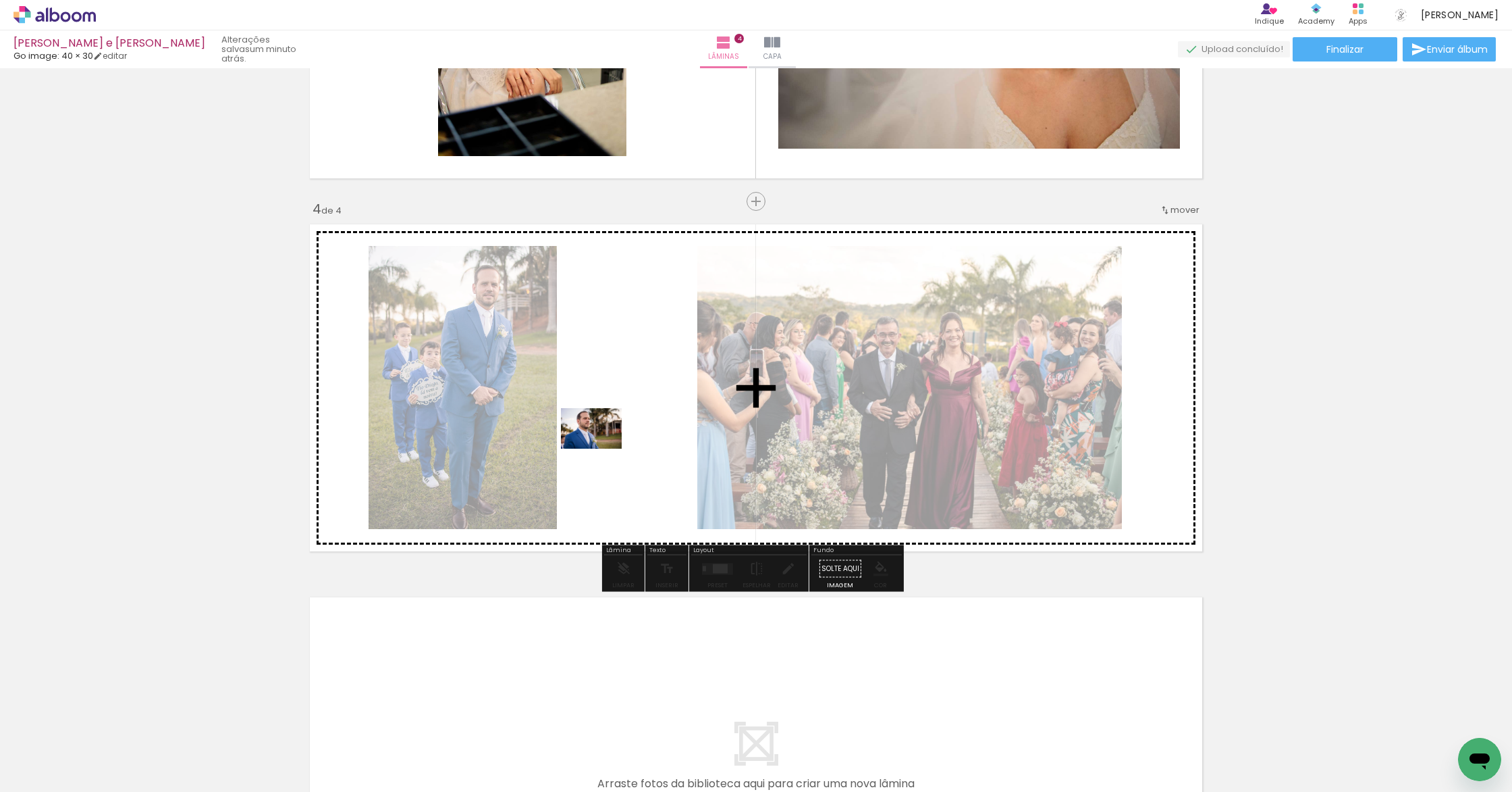
drag, startPoint x: 596, startPoint y: 759, endPoint x: 601, endPoint y: 449, distance: 310.0
click at [601, 449] on quentale-workspace at bounding box center [756, 396] width 1512 height 792
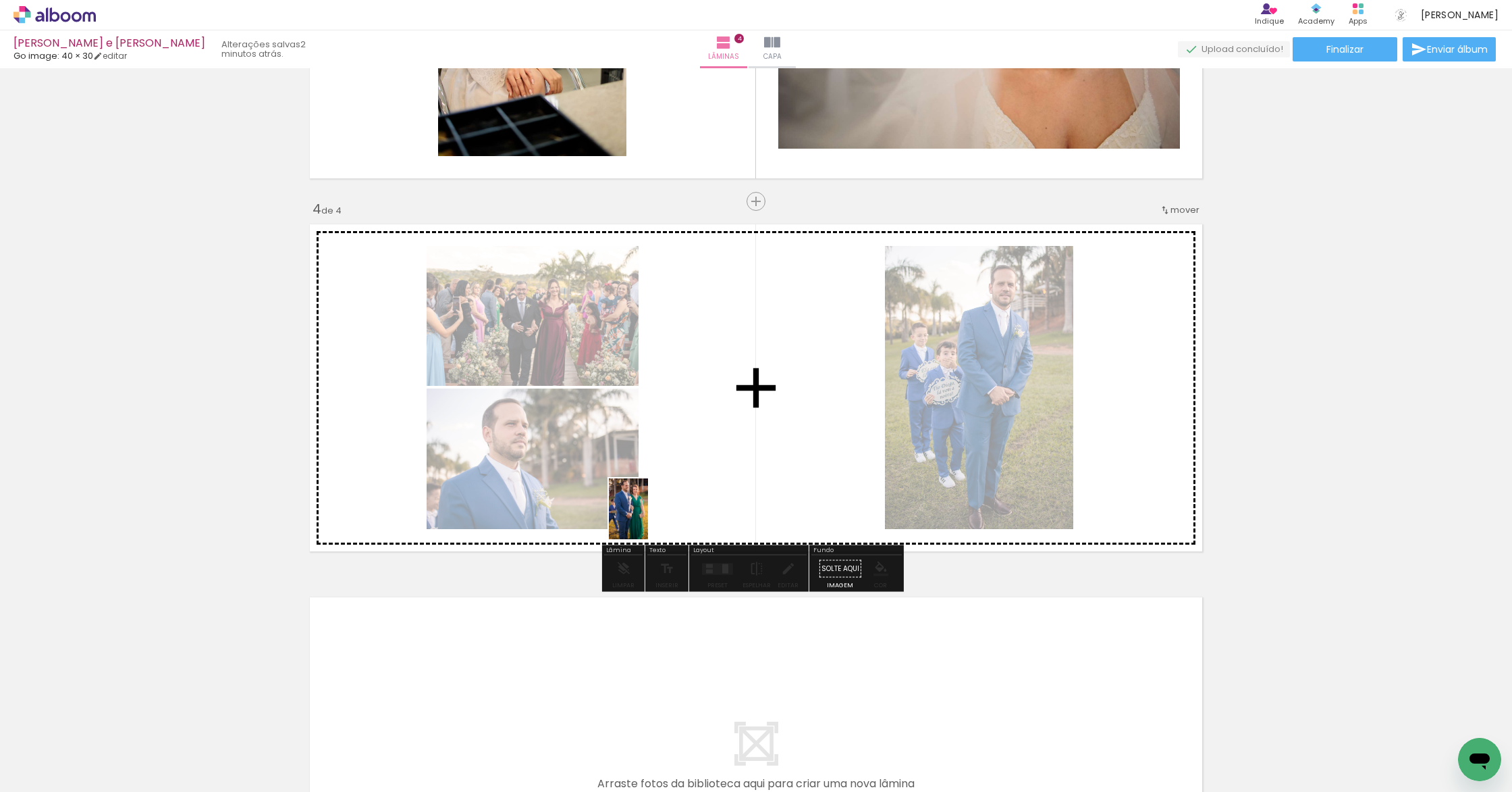
drag, startPoint x: 598, startPoint y: 722, endPoint x: 649, endPoint y: 519, distance: 209.3
click at [649, 519] on quentale-workspace at bounding box center [756, 396] width 1512 height 792
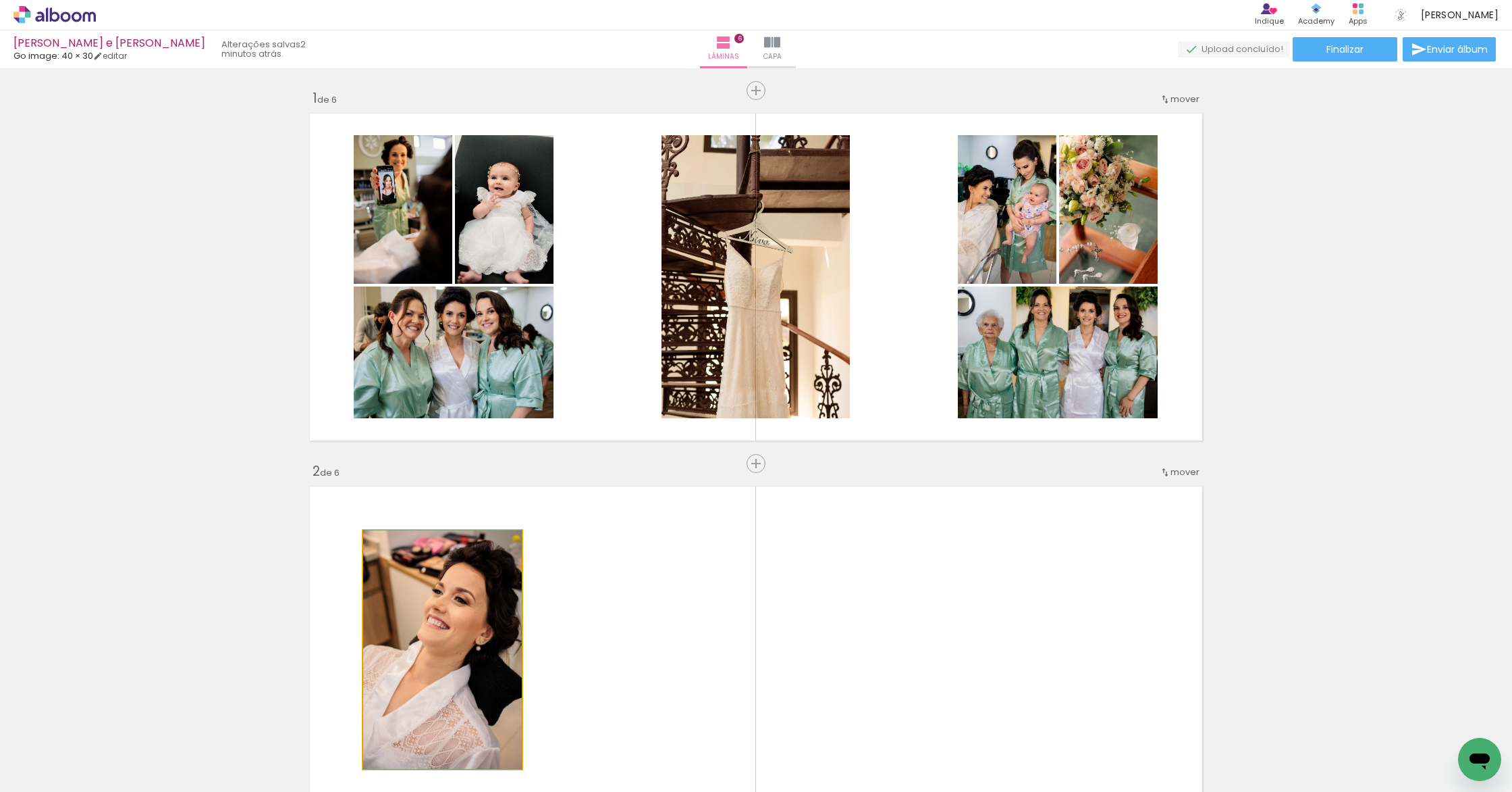
scroll to position [25, 0]
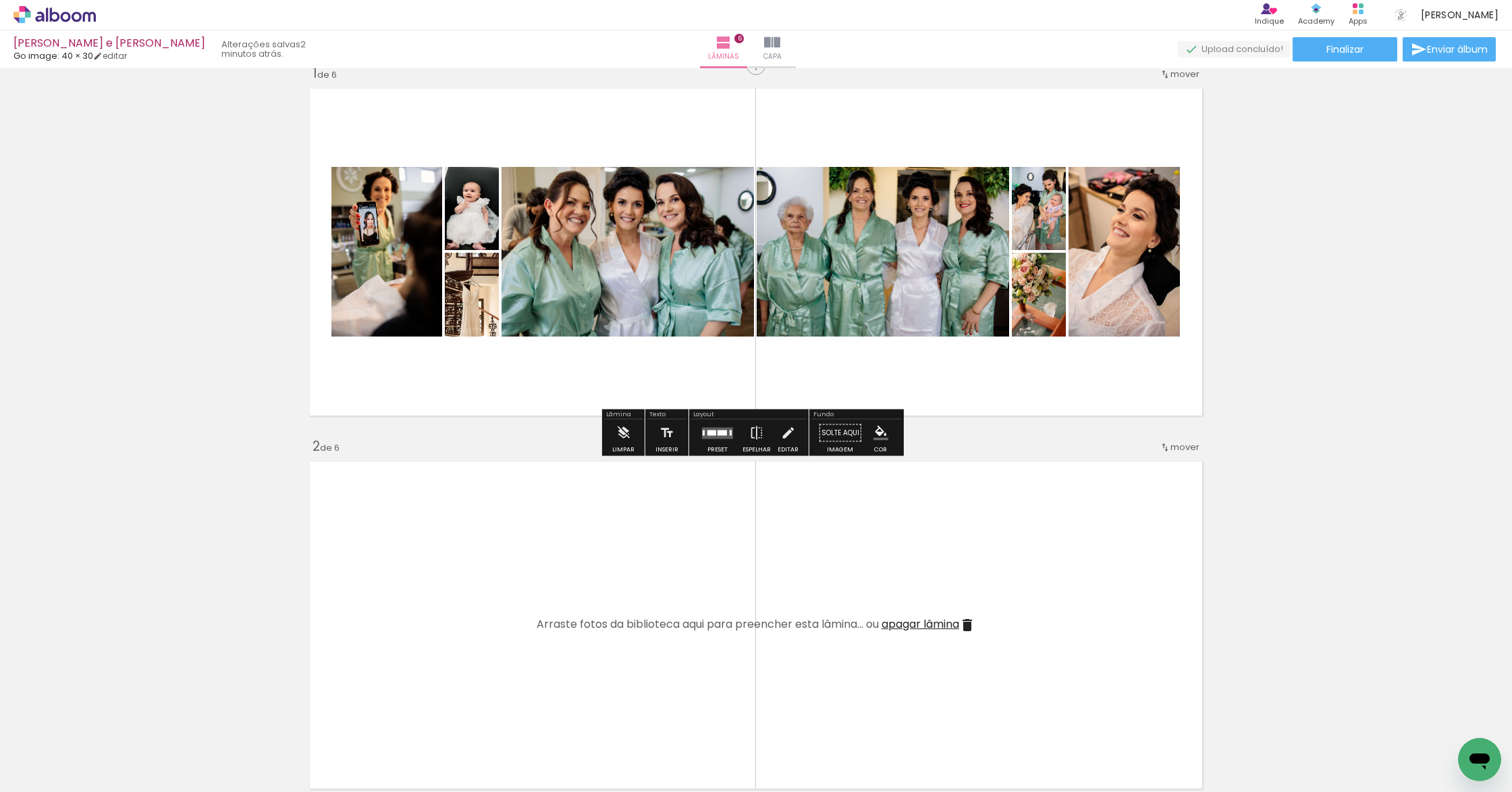
click at [713, 435] on quentale-layouter at bounding box center [717, 432] width 31 height 12
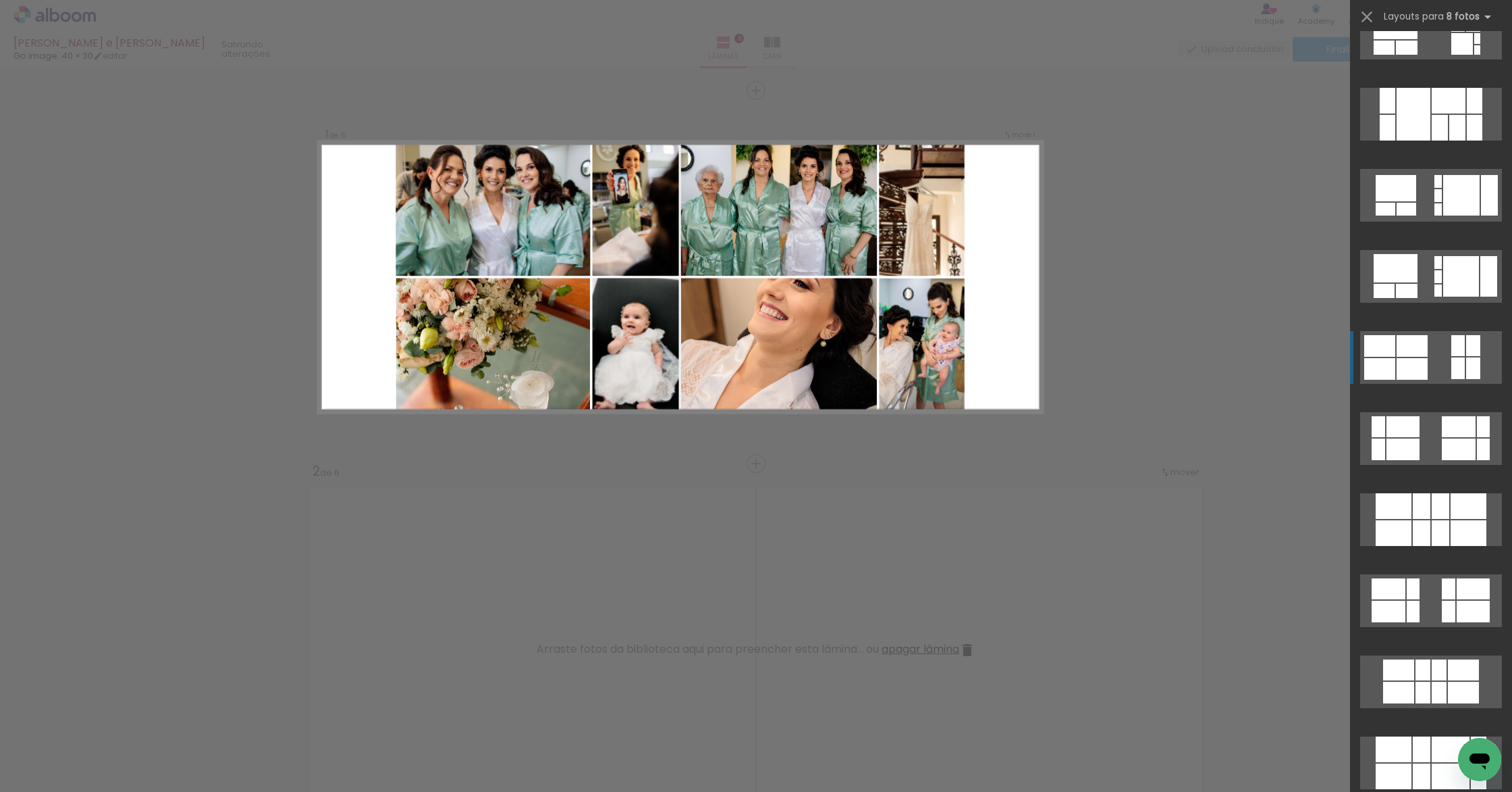
scroll to position [1017, 0]
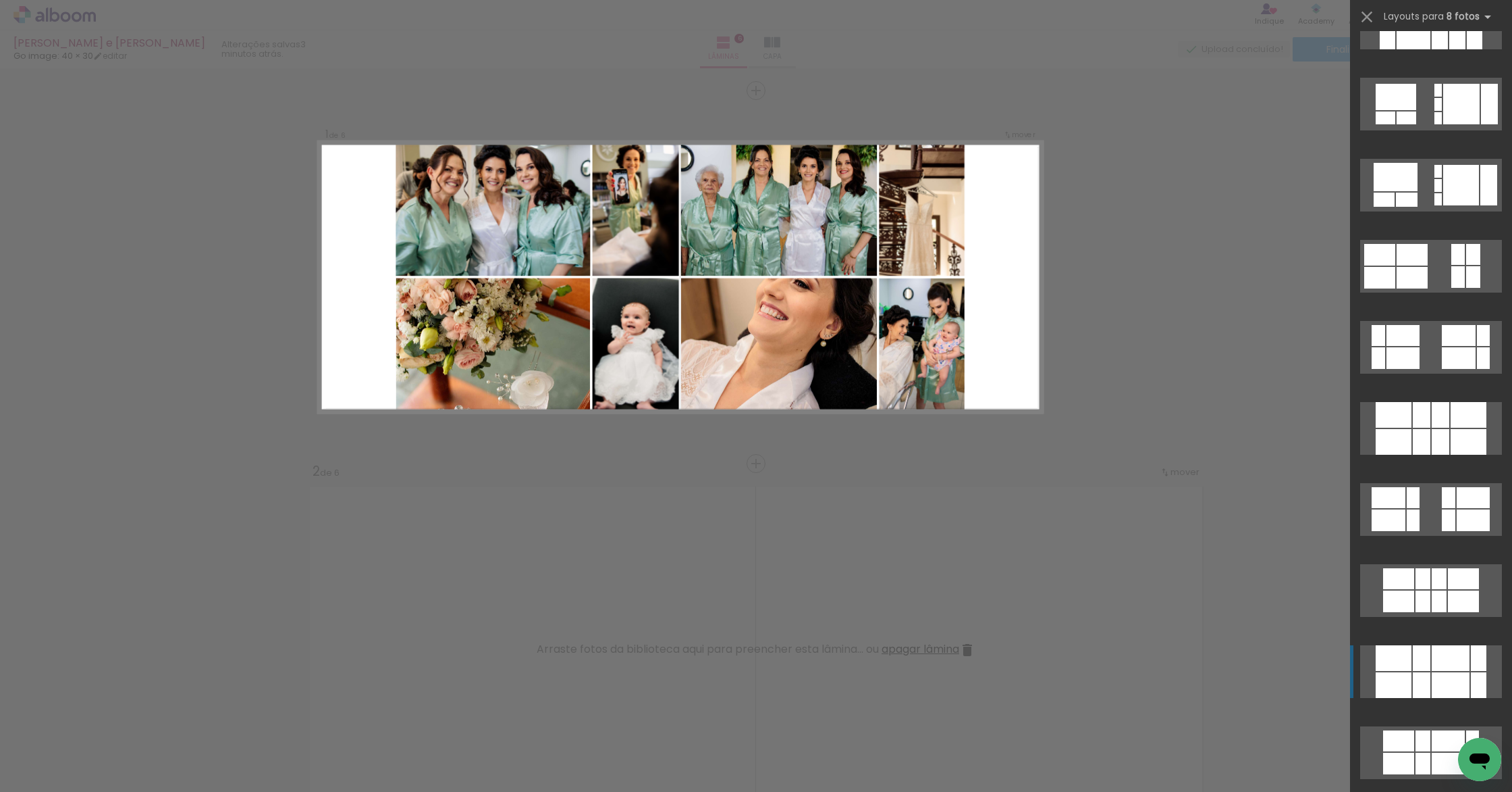
click at [1400, 652] on div at bounding box center [1394, 657] width 36 height 26
